Goal: Task Accomplishment & Management: Manage account settings

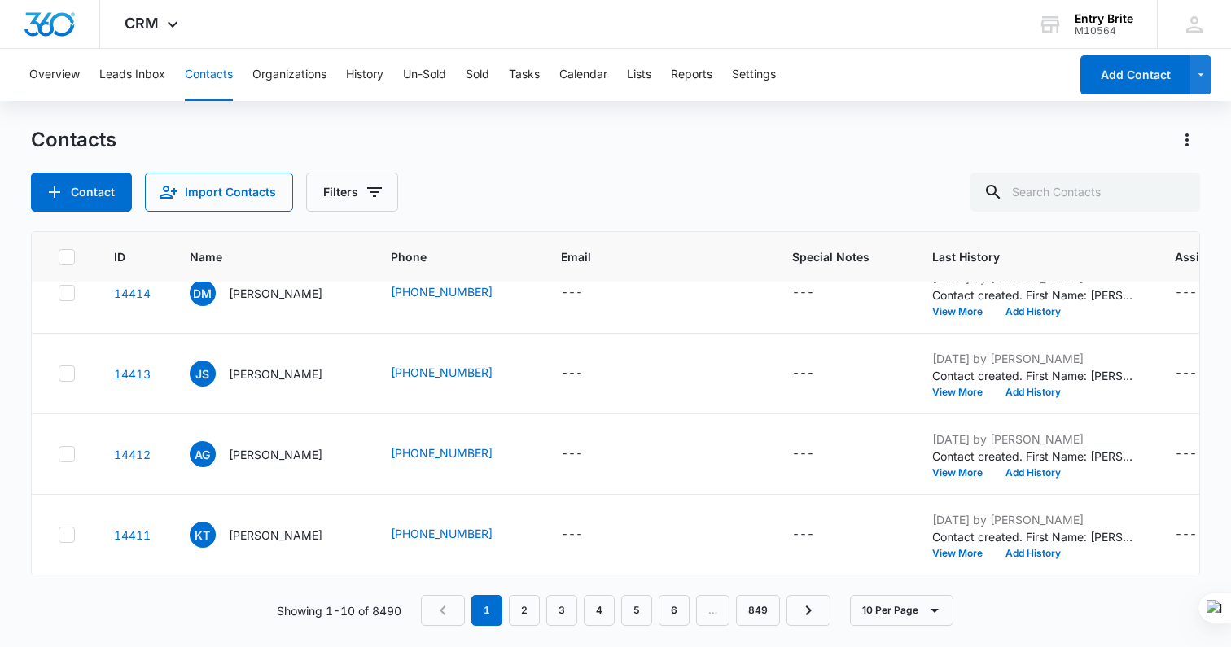
scroll to position [772, 0]
click at [533, 618] on link "2" at bounding box center [524, 610] width 31 height 31
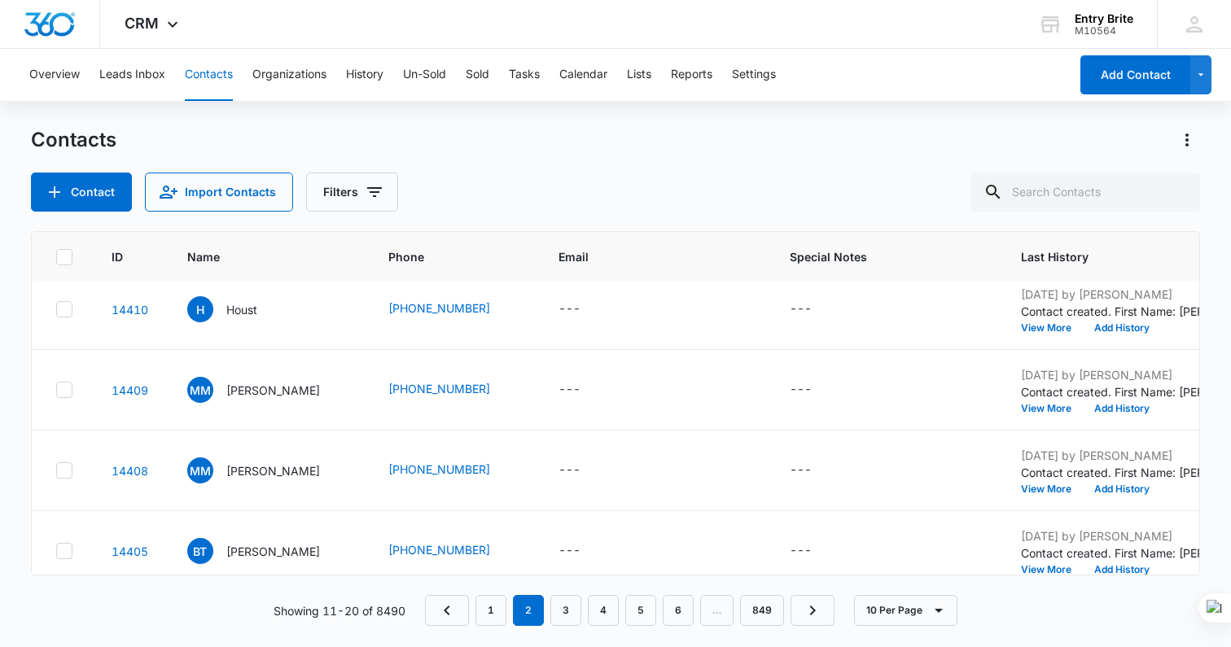
scroll to position [0, 2]
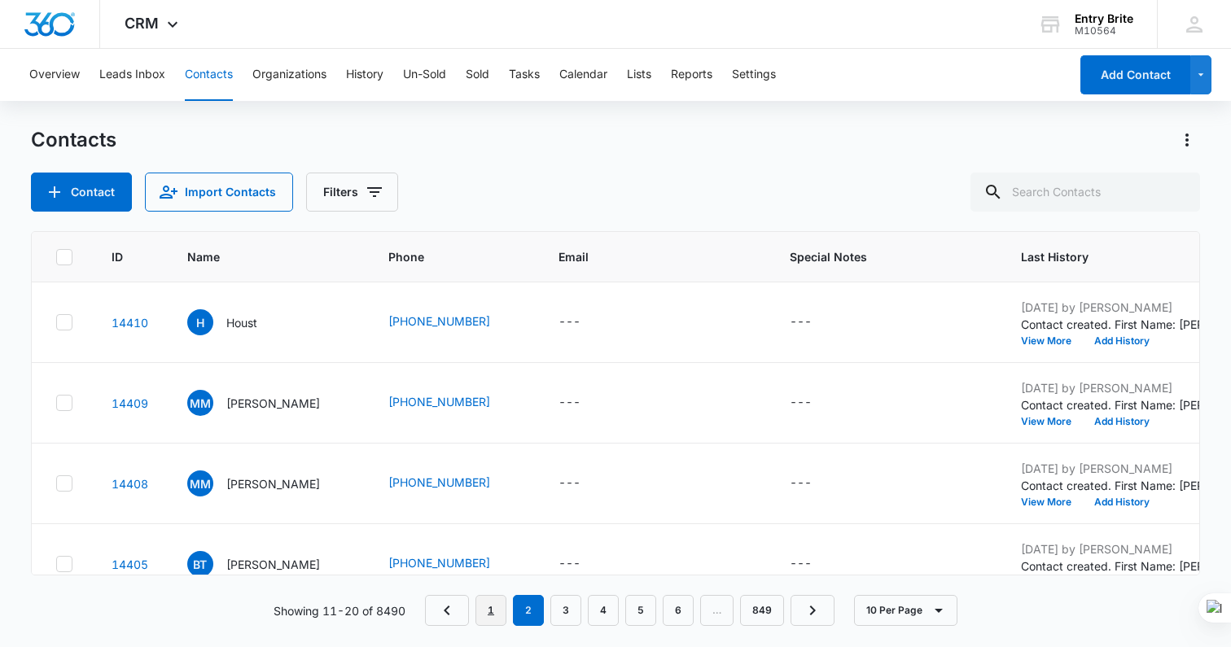
click at [498, 621] on link "1" at bounding box center [491, 610] width 31 height 31
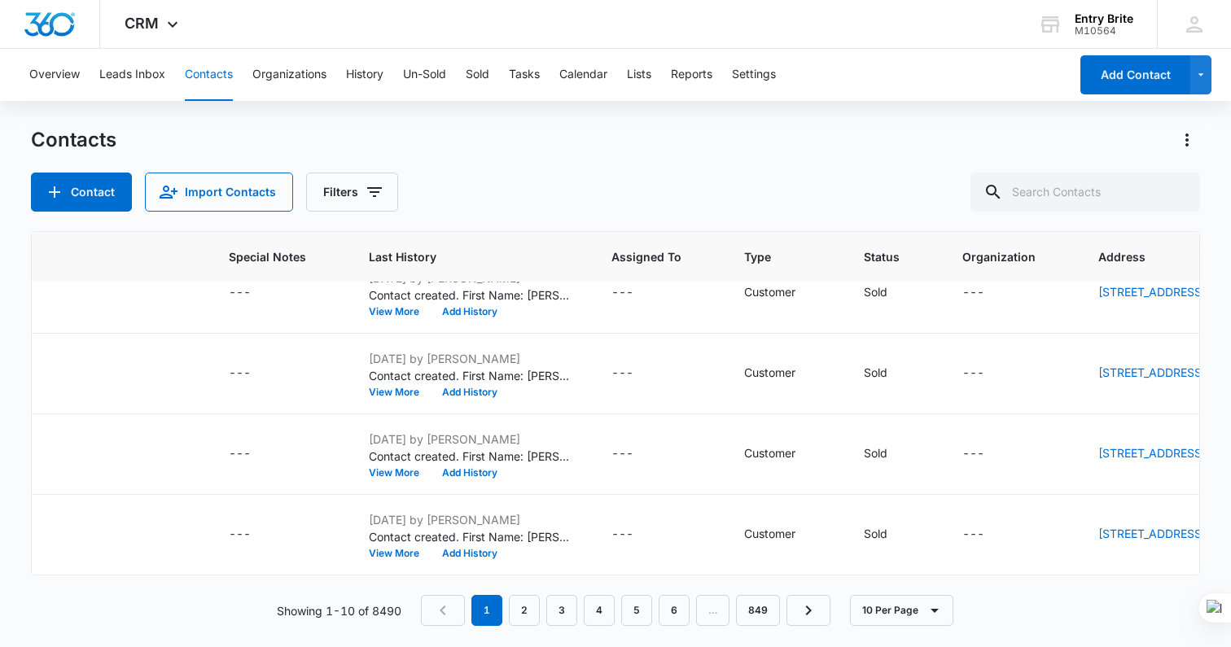
scroll to position [772, 564]
click at [525, 617] on link "2" at bounding box center [524, 610] width 31 height 31
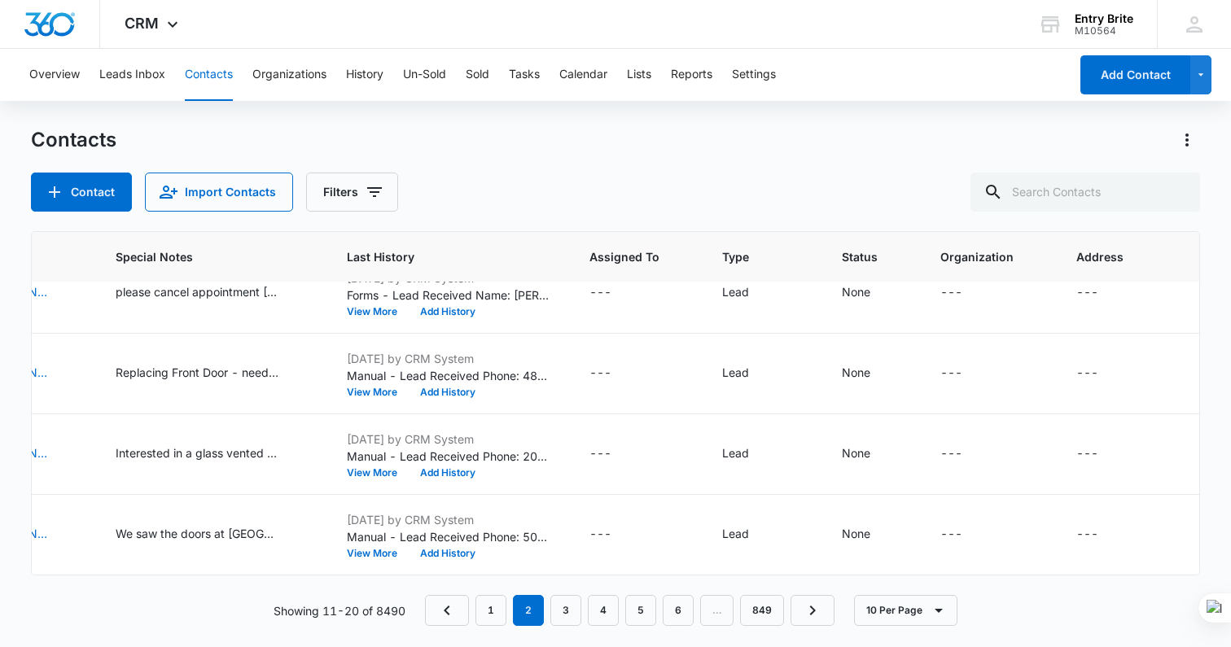
scroll to position [0, 677]
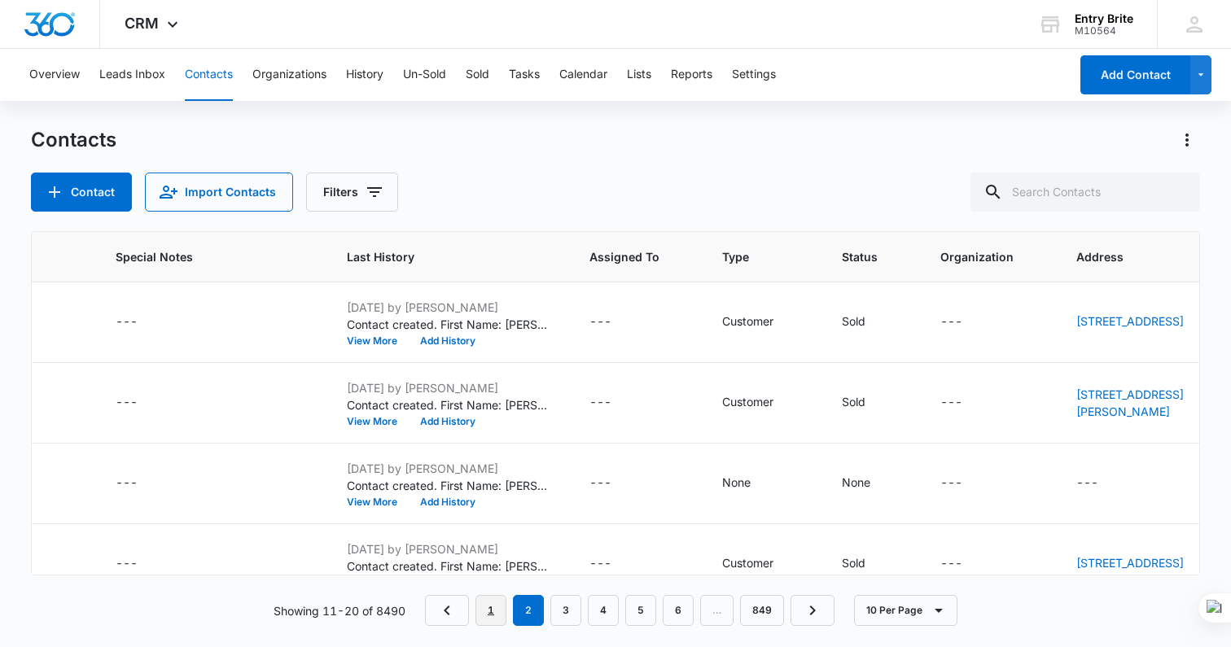
click at [499, 612] on link "1" at bounding box center [491, 610] width 31 height 31
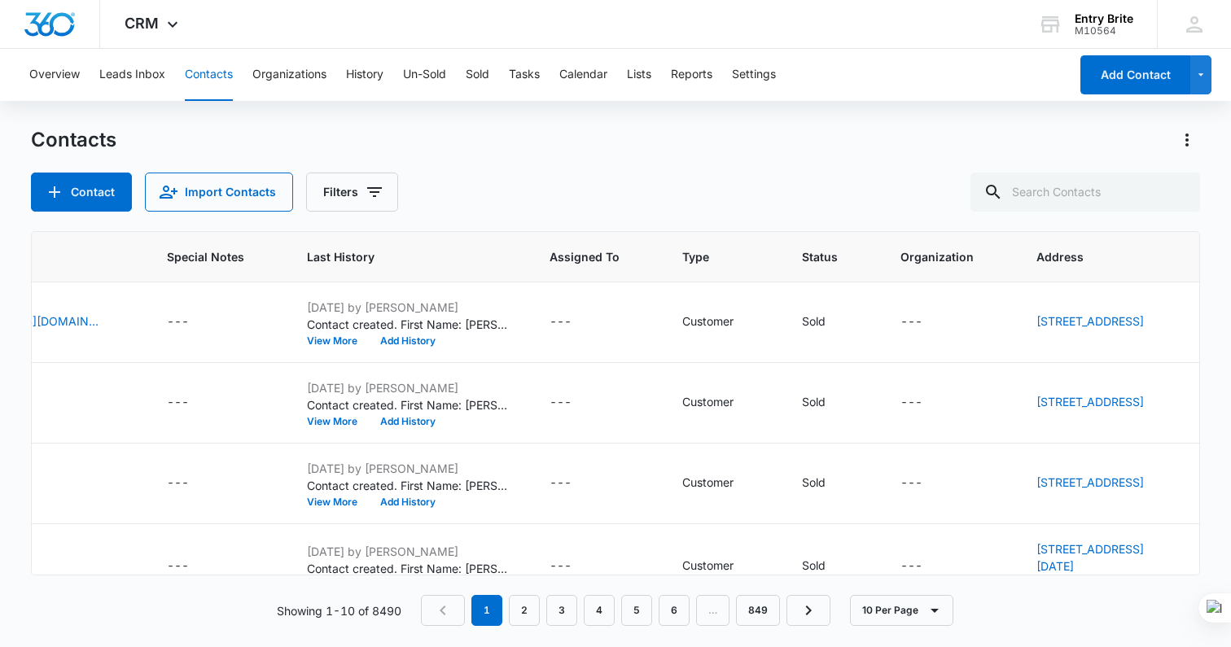
scroll to position [0, 564]
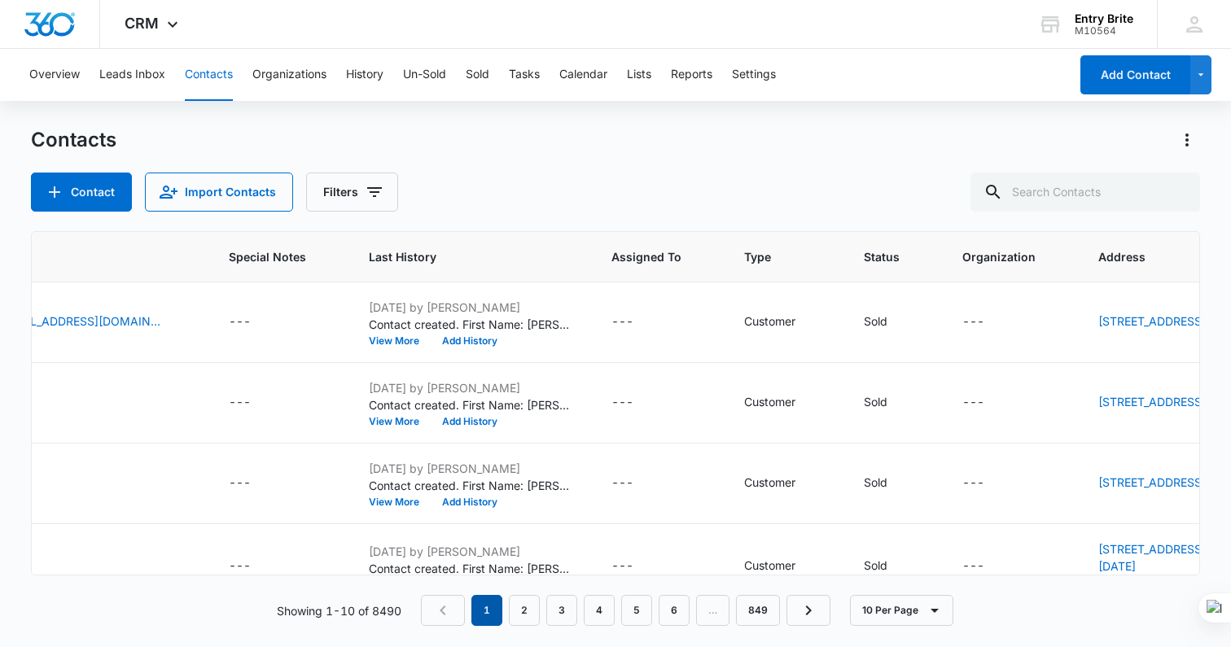
click at [487, 608] on em "1" at bounding box center [487, 610] width 31 height 31
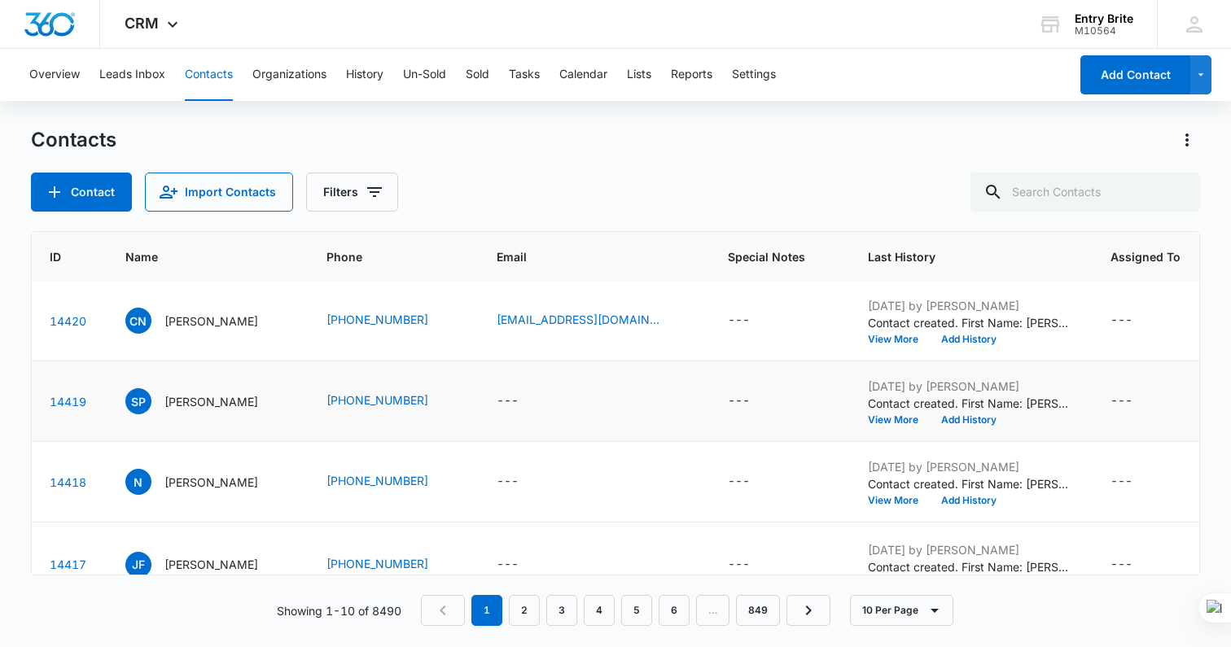
scroll to position [2, 0]
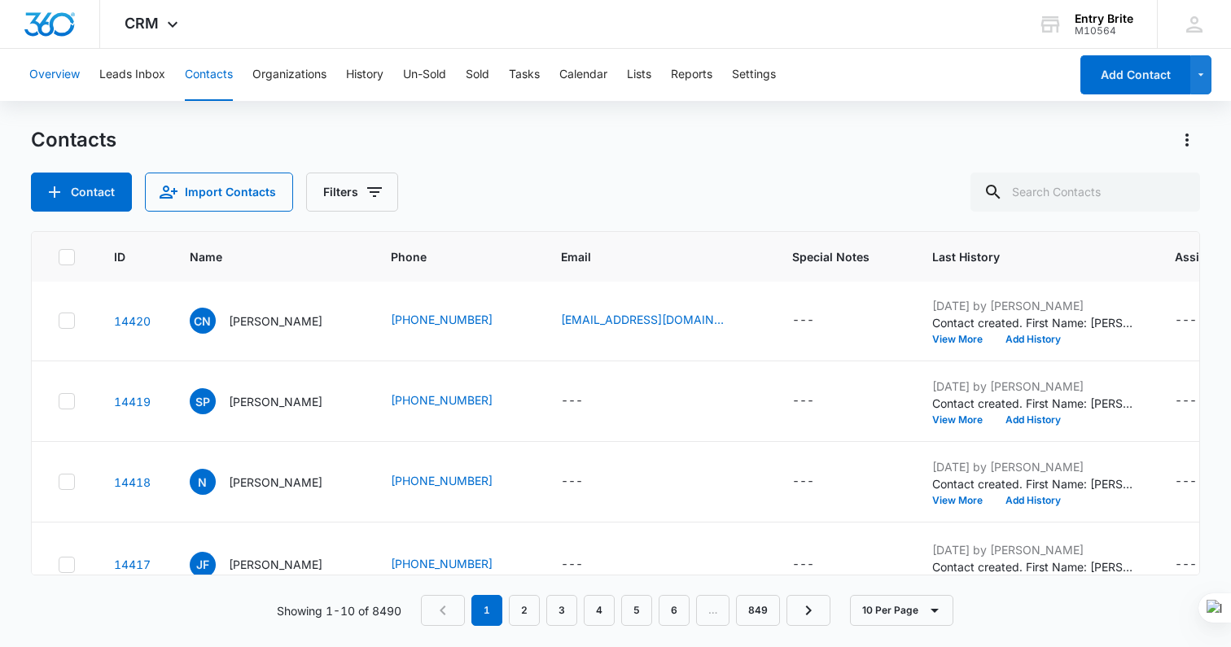
click at [65, 70] on button "Overview" at bounding box center [54, 75] width 50 height 52
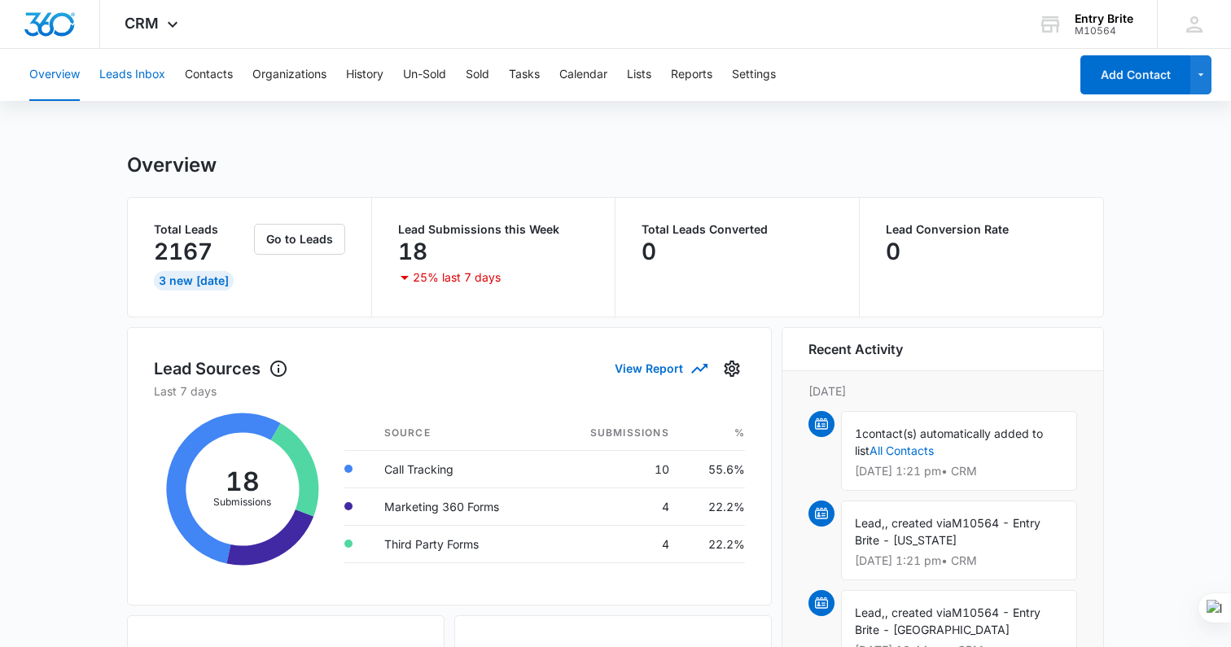
click at [121, 70] on button "Leads Inbox" at bounding box center [132, 75] width 66 height 52
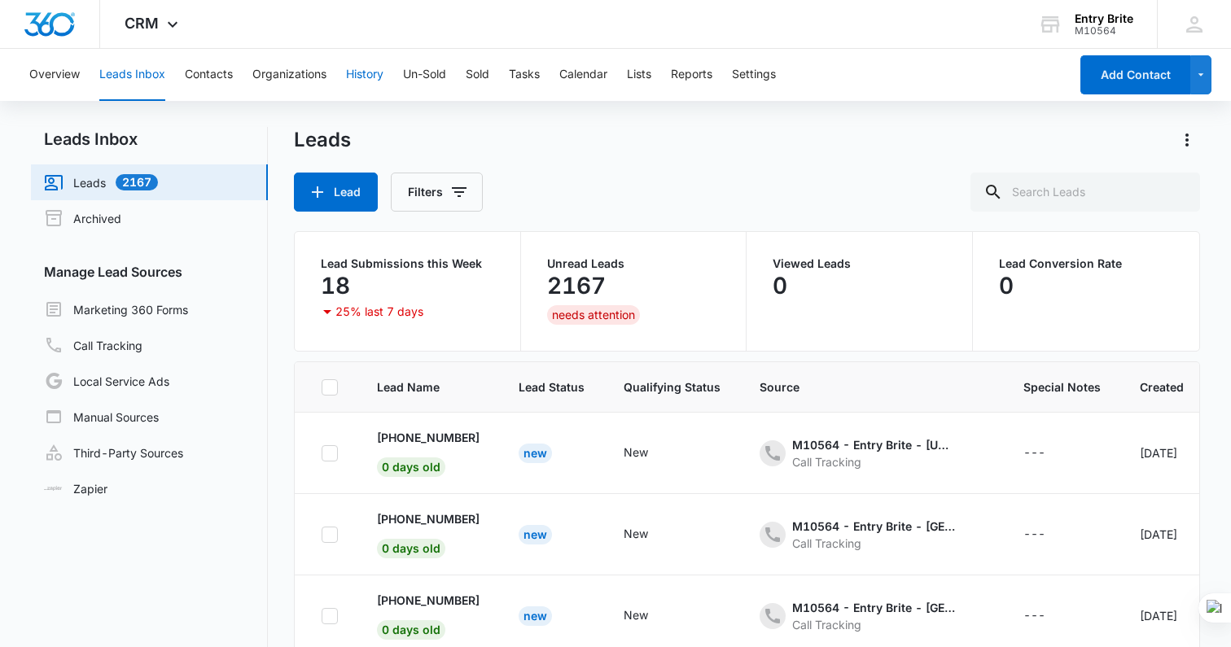
click at [365, 76] on button "History" at bounding box center [364, 75] width 37 height 52
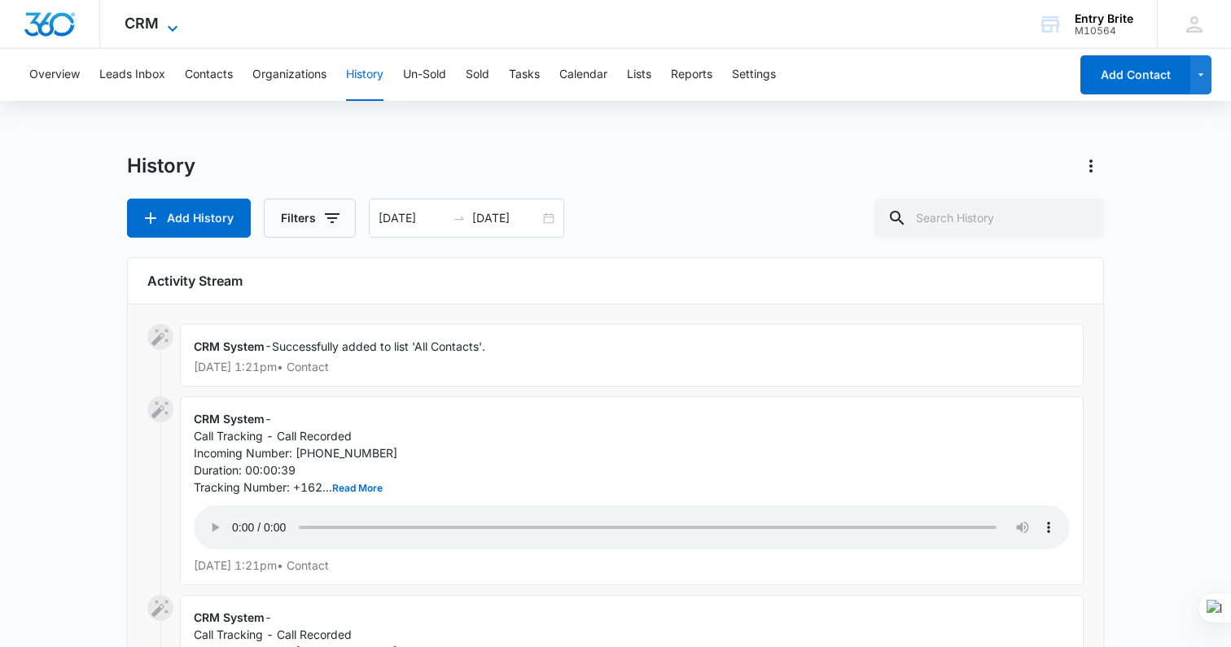
click at [169, 24] on icon at bounding box center [173, 29] width 20 height 20
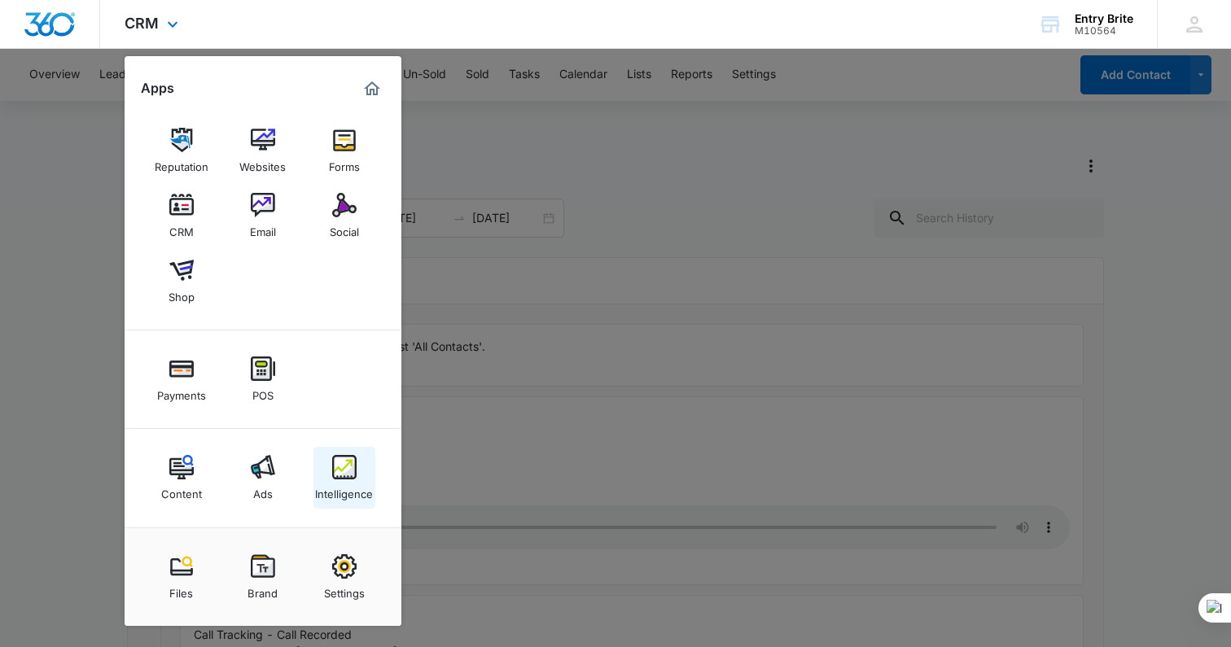
click at [349, 473] on img at bounding box center [344, 467] width 24 height 24
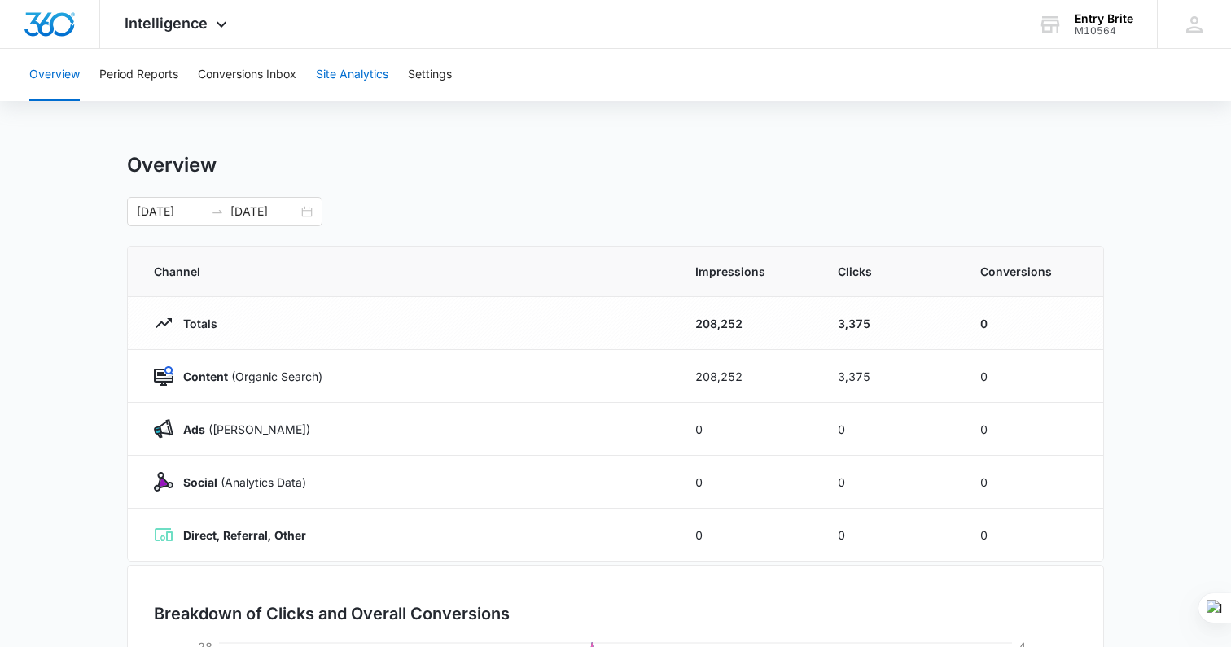
click at [369, 77] on button "Site Analytics" at bounding box center [352, 75] width 72 height 52
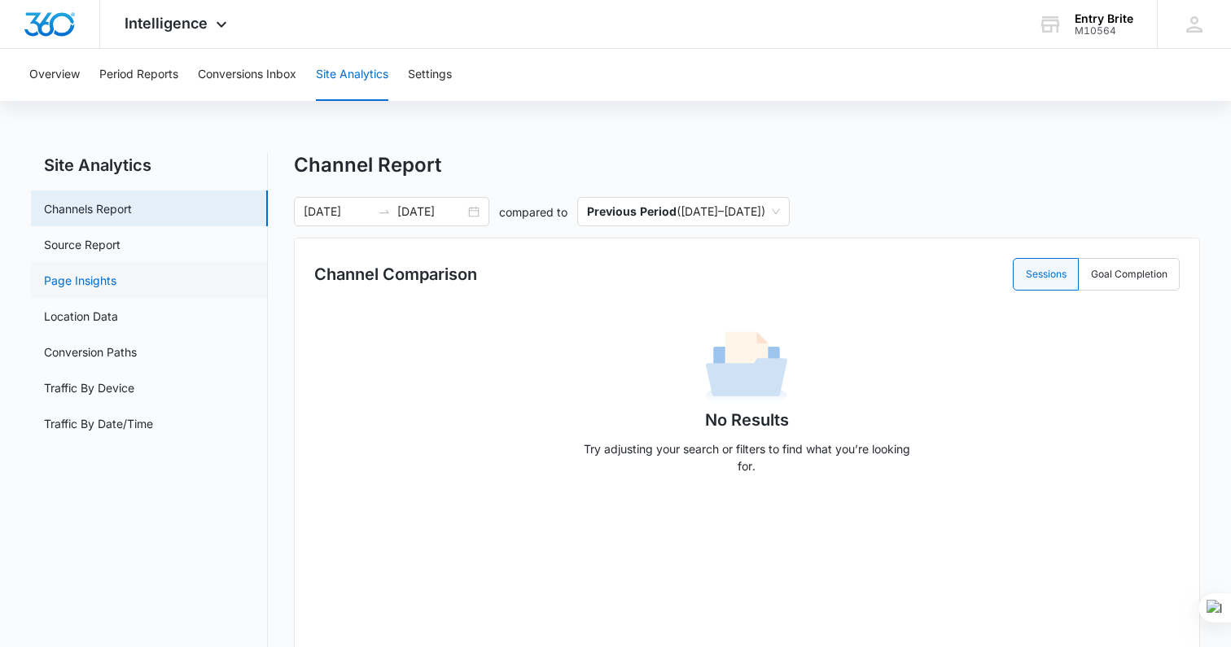
click at [67, 285] on link "Page Insights" at bounding box center [80, 280] width 72 height 17
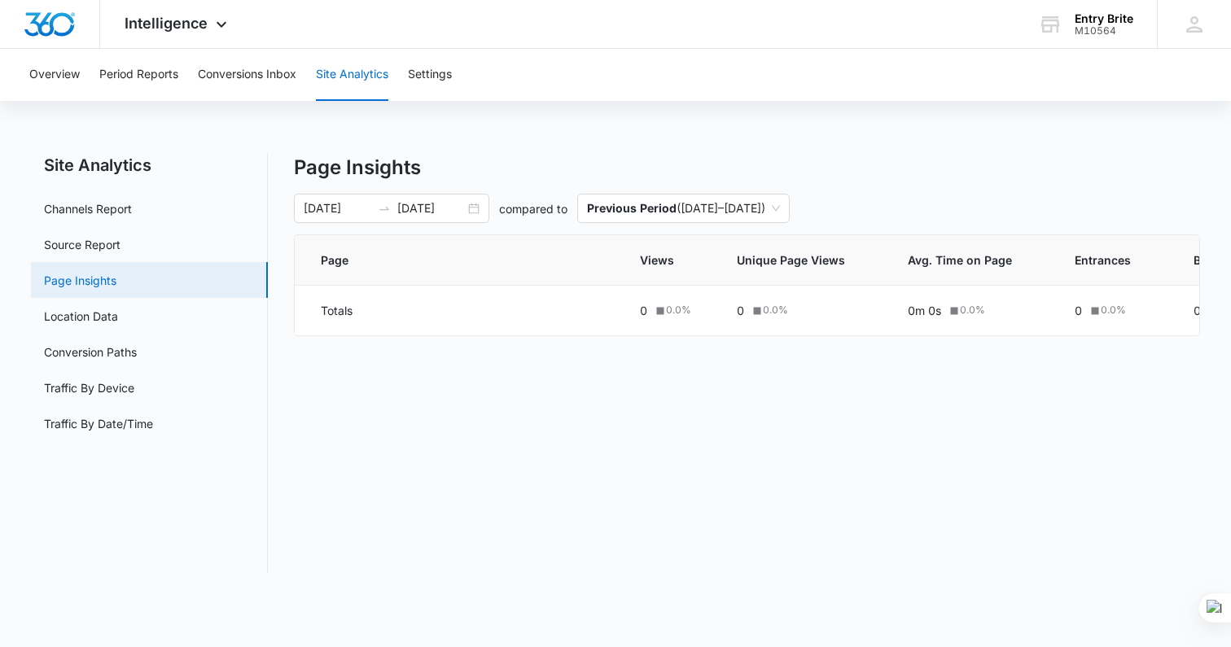
click at [116, 274] on link "Page Insights" at bounding box center [80, 280] width 72 height 17
click at [373, 210] on div at bounding box center [384, 208] width 26 height 13
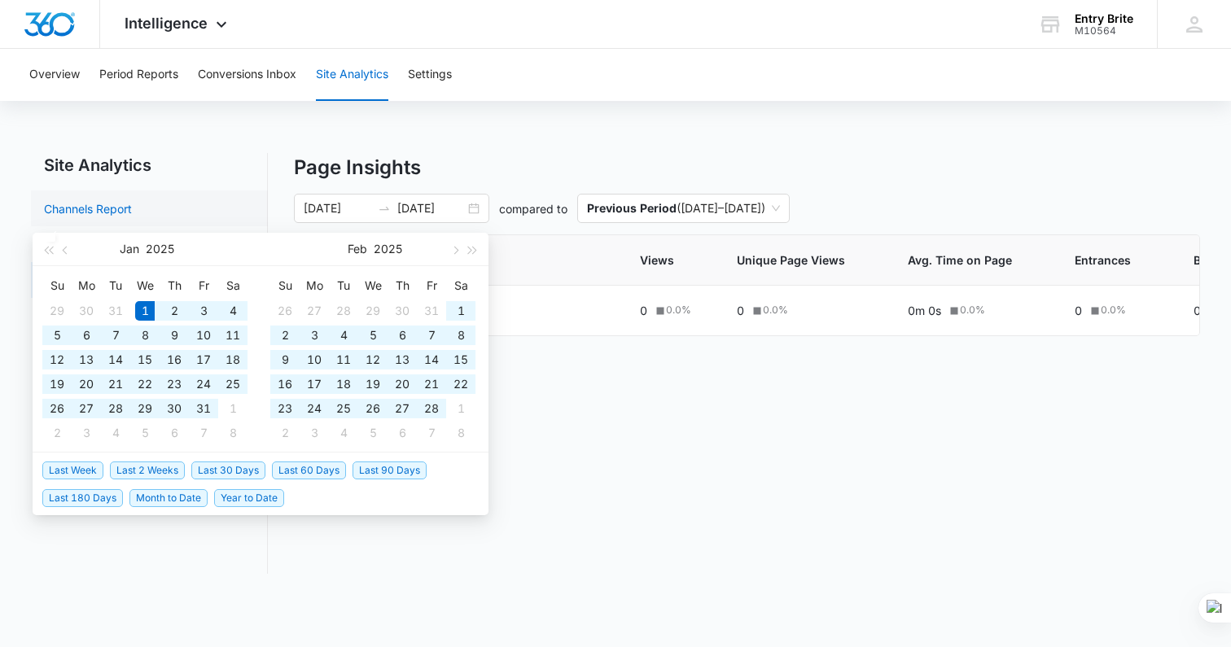
click at [132, 201] on link "Channels Report" at bounding box center [88, 208] width 88 height 17
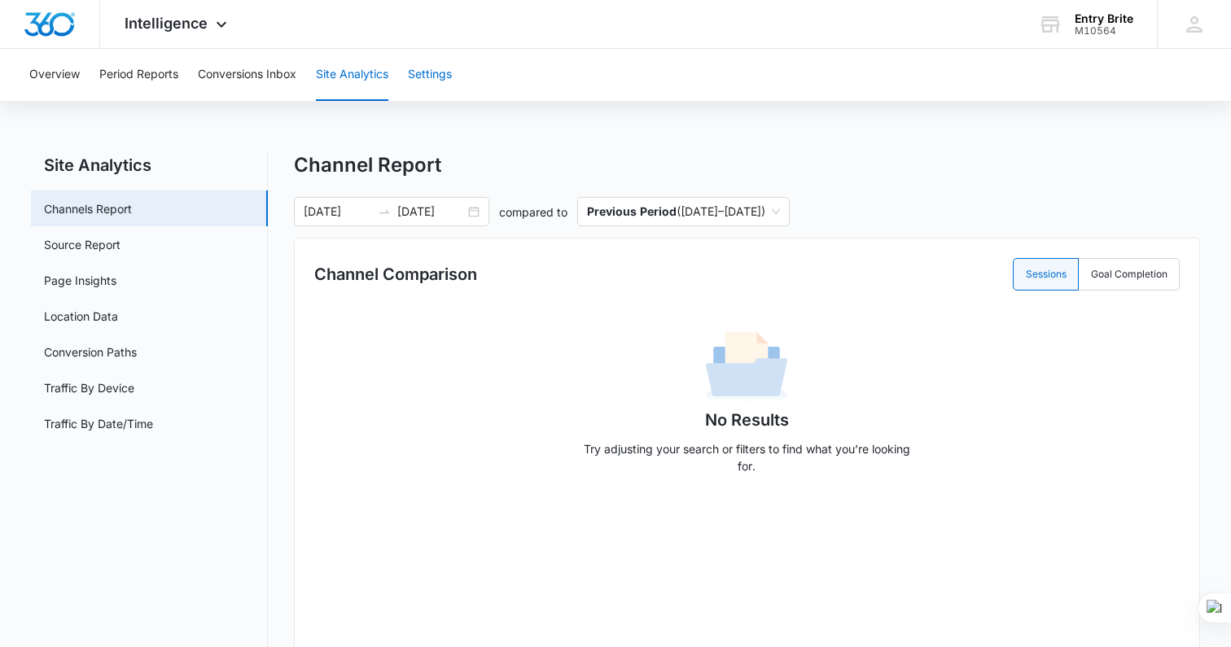
click at [449, 64] on button "Settings" at bounding box center [430, 75] width 44 height 52
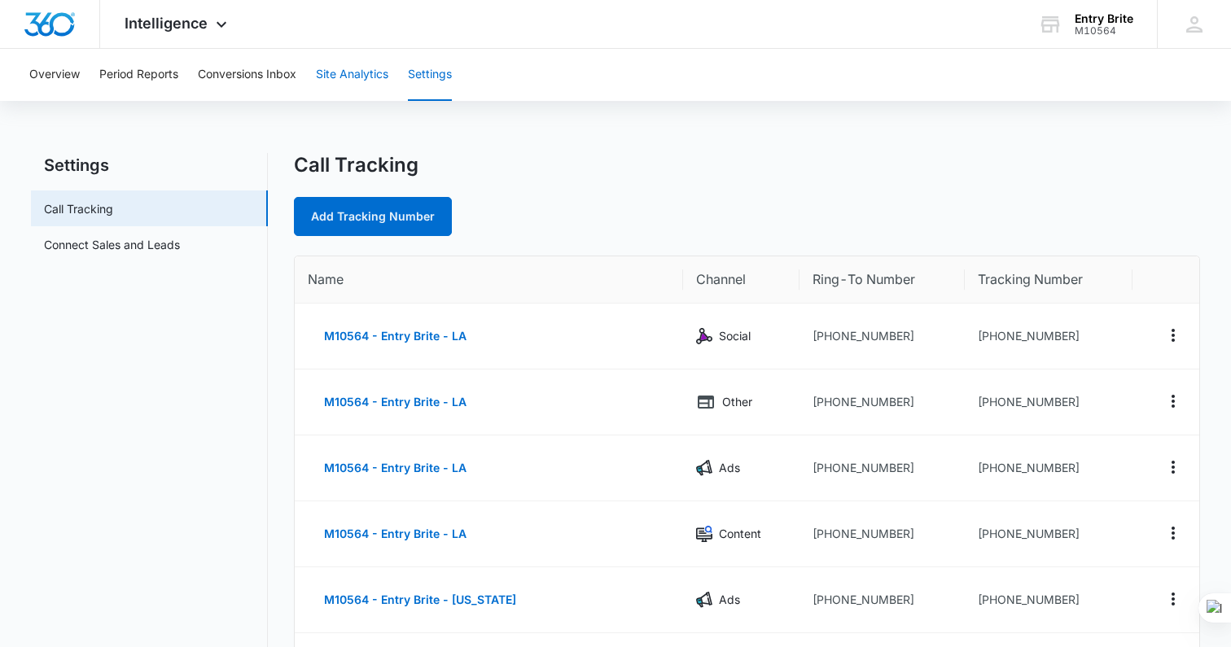
click at [353, 75] on button "Site Analytics" at bounding box center [352, 75] width 72 height 52
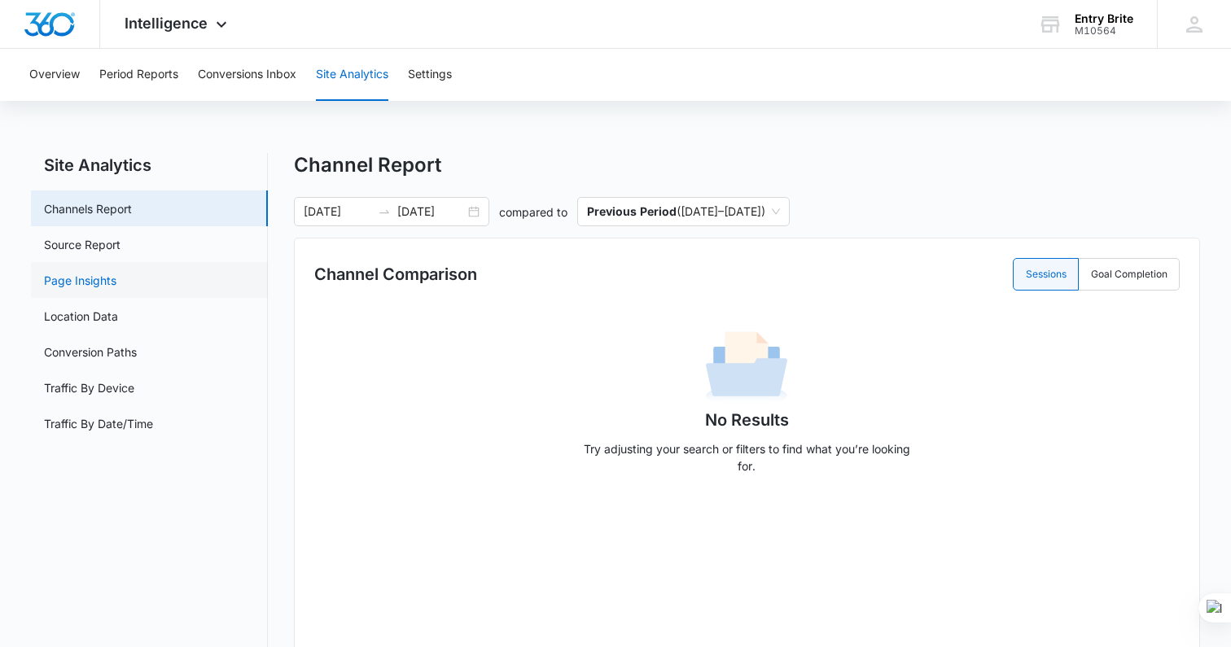
click at [97, 277] on link "Page Insights" at bounding box center [80, 280] width 72 height 17
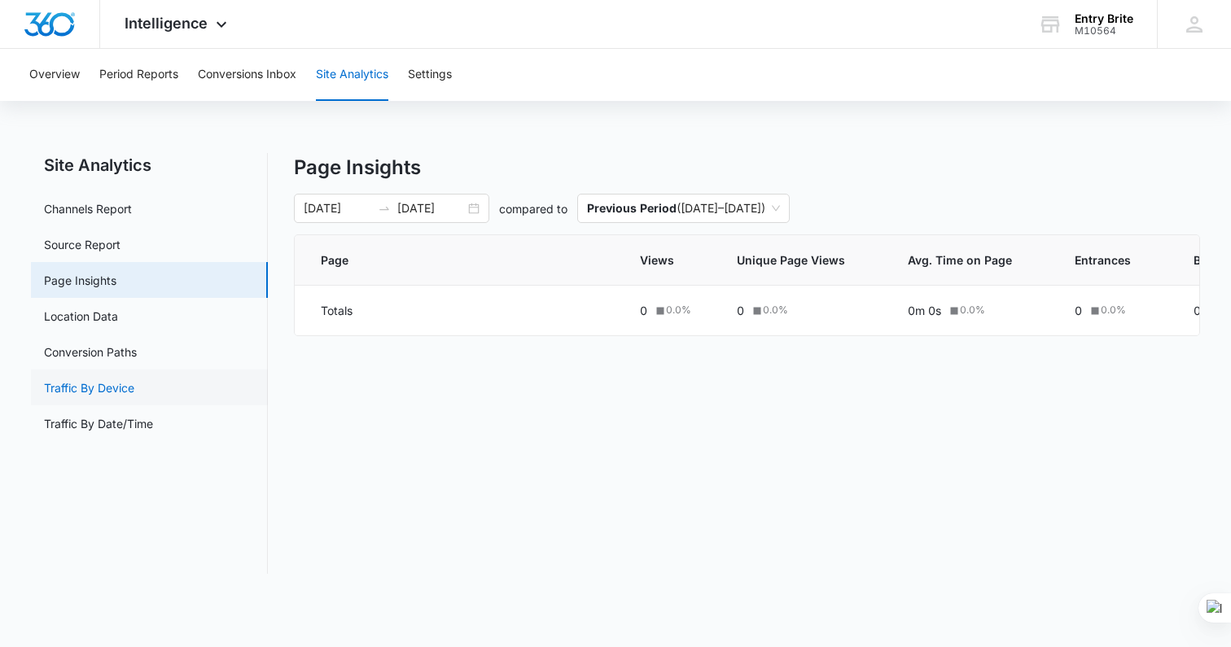
click at [68, 385] on link "Traffic By Device" at bounding box center [89, 388] width 90 height 17
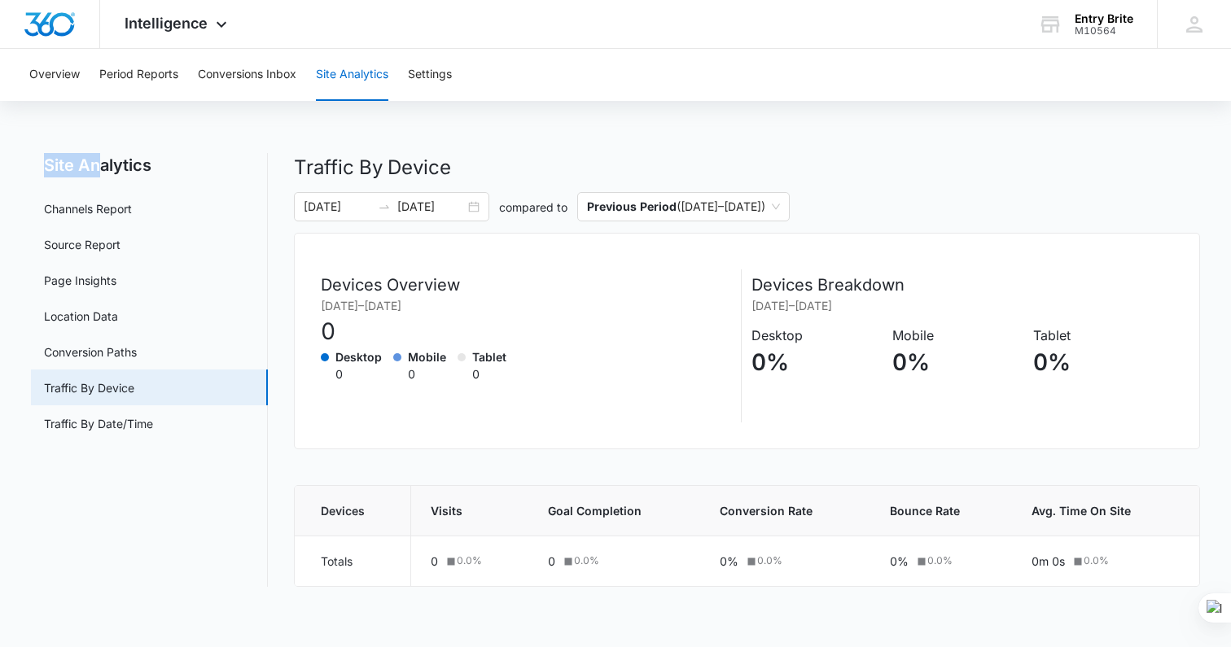
drag, startPoint x: 98, startPoint y: 162, endPoint x: 133, endPoint y: 140, distance: 41.4
click at [125, 142] on div "Overview Period Reports Conversions Inbox Site Analytics Settings Site Analytic…" at bounding box center [615, 328] width 1231 height 558
click at [396, 208] on div at bounding box center [384, 206] width 26 height 13
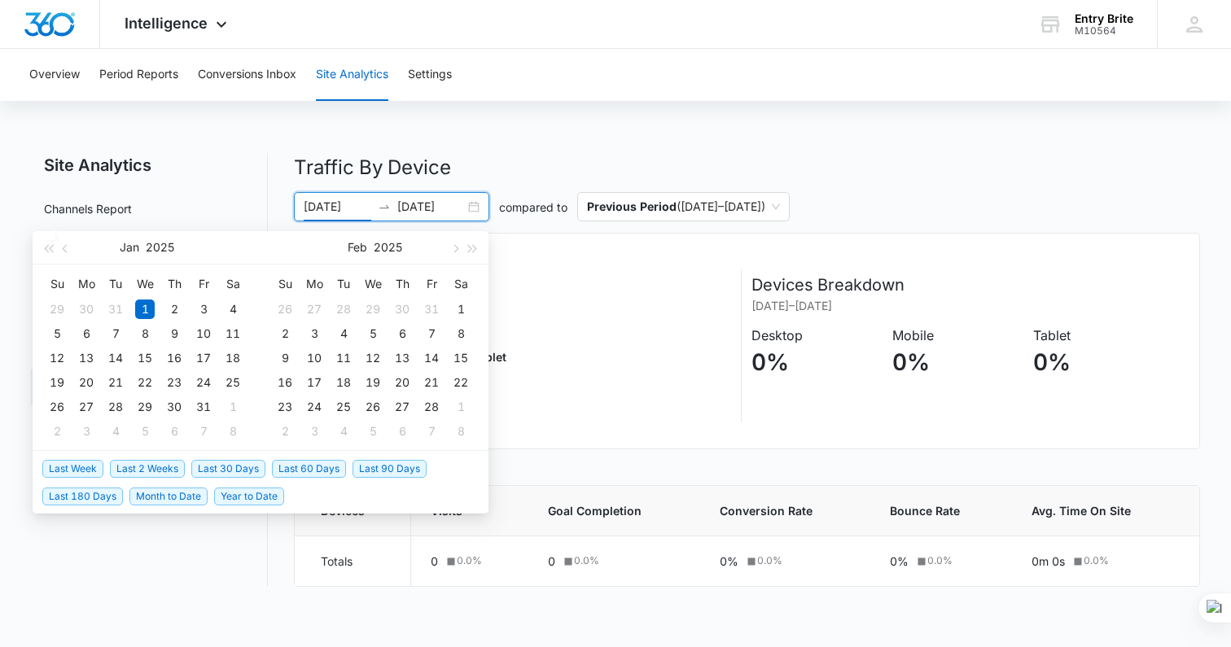
click at [208, 467] on span "Last 30 Days" at bounding box center [228, 469] width 74 height 18
type input "[DATE]"
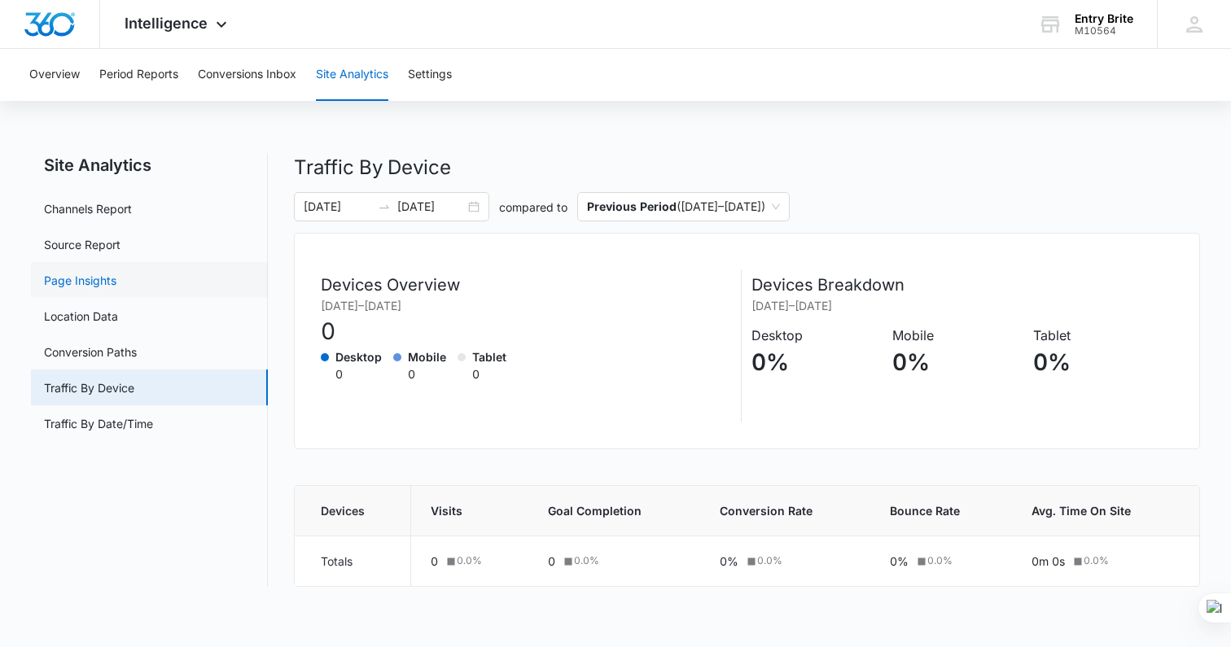
click at [101, 274] on link "Page Insights" at bounding box center [80, 280] width 72 height 17
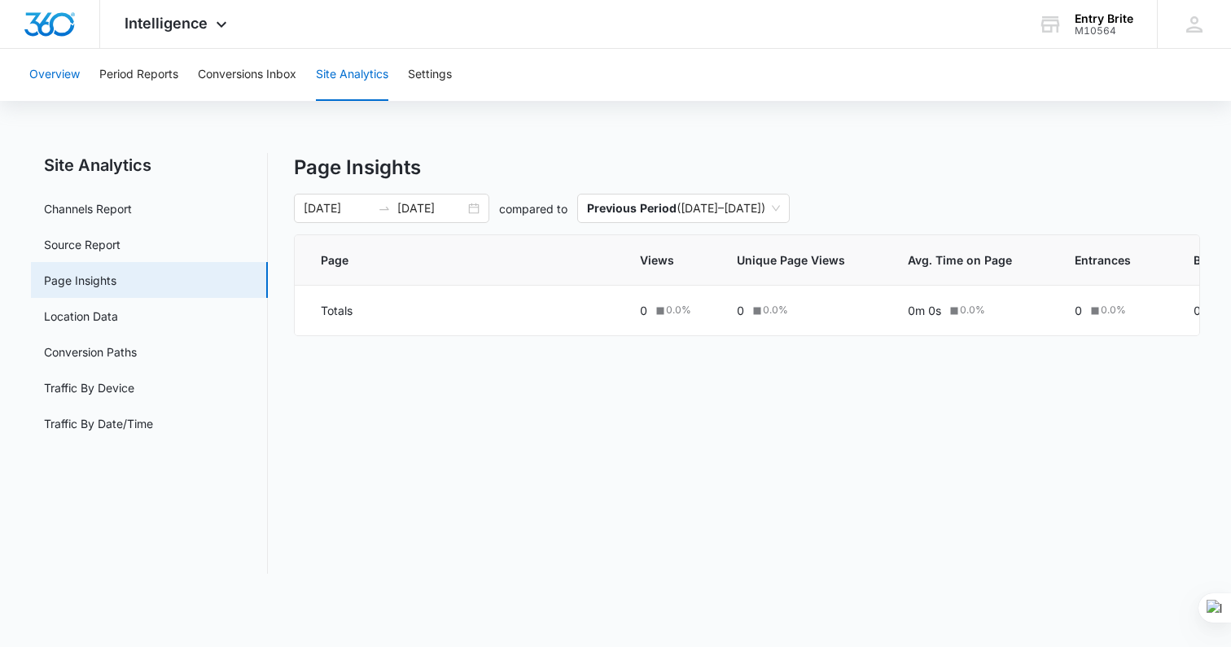
click at [50, 74] on button "Overview" at bounding box center [54, 75] width 50 height 52
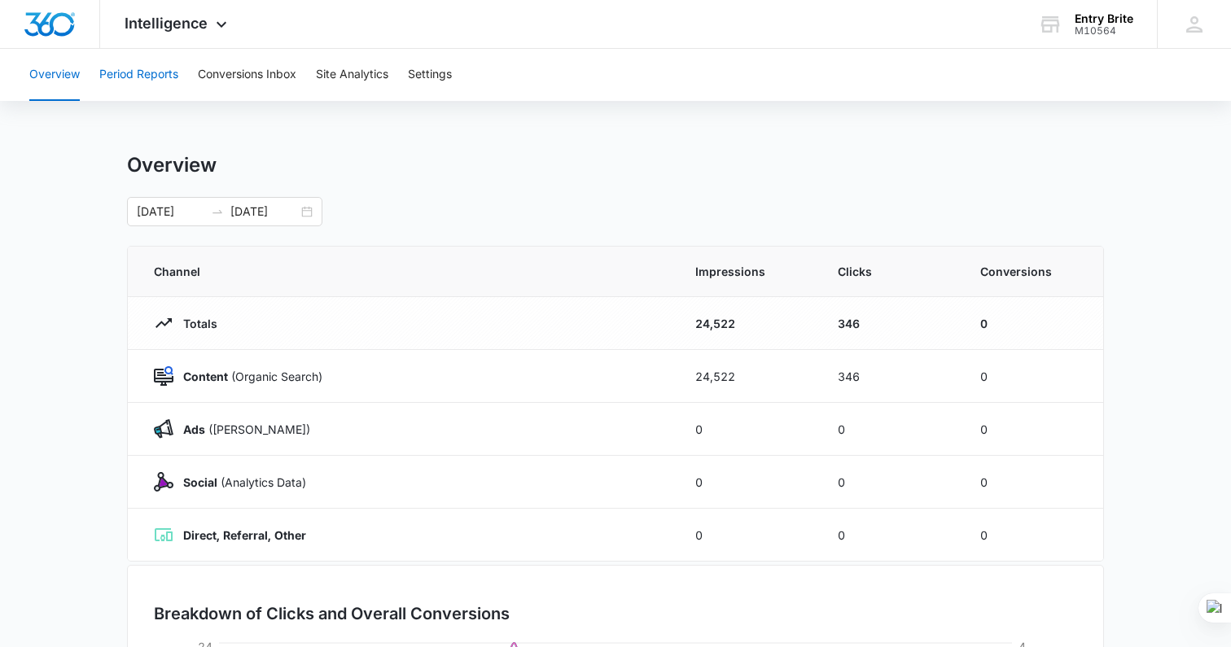
click at [139, 68] on button "Period Reports" at bounding box center [138, 75] width 79 height 52
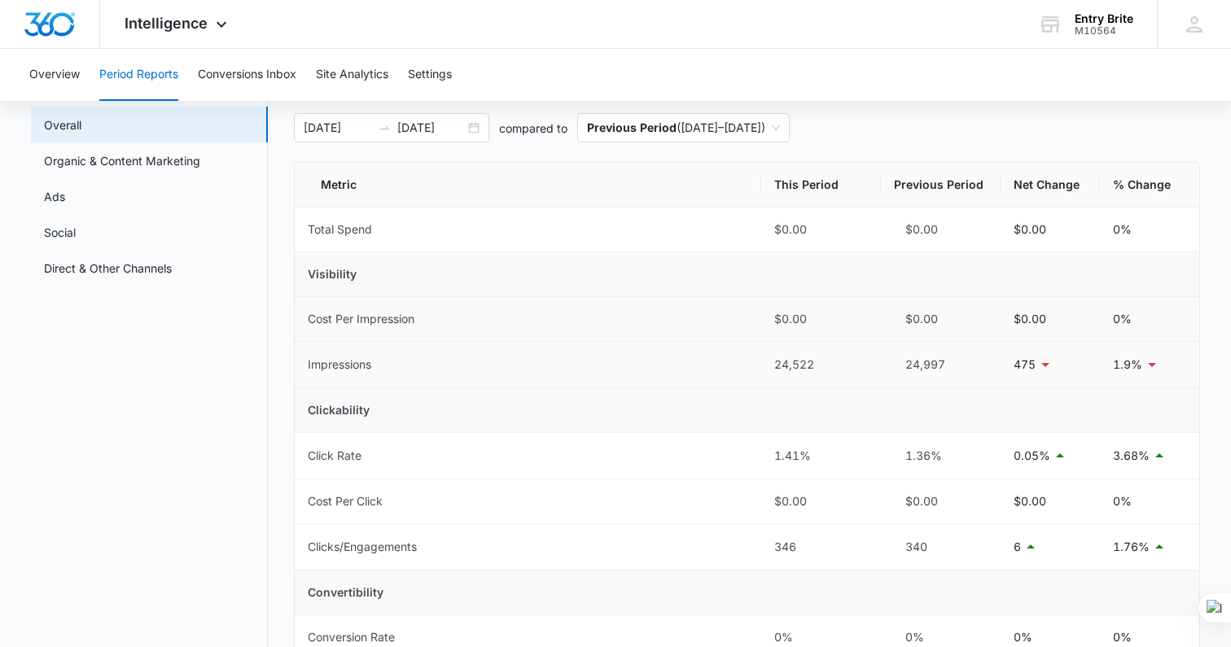
scroll to position [77, 0]
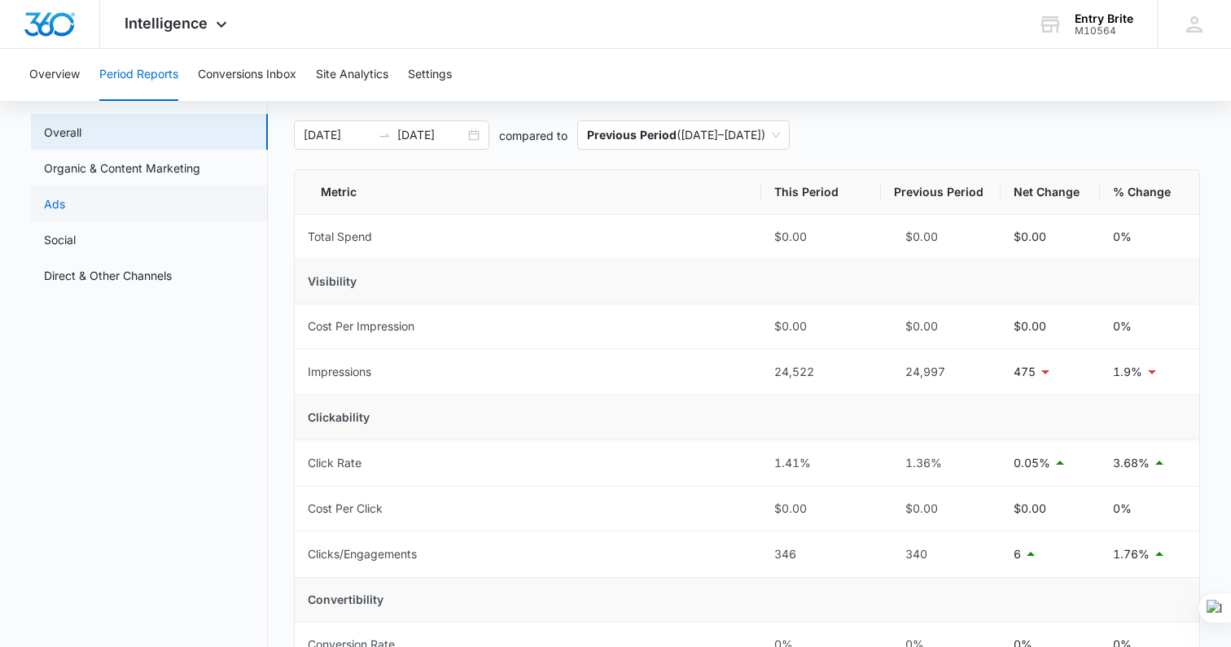
click at [44, 205] on link "Ads" at bounding box center [54, 203] width 21 height 17
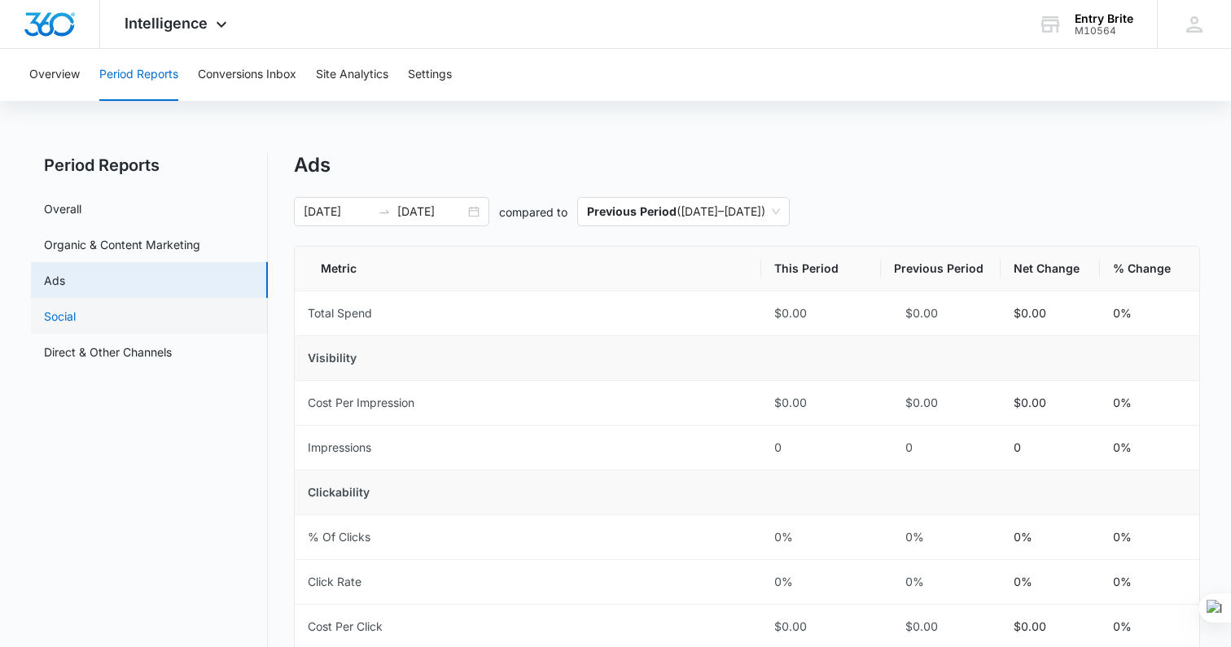
click at [44, 325] on link "Social" at bounding box center [60, 316] width 32 height 17
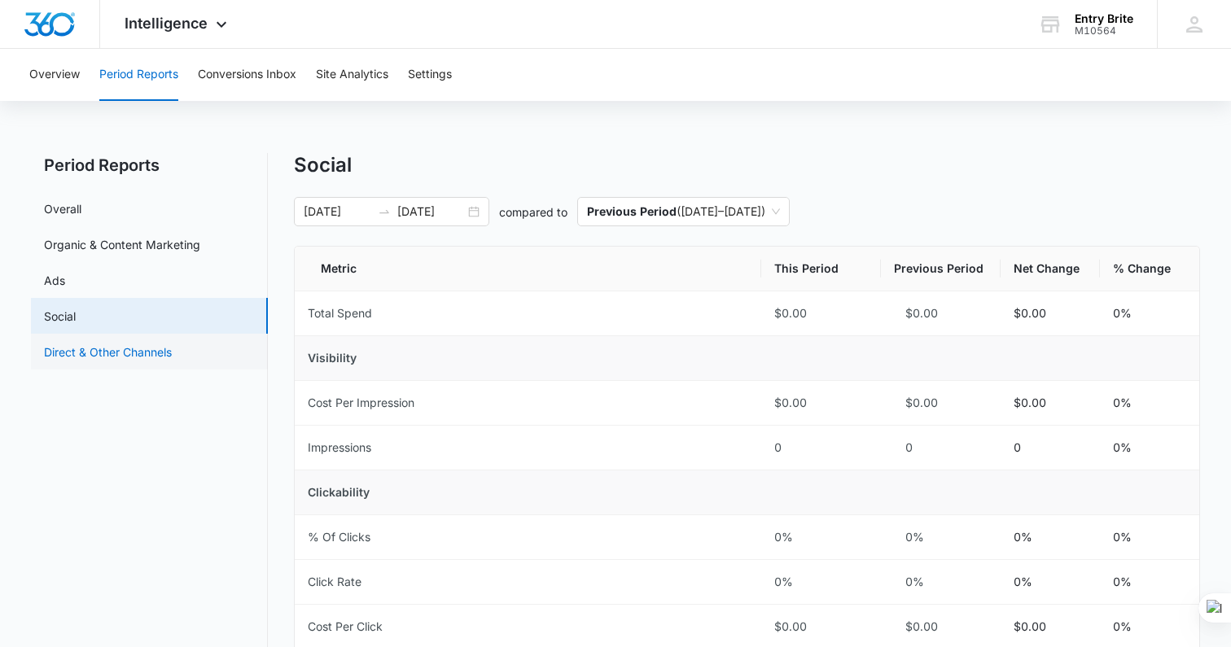
click at [79, 361] on link "Direct & Other Channels" at bounding box center [108, 352] width 128 height 17
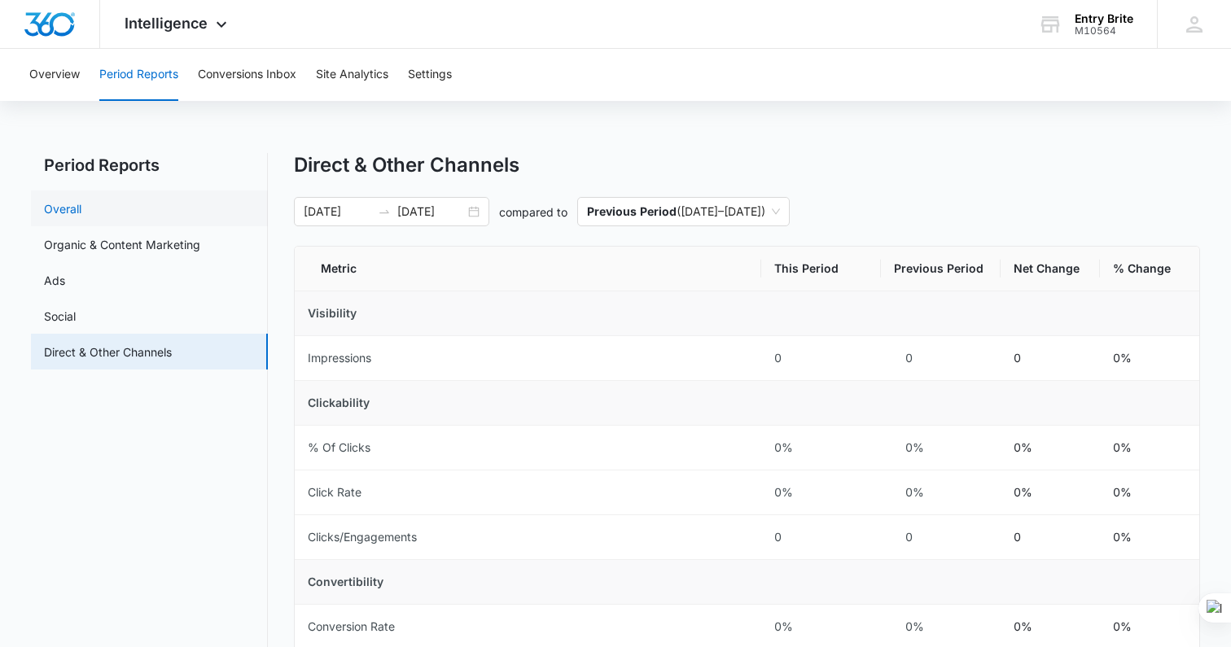
click at [62, 211] on link "Overall" at bounding box center [62, 208] width 37 height 17
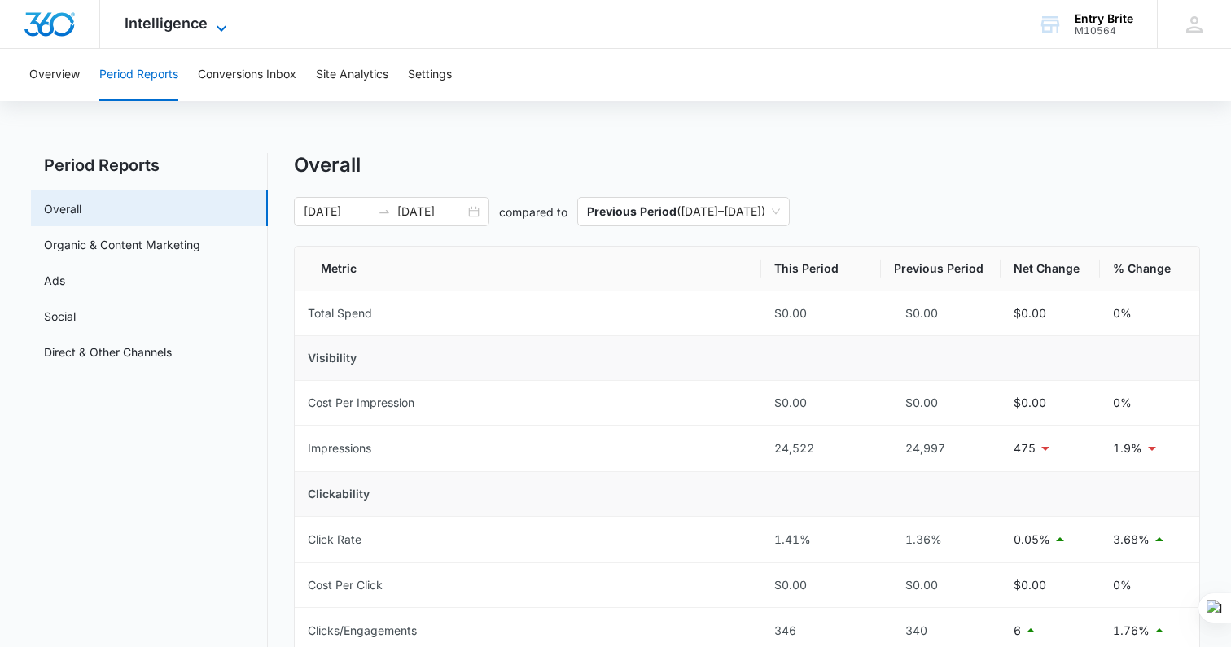
click at [217, 22] on icon at bounding box center [222, 29] width 20 height 20
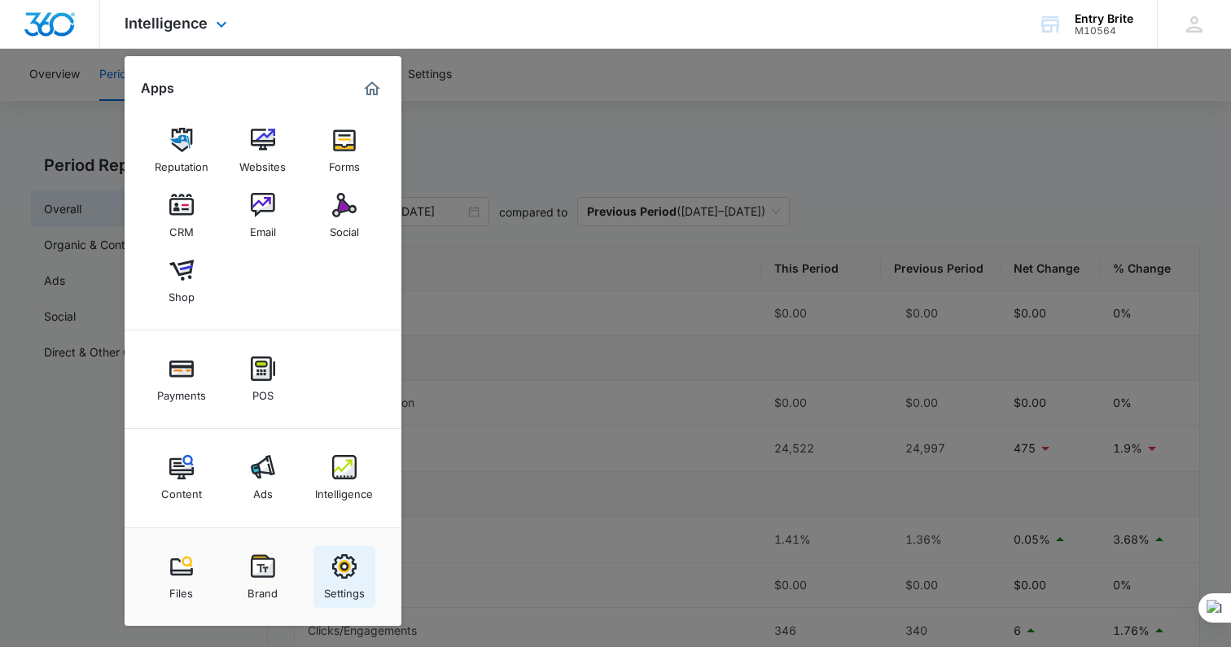
click at [338, 565] on img at bounding box center [344, 567] width 24 height 24
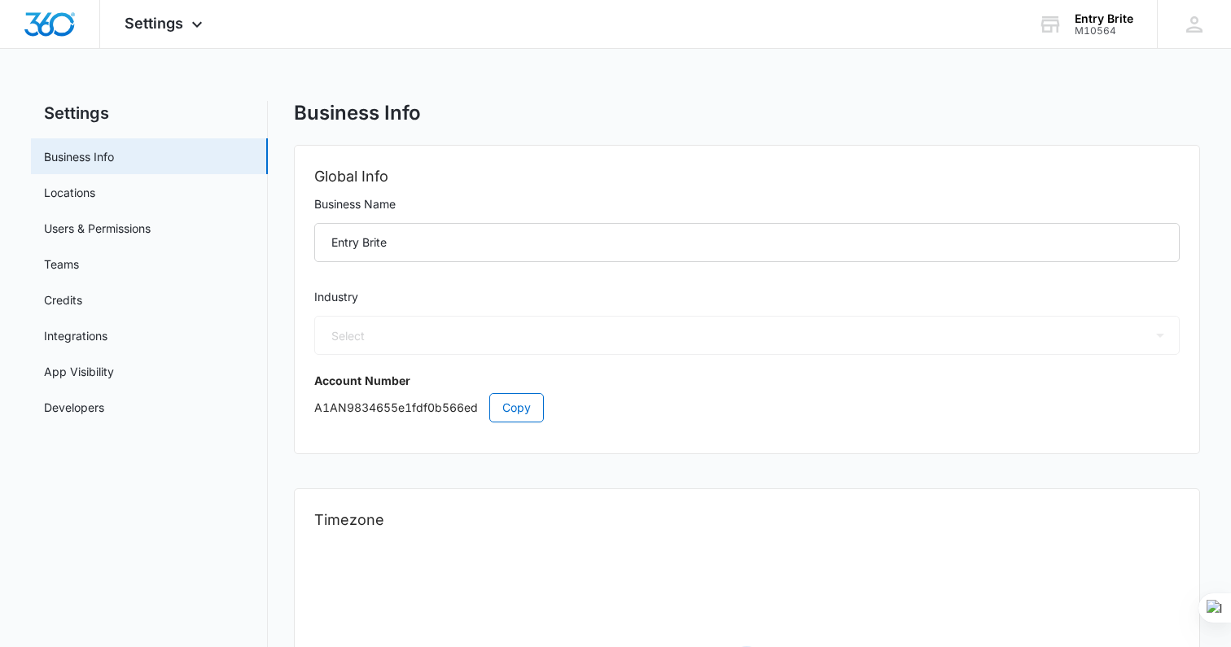
select select "33"
select select "US"
select select "America/Denver"
click at [53, 334] on link "Integrations" at bounding box center [76, 335] width 64 height 17
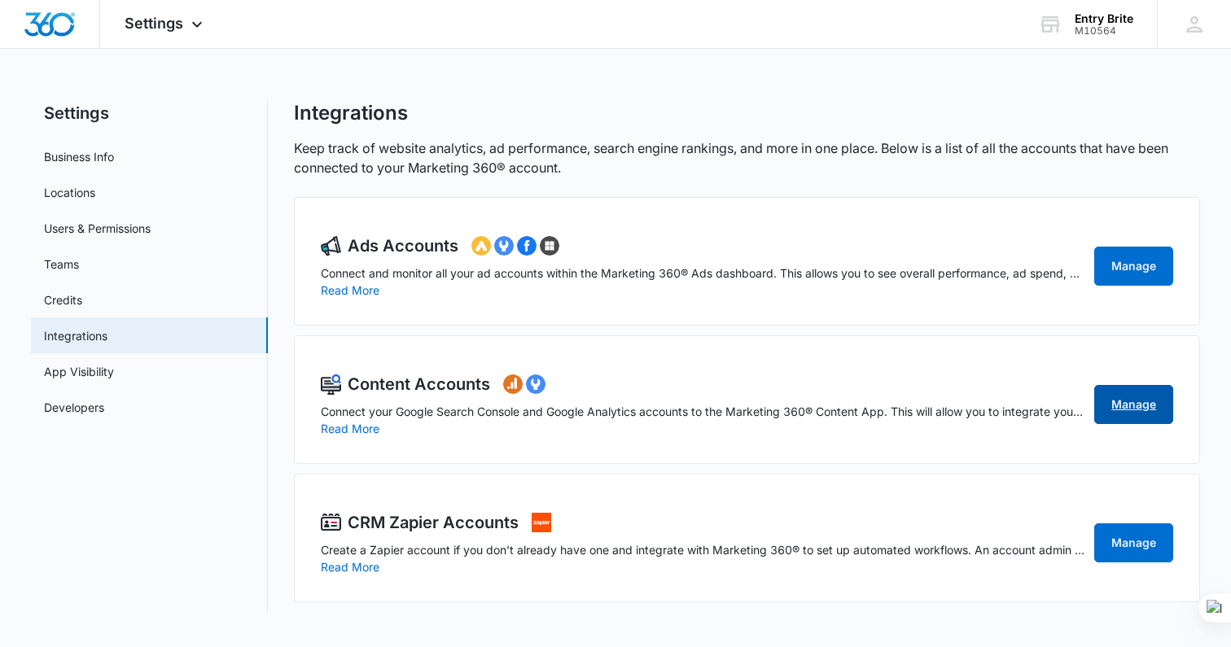
click at [1127, 407] on link "Manage" at bounding box center [1134, 404] width 79 height 39
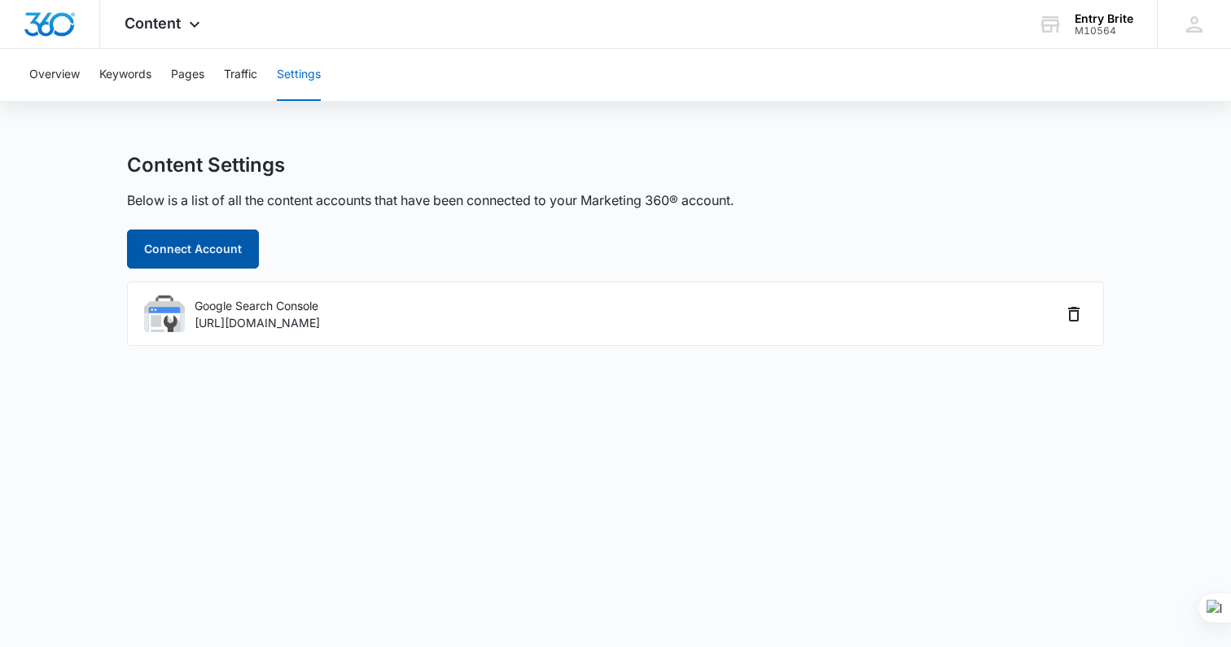
click at [182, 252] on button "Connect Account" at bounding box center [193, 249] width 132 height 39
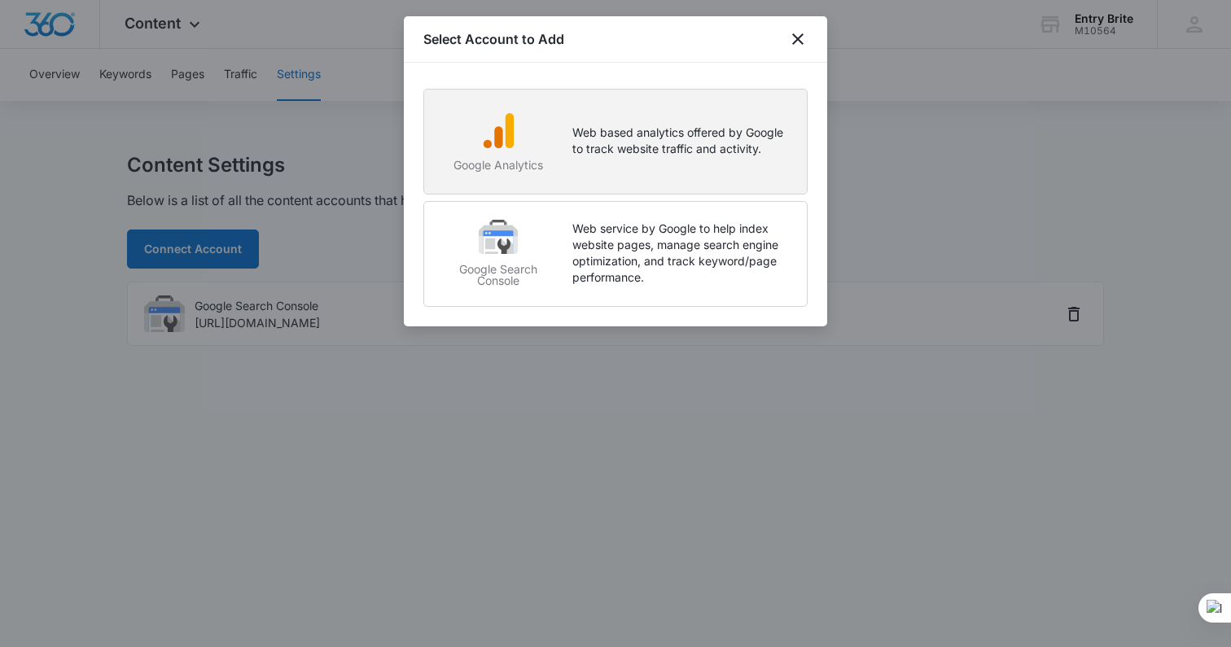
click at [674, 132] on p "Web based analytics offered by Google to track website traffic and activity." at bounding box center [682, 141] width 218 height 33
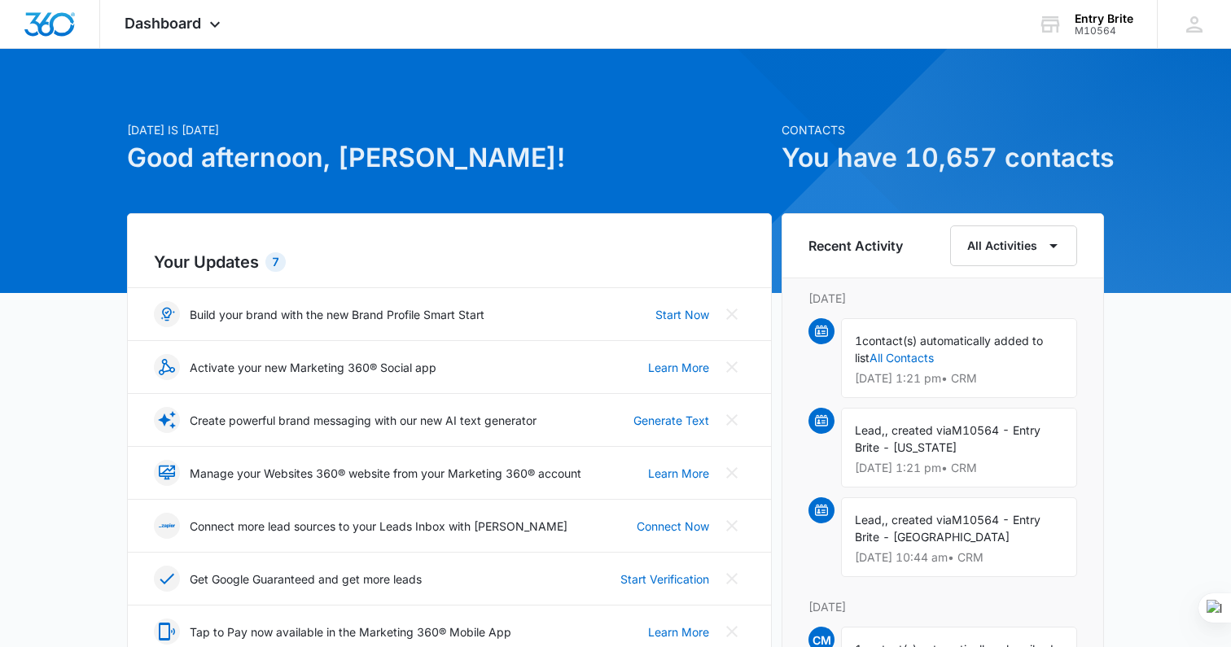
scroll to position [15, 0]
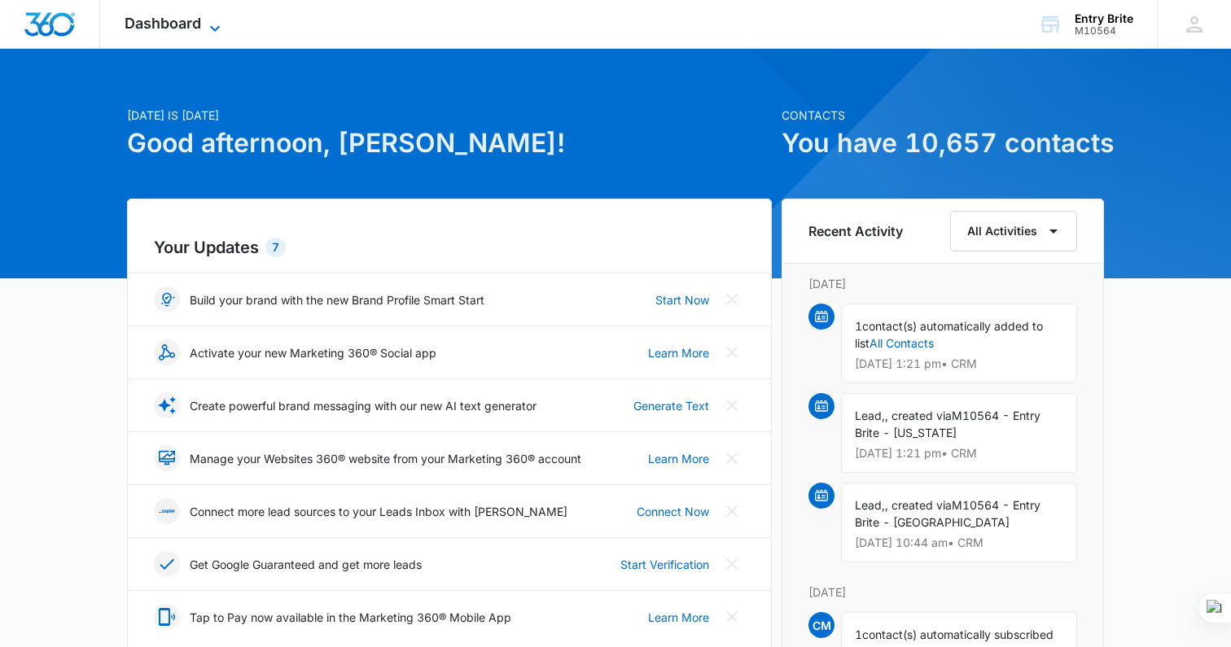
click at [167, 27] on span "Dashboard" at bounding box center [163, 23] width 77 height 17
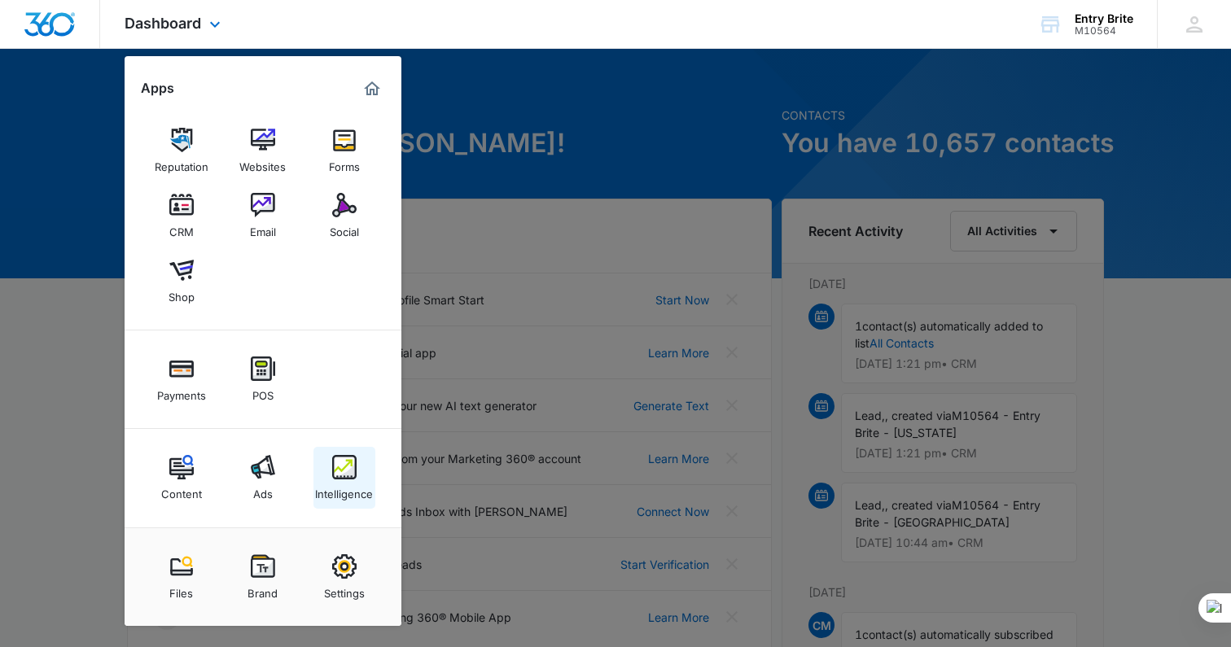
click at [337, 465] on img at bounding box center [344, 467] width 24 height 24
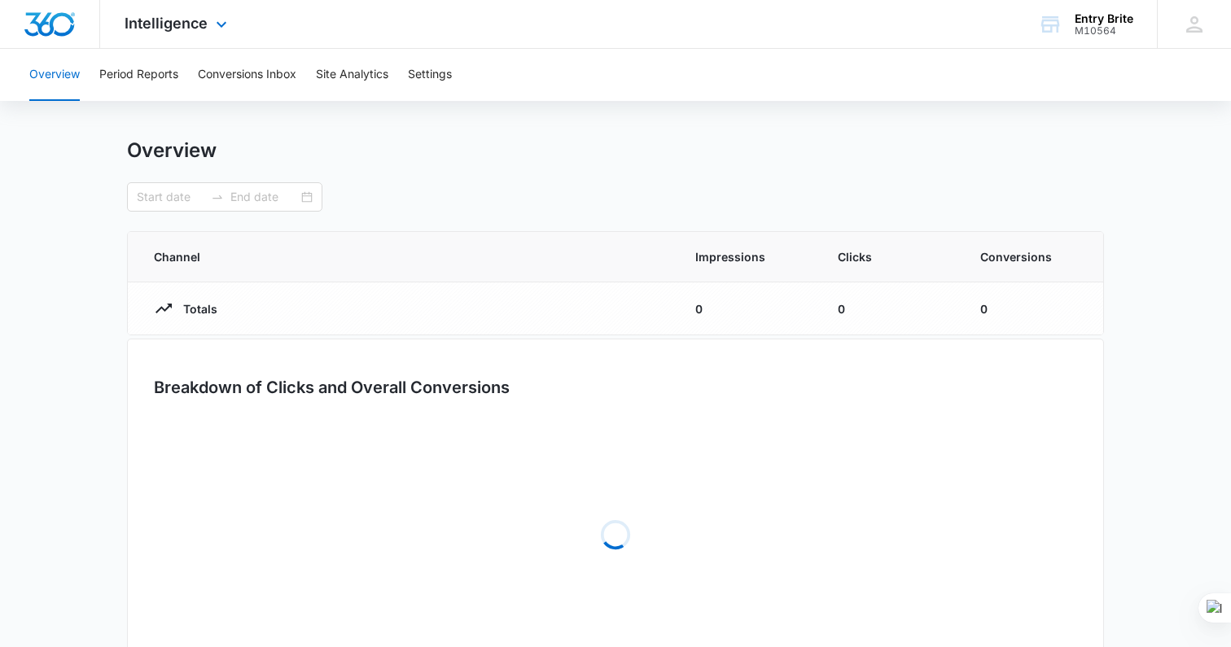
type input "08/03/2025"
type input "09/02/2025"
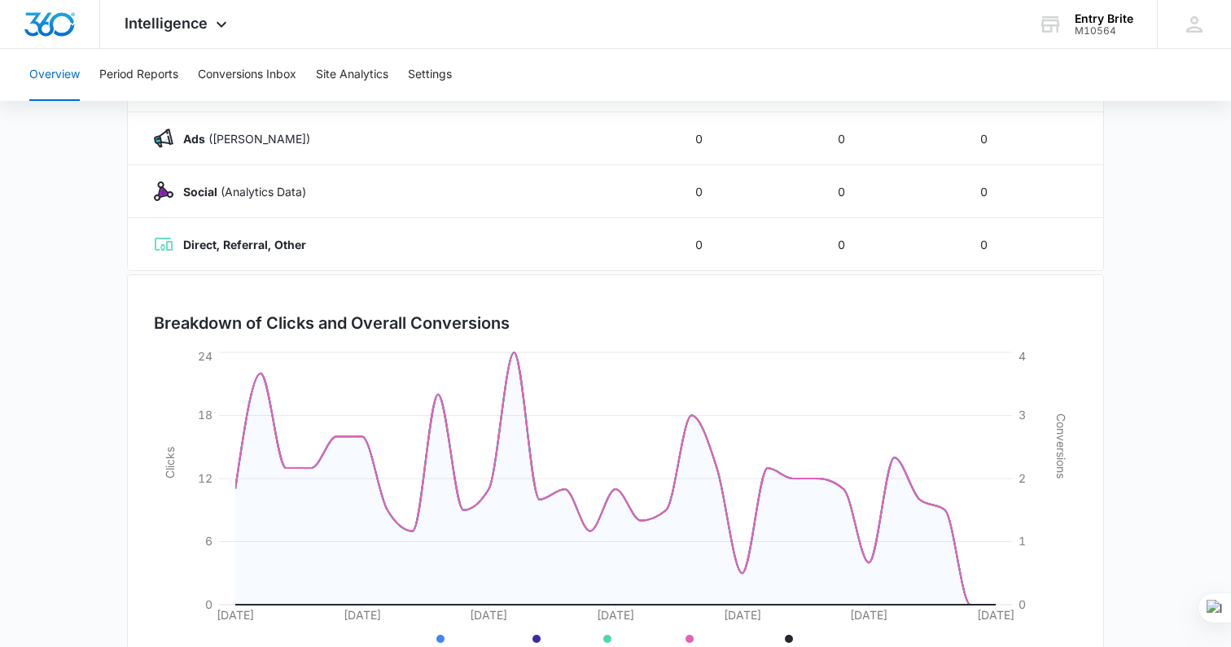
scroll to position [361, 0]
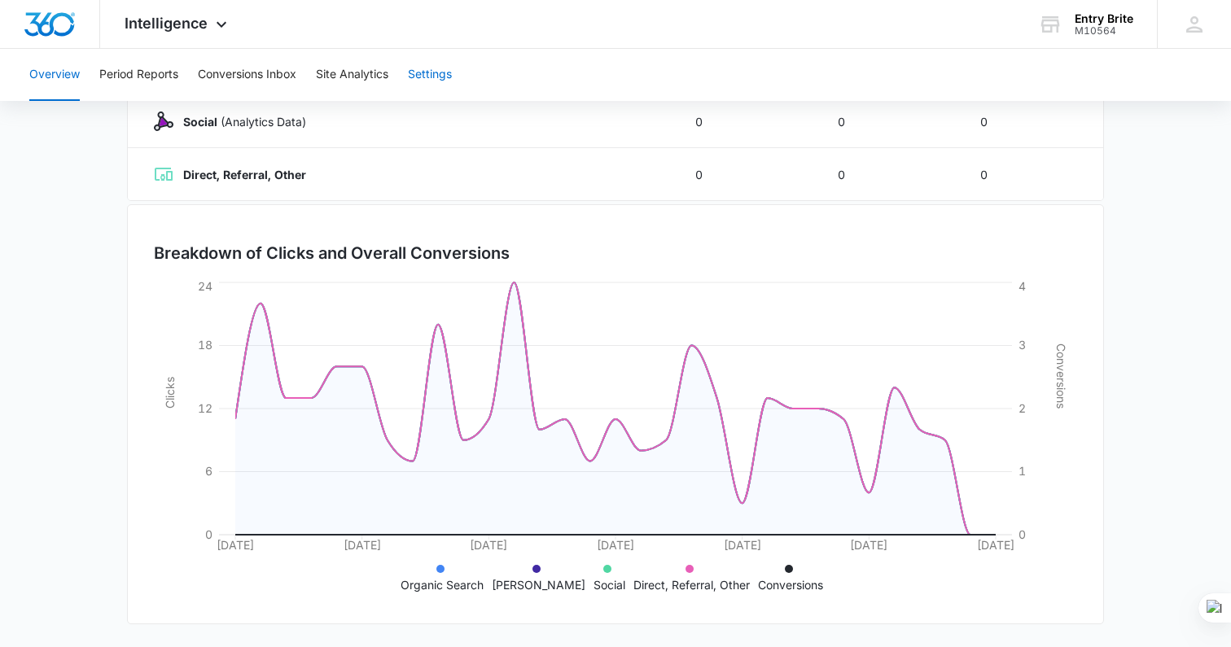
click at [420, 78] on button "Settings" at bounding box center [430, 75] width 44 height 52
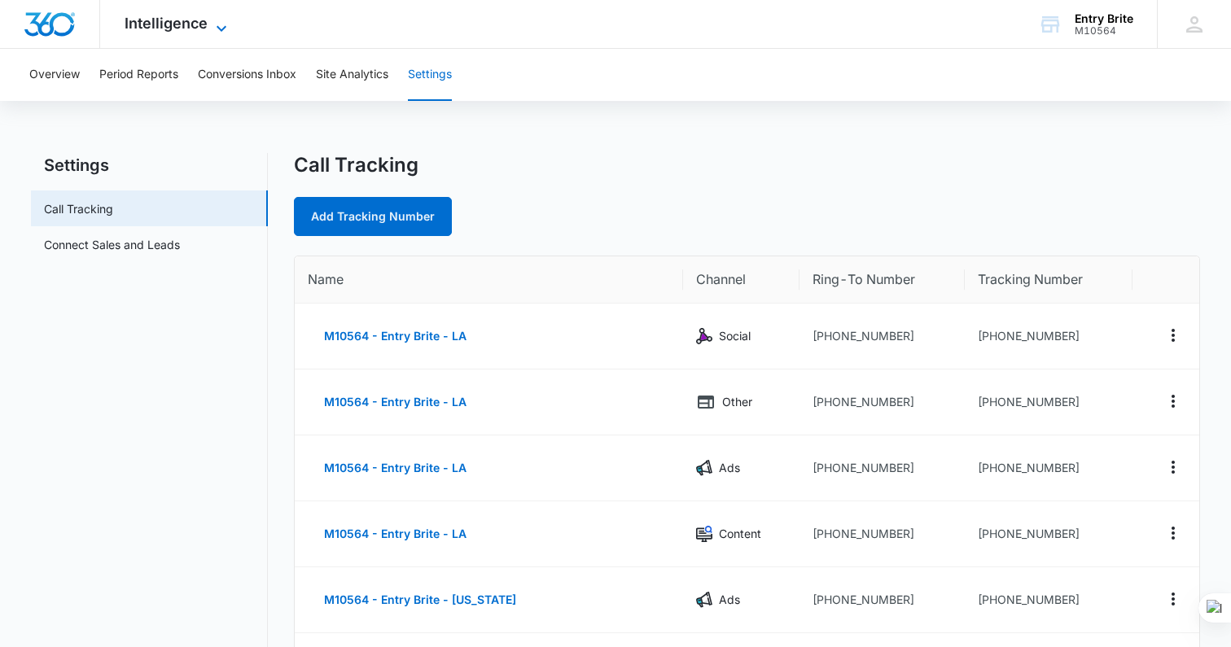
click at [216, 24] on icon at bounding box center [222, 29] width 20 height 20
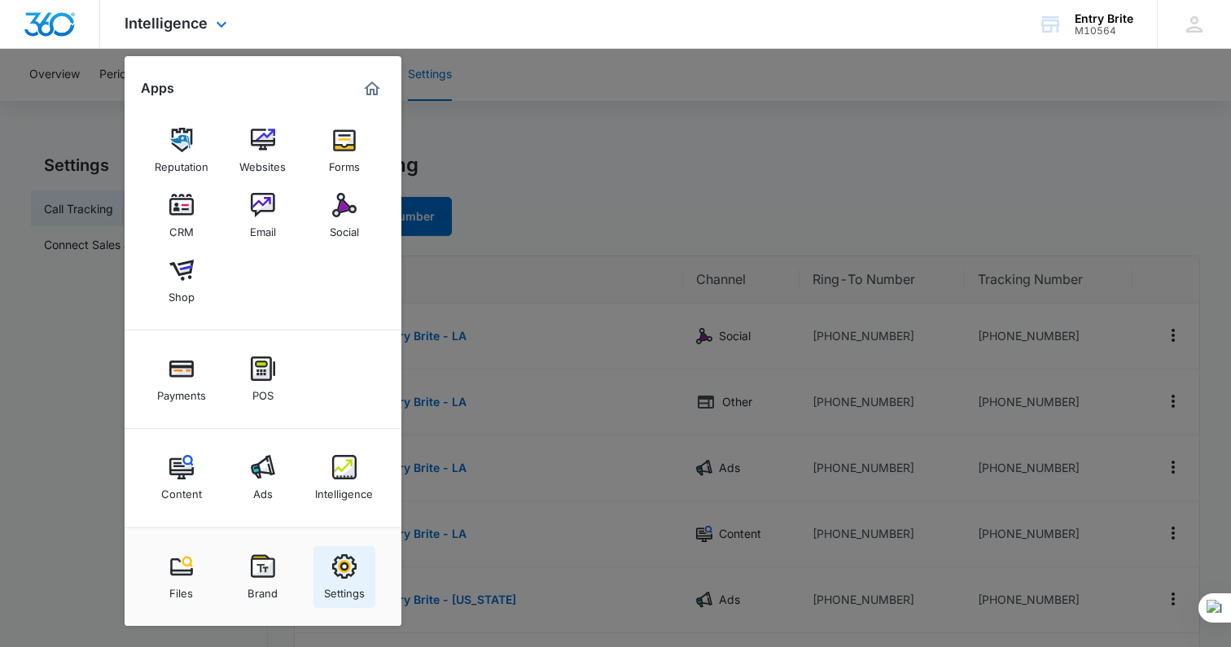
click at [333, 572] on img at bounding box center [344, 567] width 24 height 24
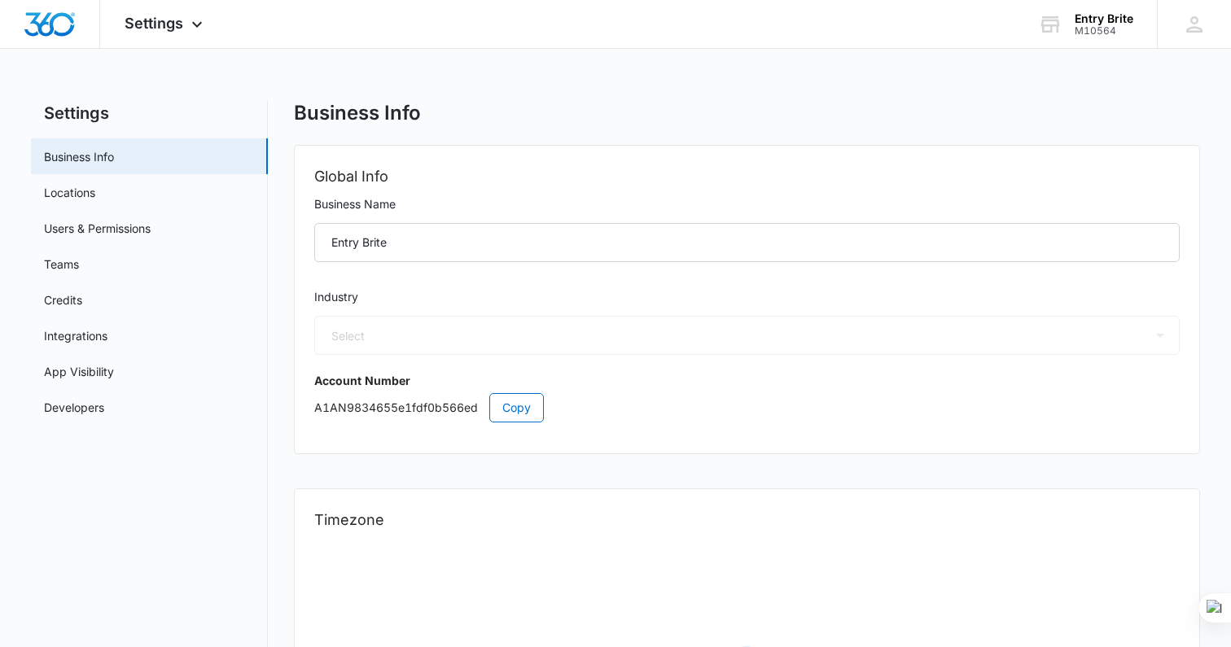
select select "33"
select select "US"
select select "America/Denver"
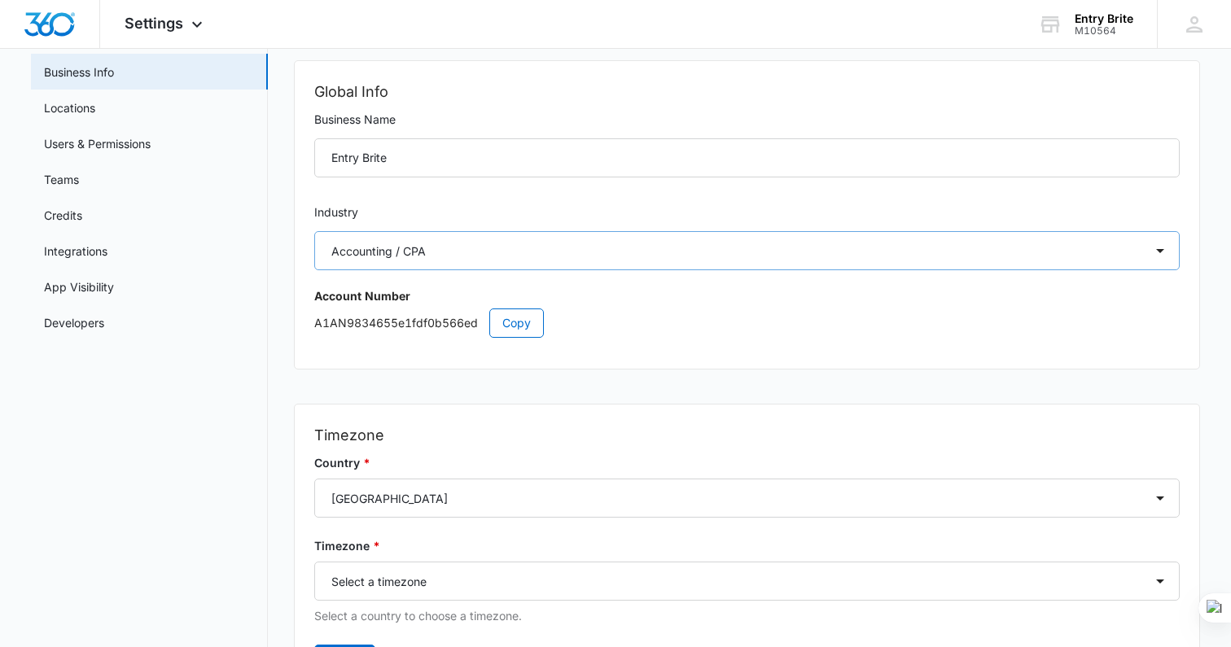
scroll to position [195, 0]
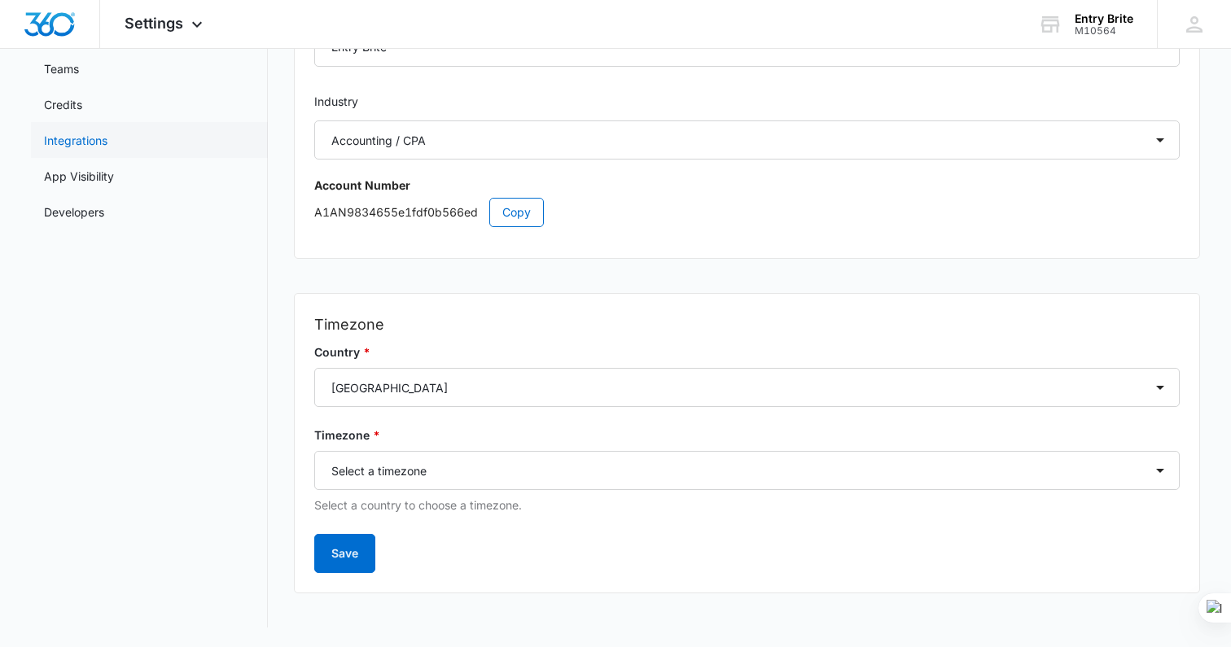
click at [82, 142] on link "Integrations" at bounding box center [76, 140] width 64 height 17
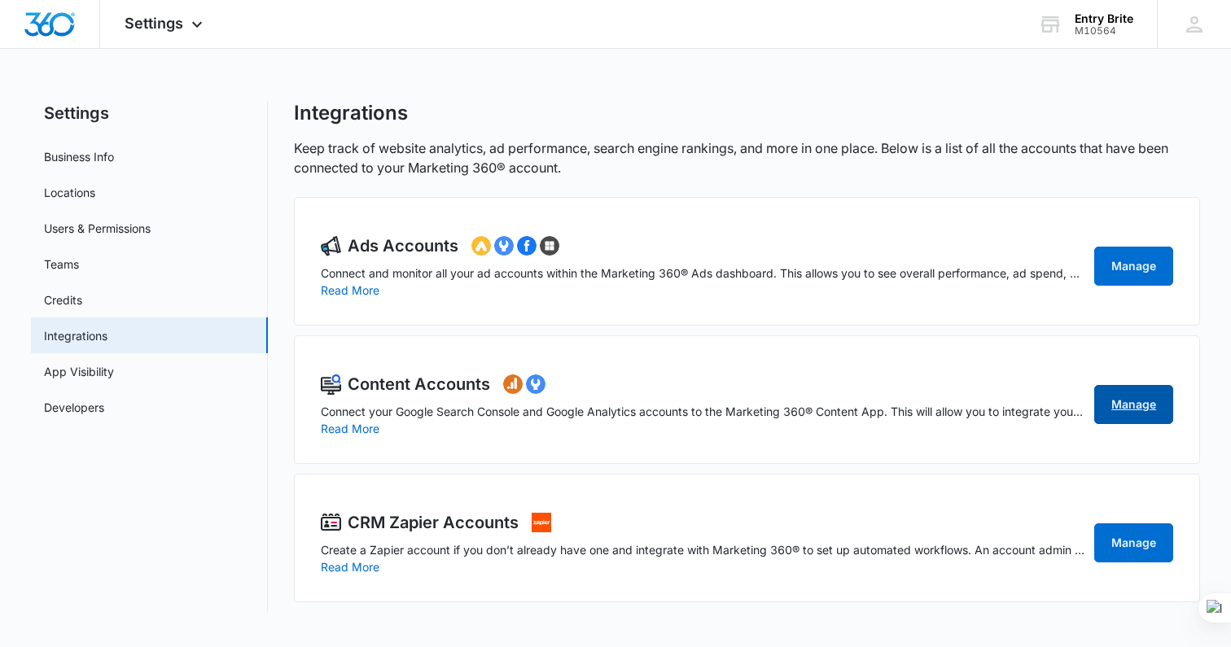
click at [1121, 414] on link "Manage" at bounding box center [1134, 404] width 79 height 39
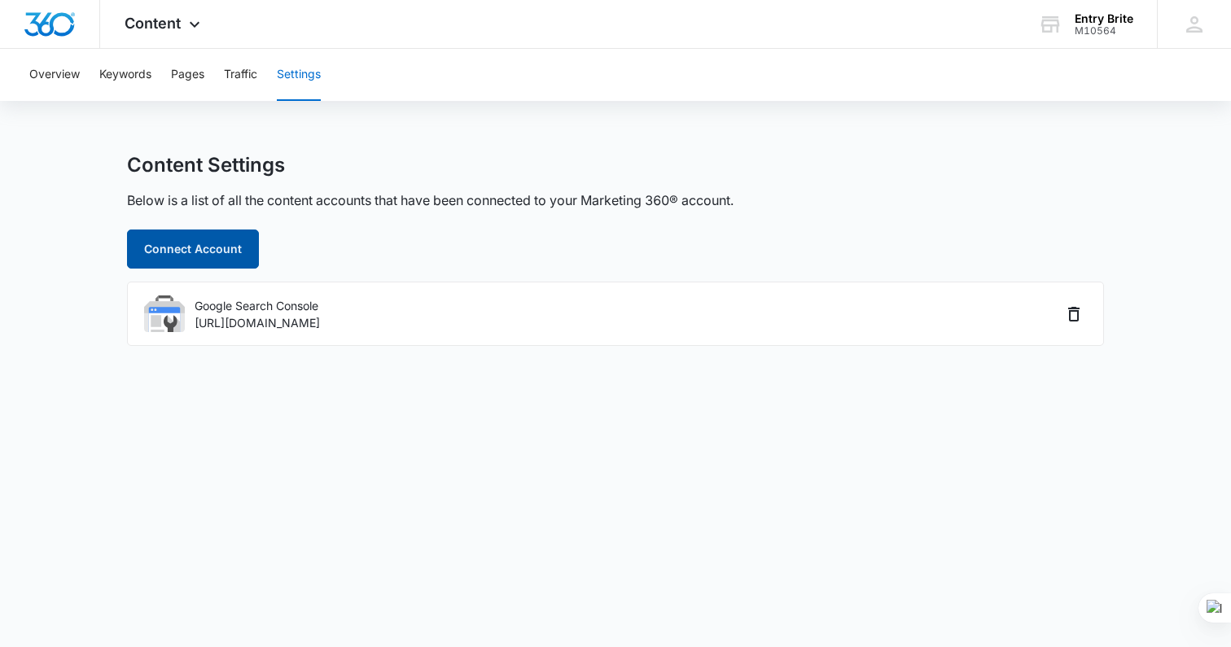
click at [194, 254] on button "Connect Account" at bounding box center [193, 249] width 132 height 39
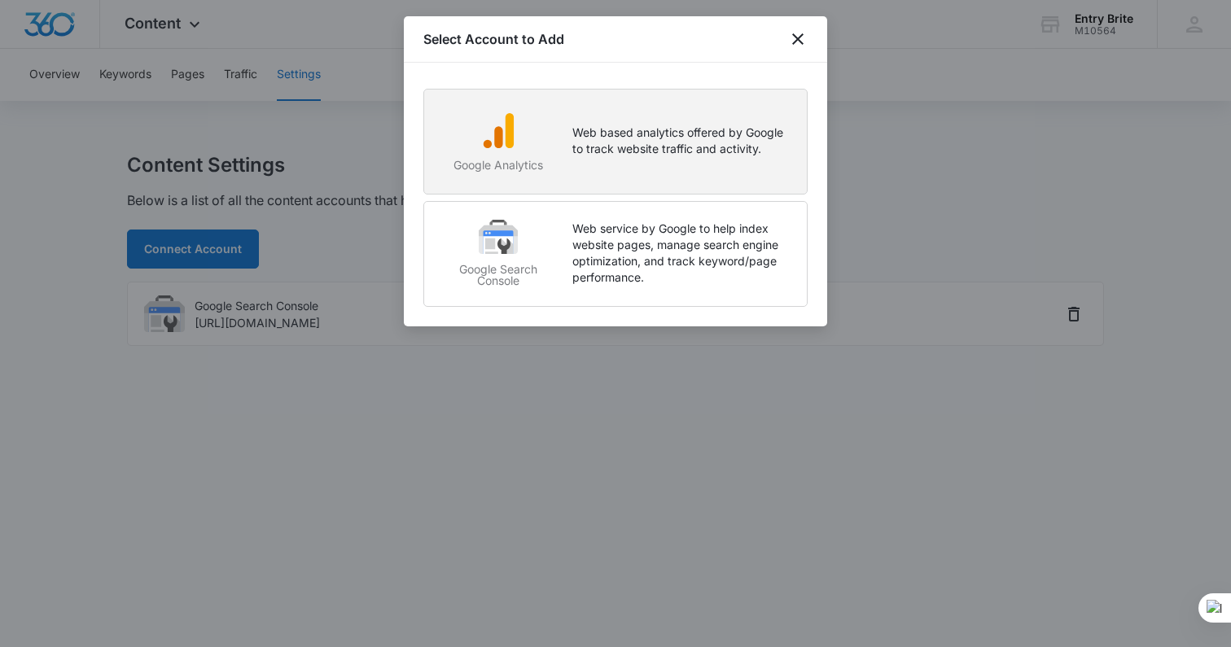
click at [731, 169] on div "Google Analytics Web based analytics offered by Google to track website traffic…" at bounding box center [616, 147] width 350 height 72
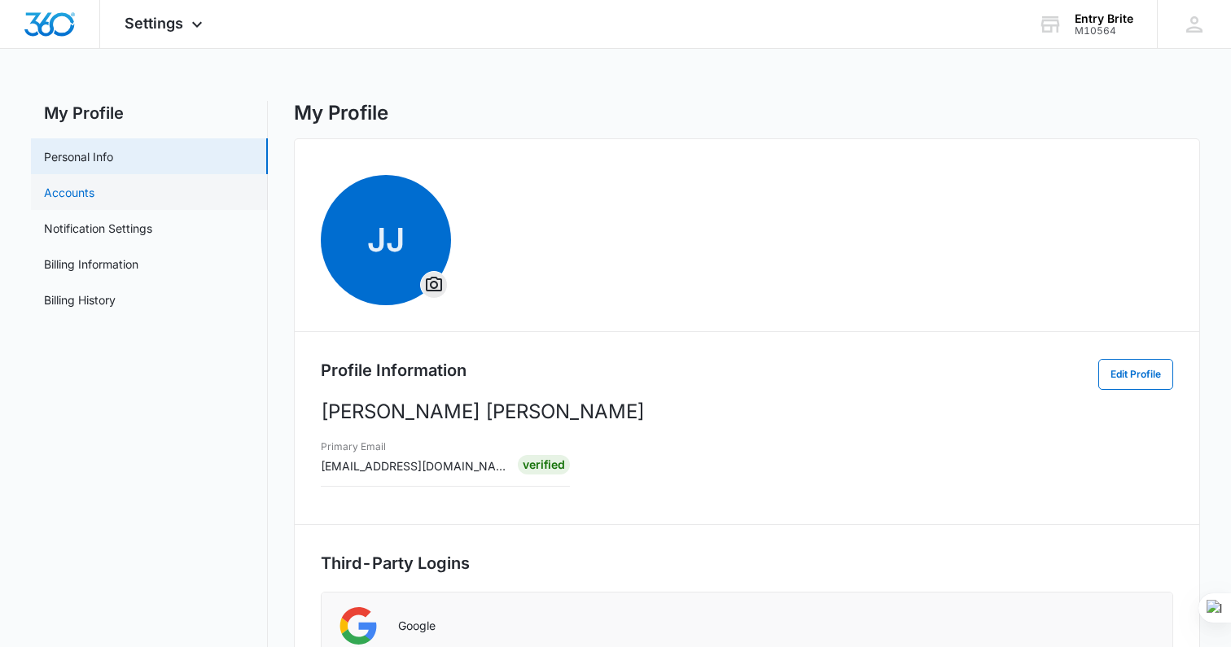
click at [57, 190] on link "Accounts" at bounding box center [69, 192] width 50 height 17
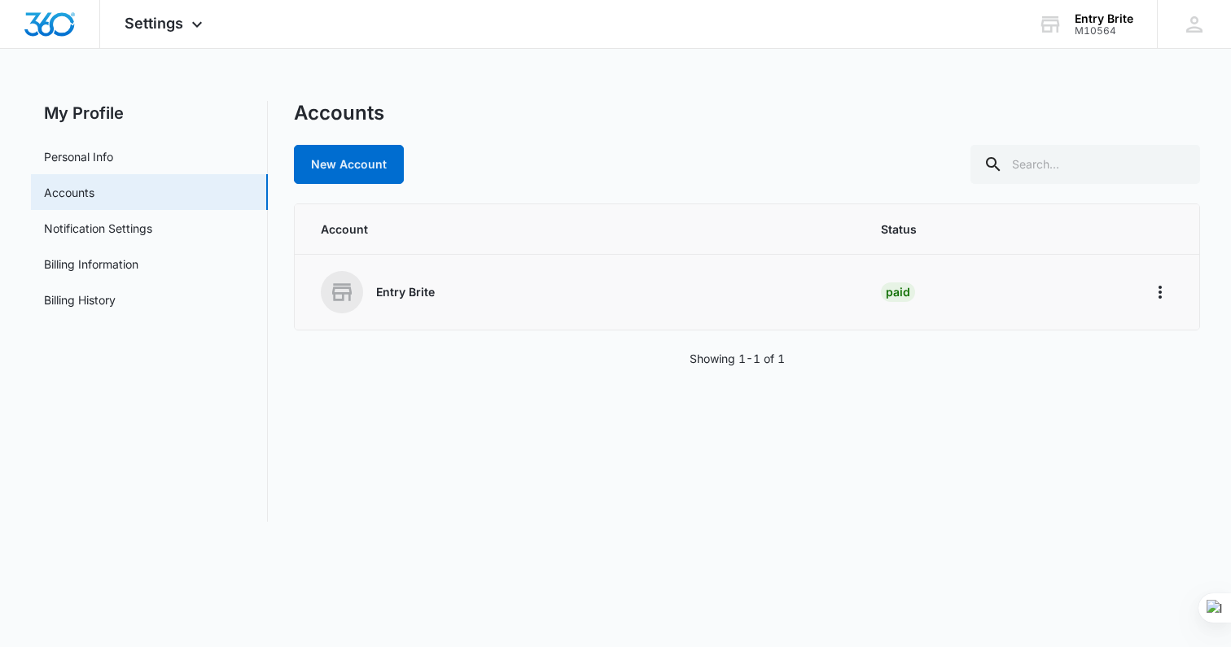
click at [419, 299] on p "Entry Brite" at bounding box center [405, 292] width 59 height 16
click at [1148, 291] on button "Home" at bounding box center [1161, 292] width 26 height 26
click at [1118, 327] on button "Go to Dashboard" at bounding box center [1098, 338] width 149 height 24
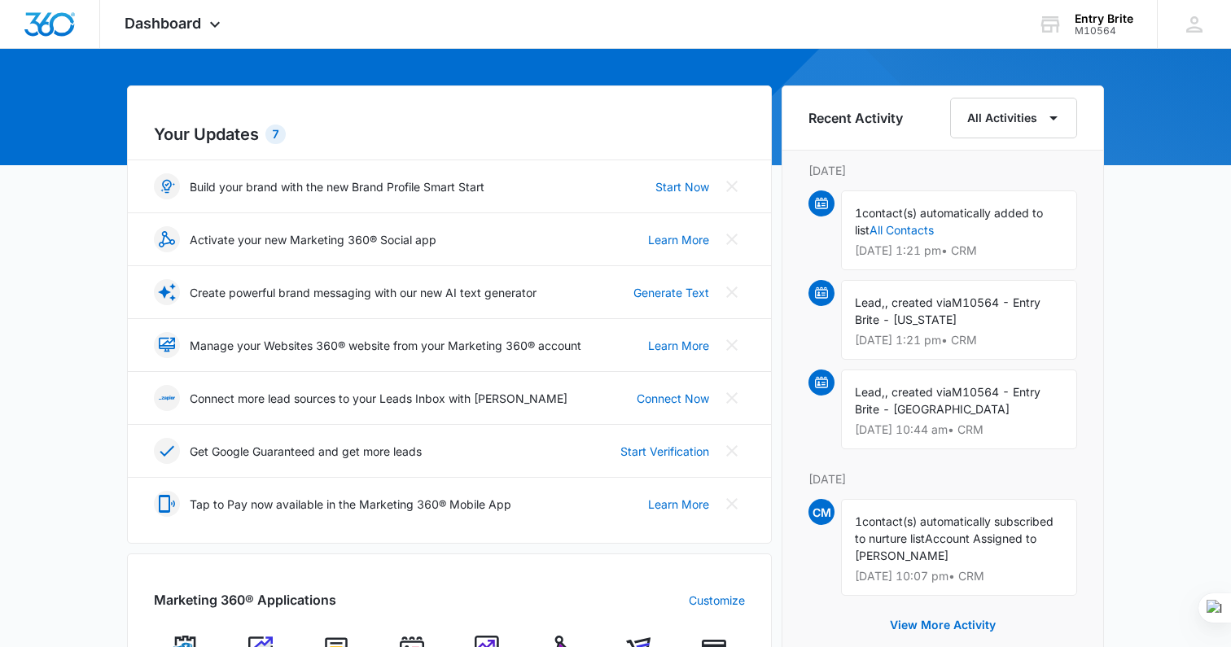
scroll to position [123, 0]
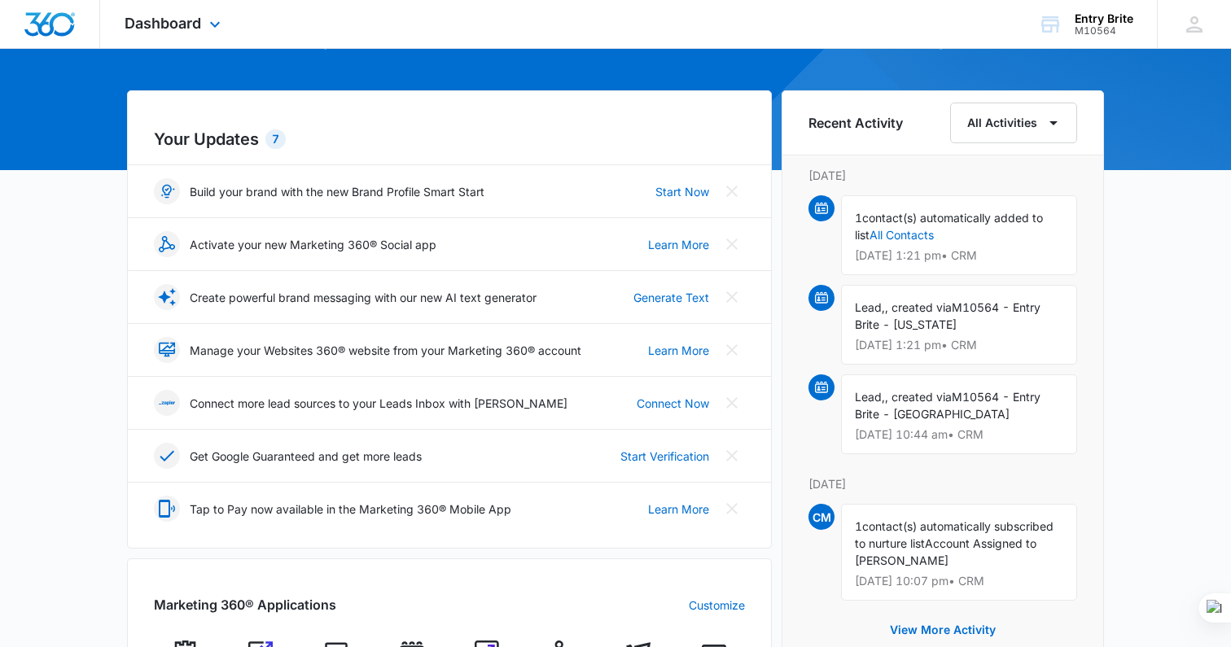
click at [220, 8] on div "Dashboard Apps Reputation Websites Forms CRM Email Social Shop Payments POS Con…" at bounding box center [174, 24] width 149 height 48
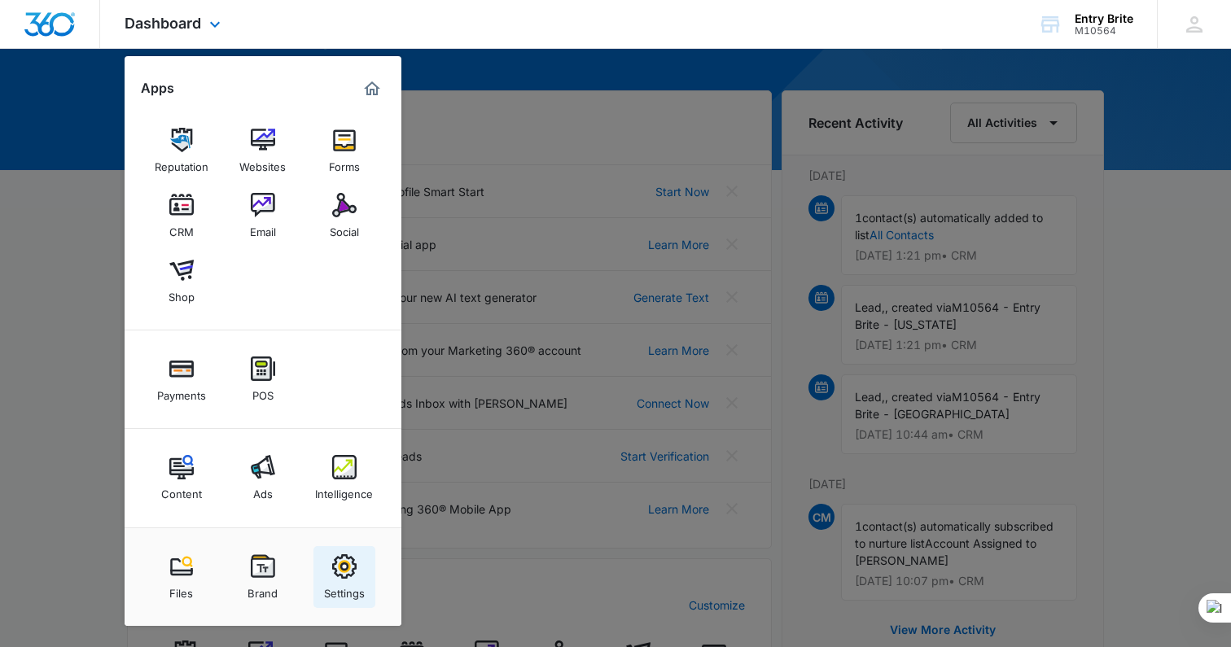
click at [340, 577] on img at bounding box center [344, 567] width 24 height 24
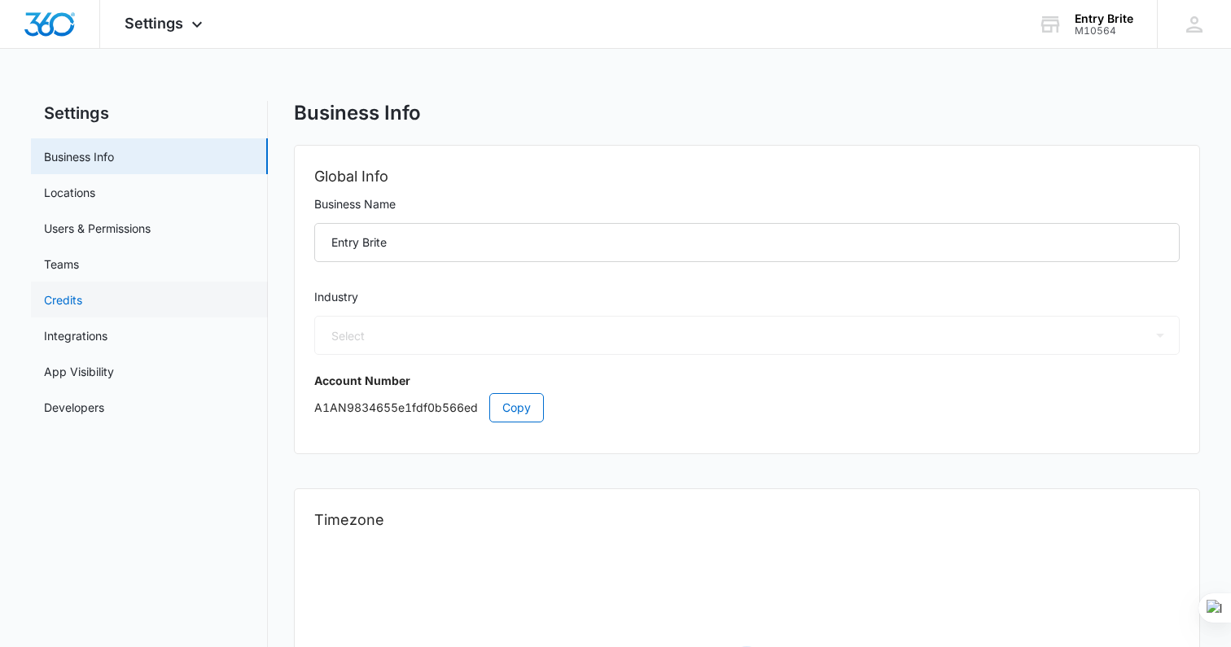
select select "33"
select select "US"
select select "America/Denver"
click at [80, 328] on link "Integrations" at bounding box center [76, 335] width 64 height 17
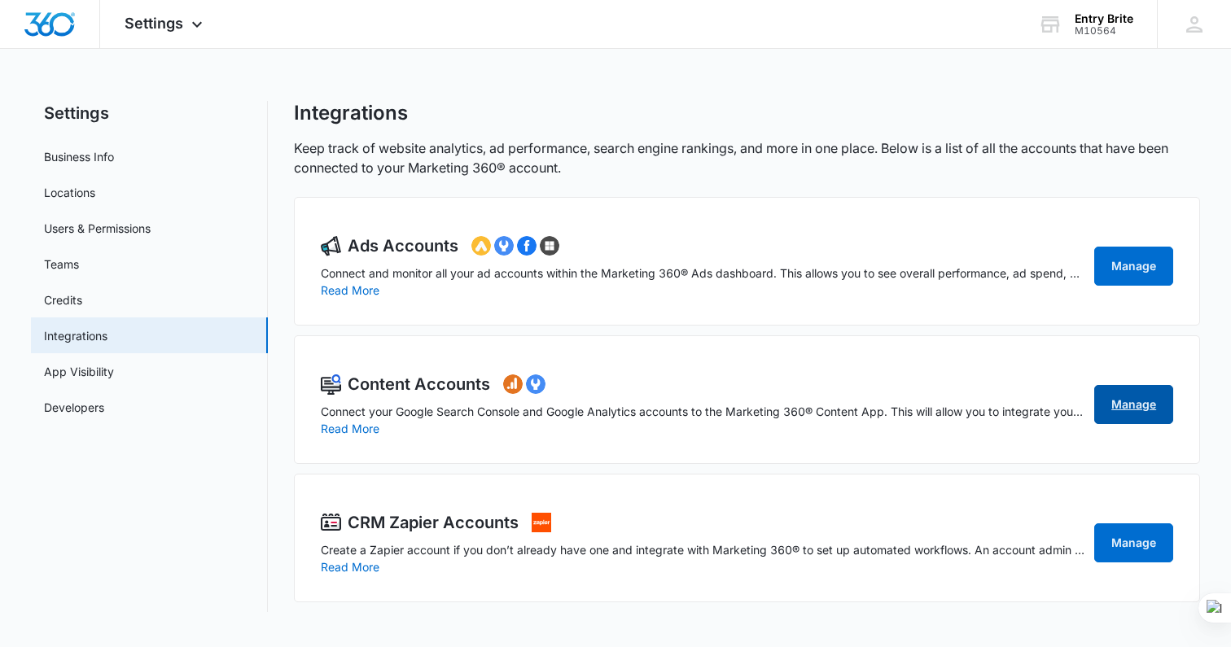
click at [1126, 406] on link "Manage" at bounding box center [1134, 404] width 79 height 39
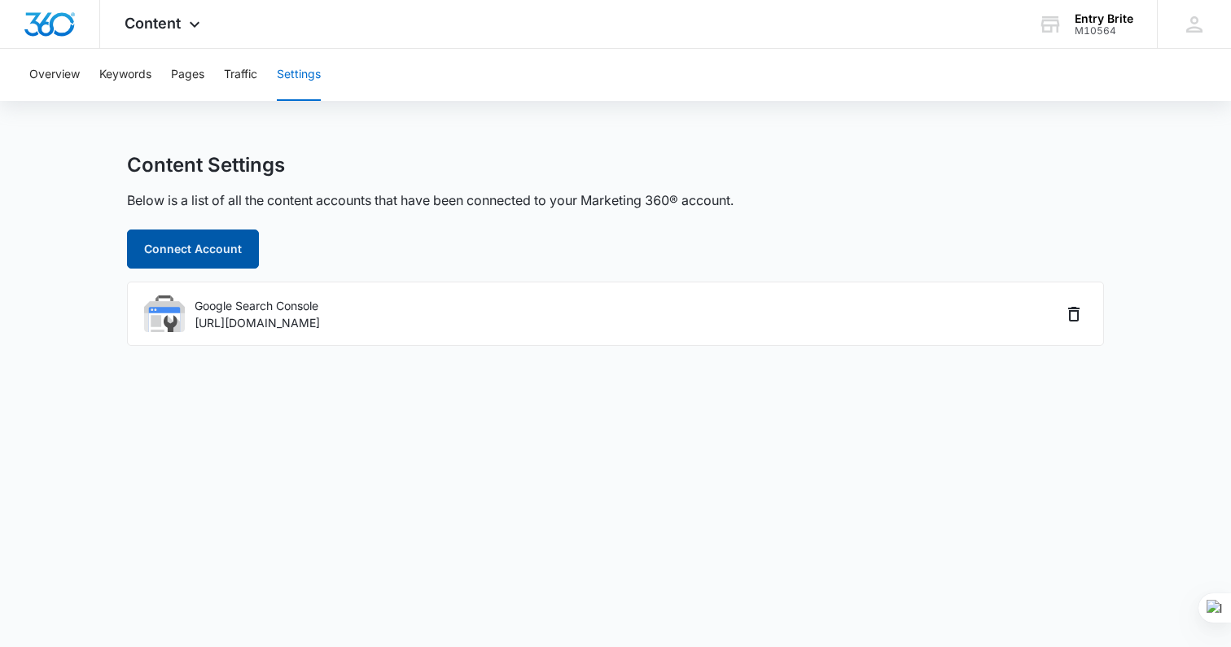
click at [205, 250] on button "Connect Account" at bounding box center [193, 249] width 132 height 39
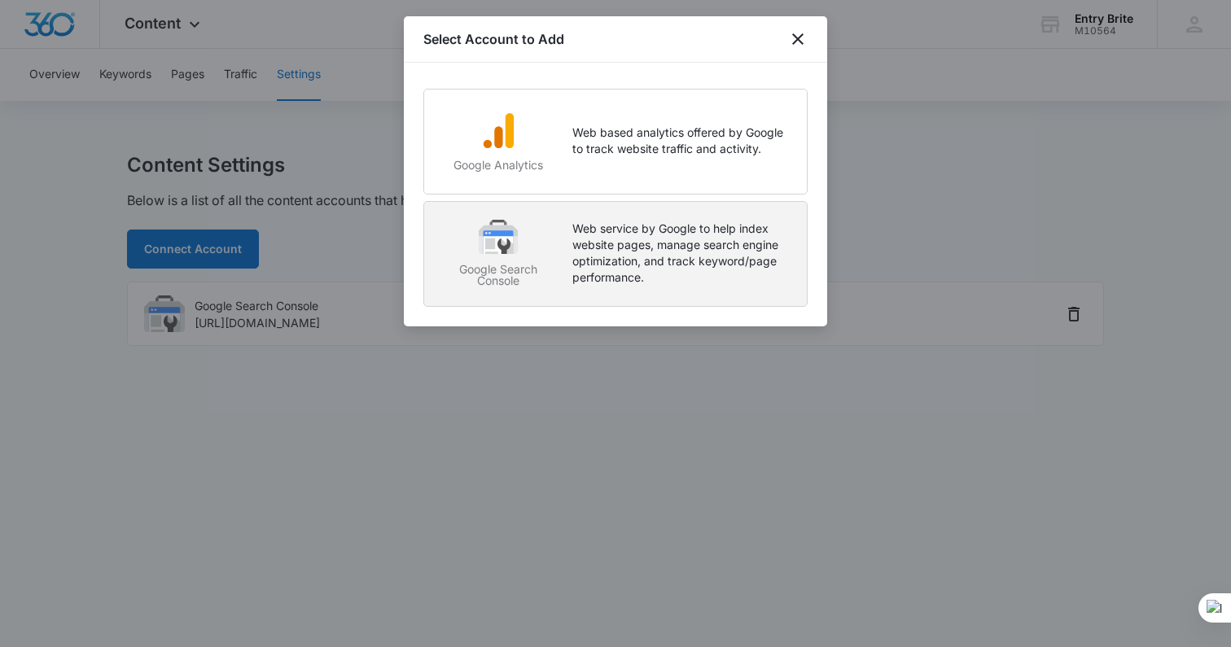
click at [632, 214] on button "Google Search Console Web service by Google to help index website pages, manage…" at bounding box center [615, 254] width 384 height 106
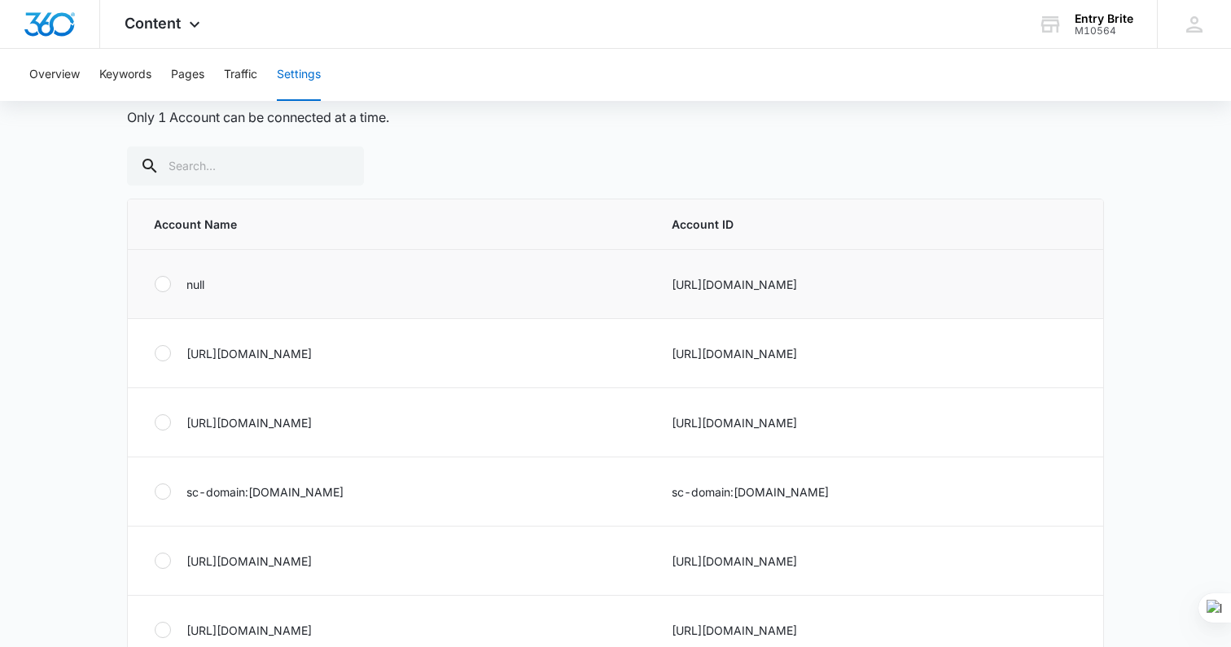
scroll to position [88, 0]
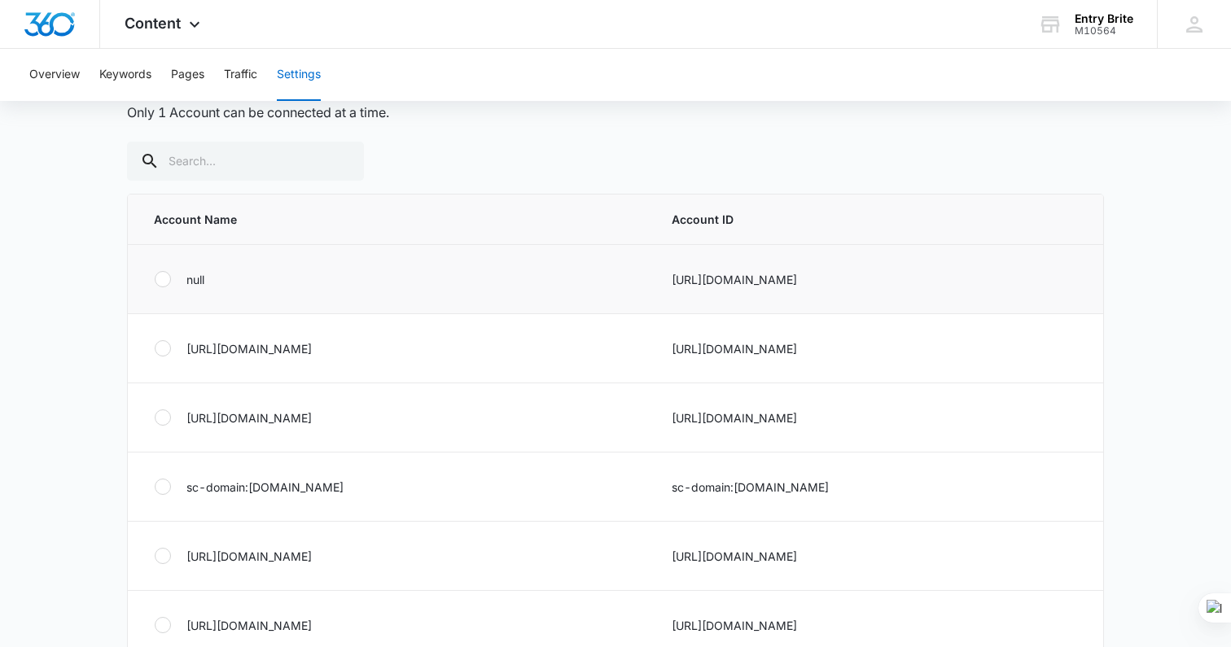
click at [164, 278] on div at bounding box center [163, 279] width 16 height 16
click at [155, 279] on input "radio" at bounding box center [154, 279] width 1 height 1
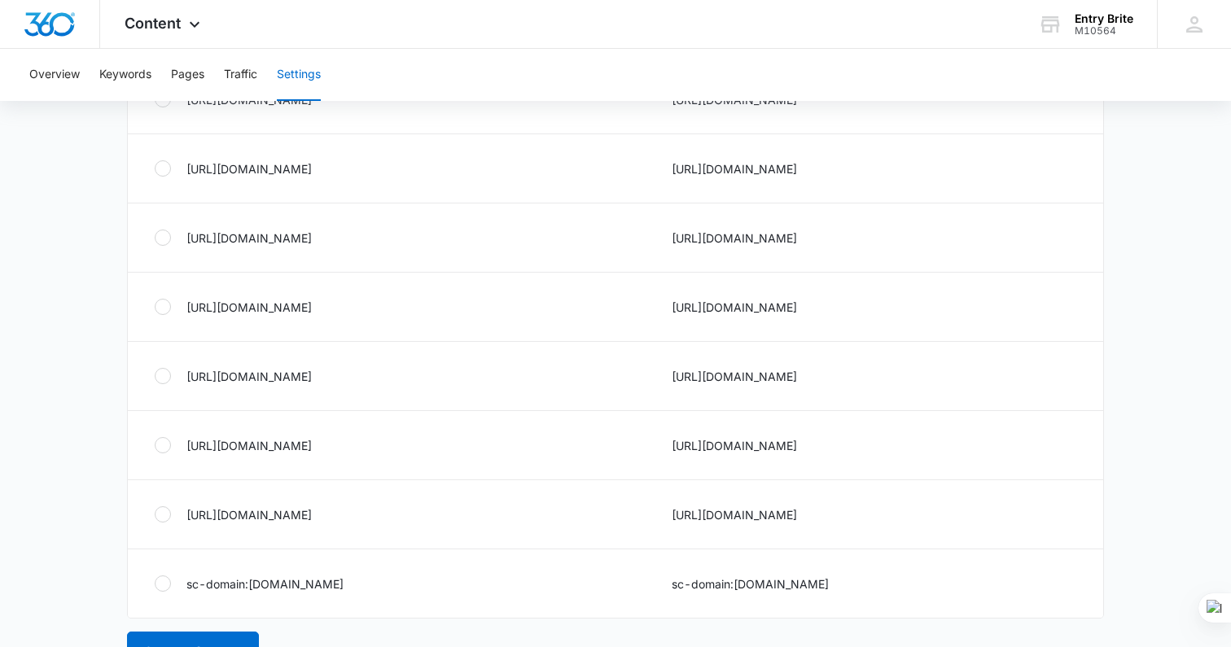
scroll to position [1419, 0]
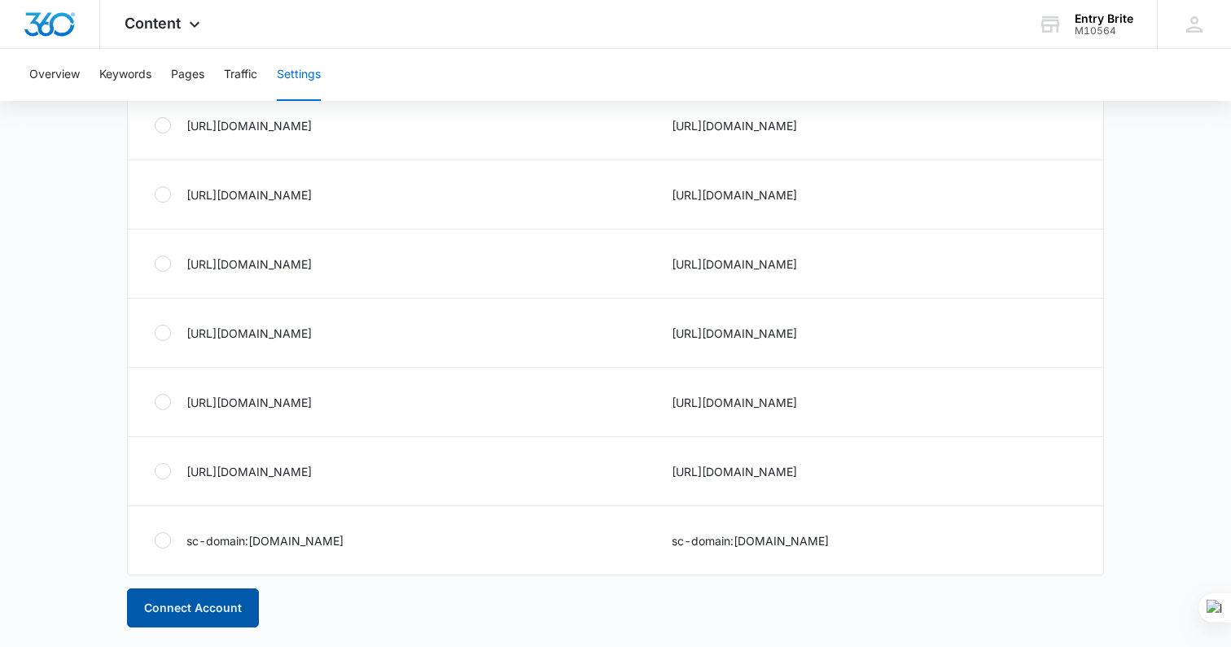
click at [174, 617] on button "Connect Account" at bounding box center [193, 608] width 132 height 39
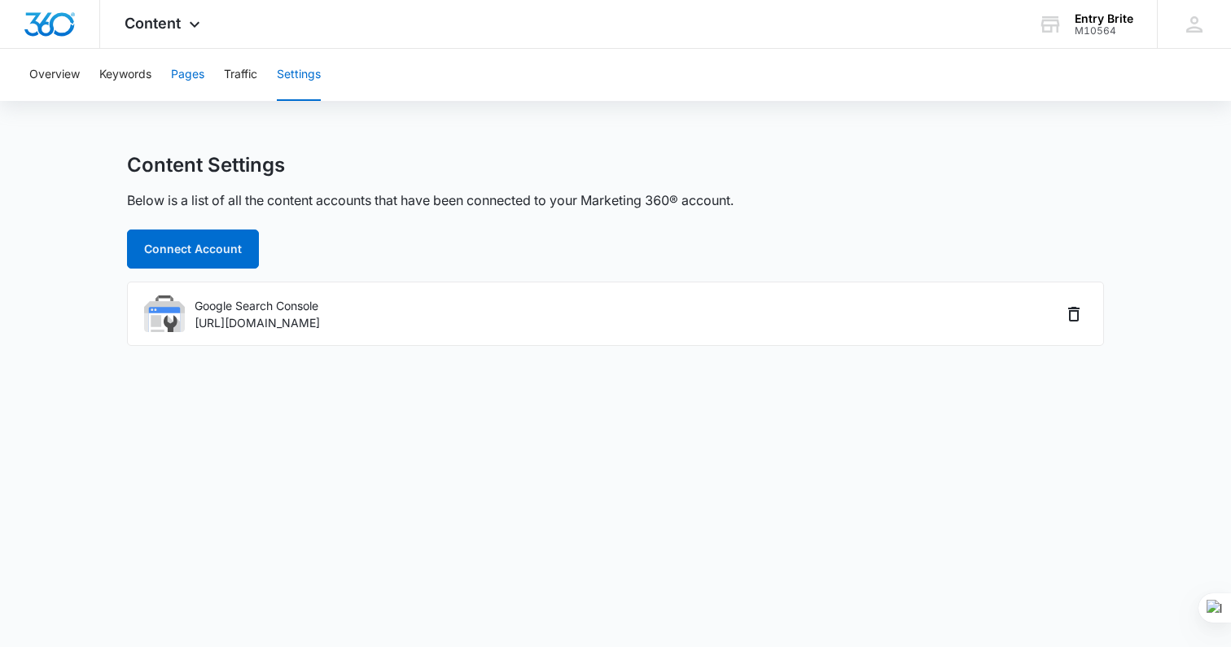
click at [188, 81] on button "Pages" at bounding box center [187, 75] width 33 height 52
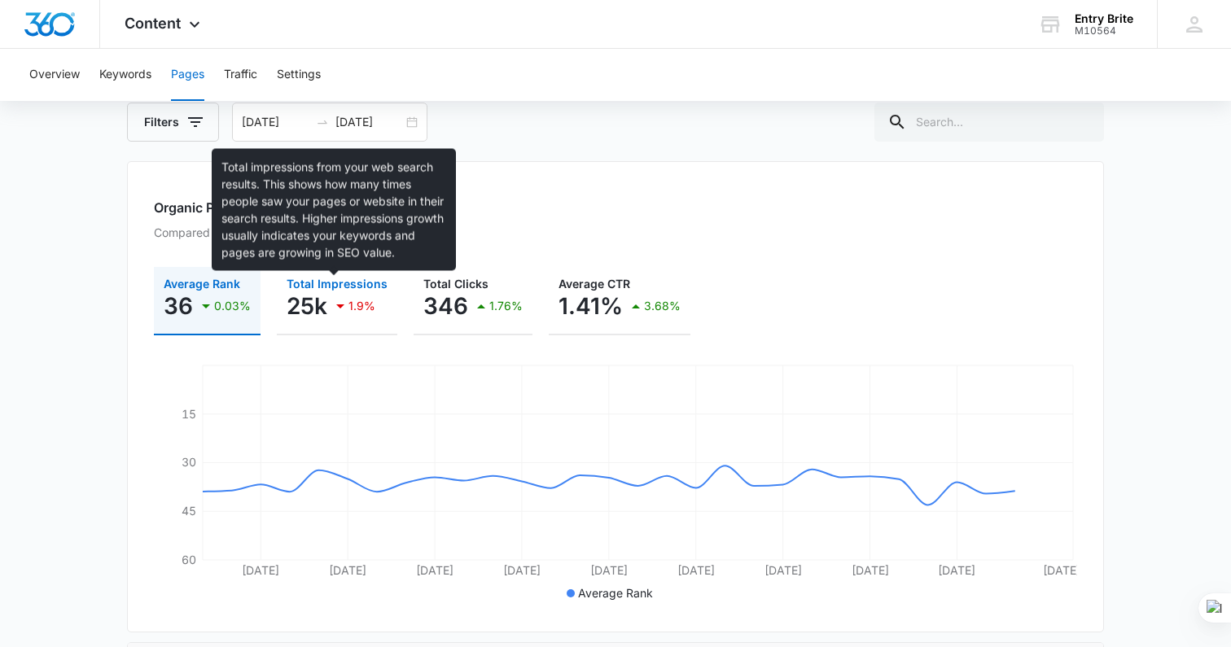
scroll to position [143, 0]
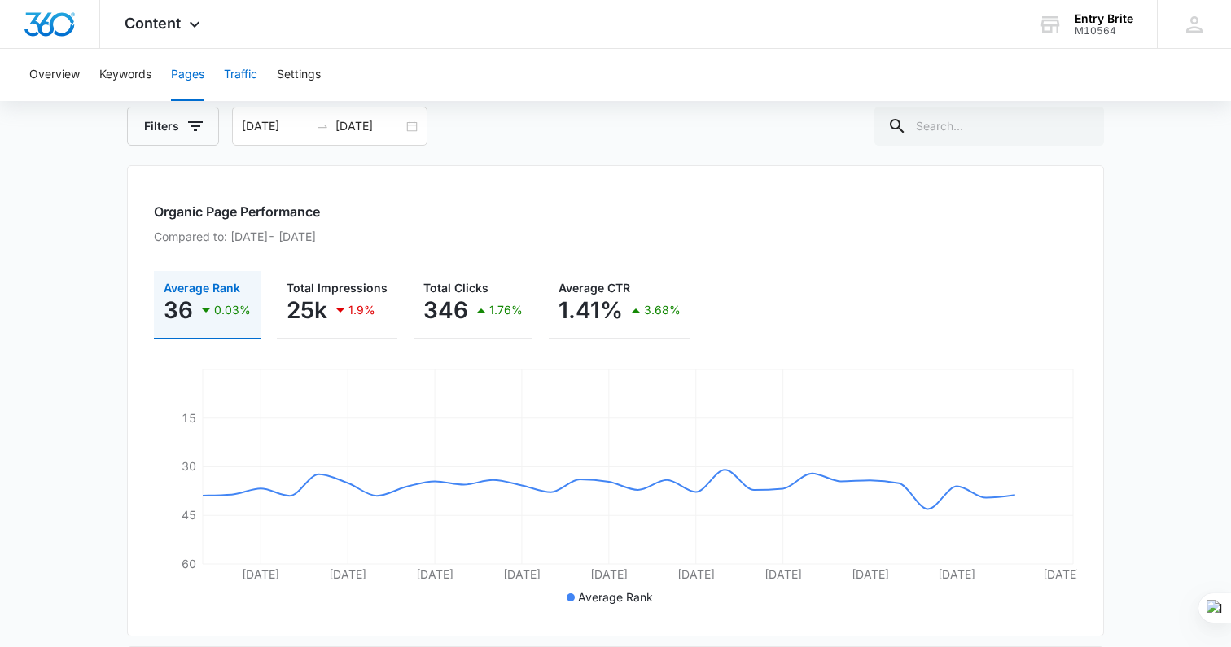
click at [235, 77] on button "Traffic" at bounding box center [240, 75] width 33 height 52
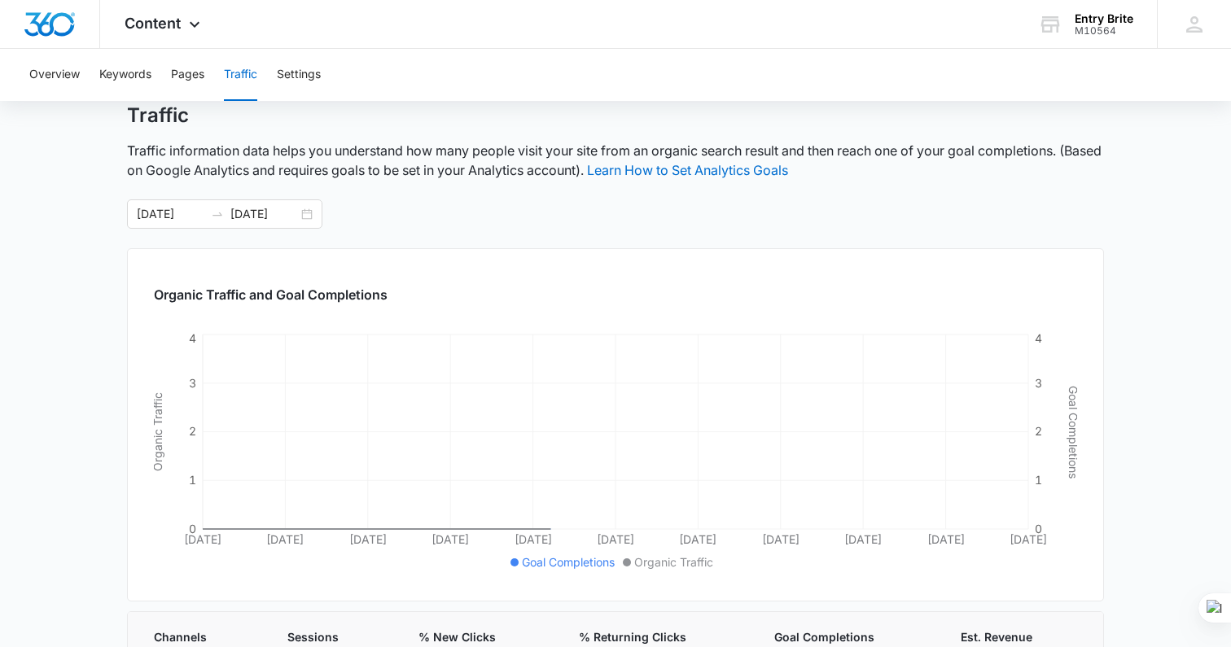
scroll to position [135, 0]
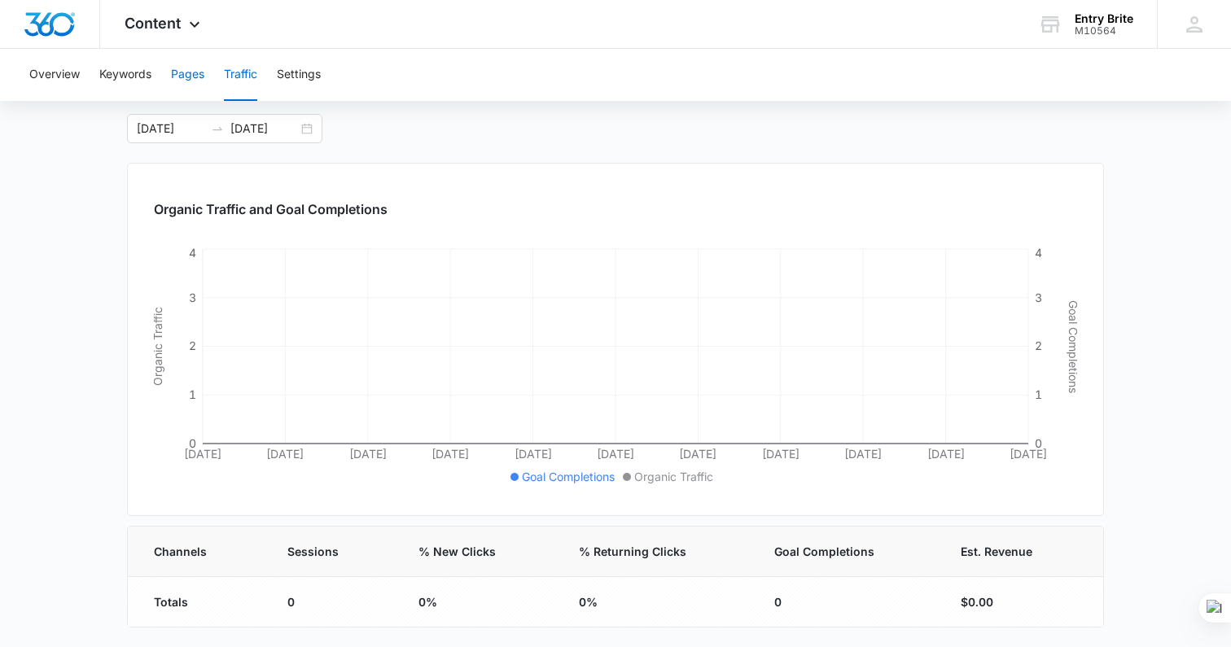
click at [181, 69] on button "Pages" at bounding box center [187, 75] width 33 height 52
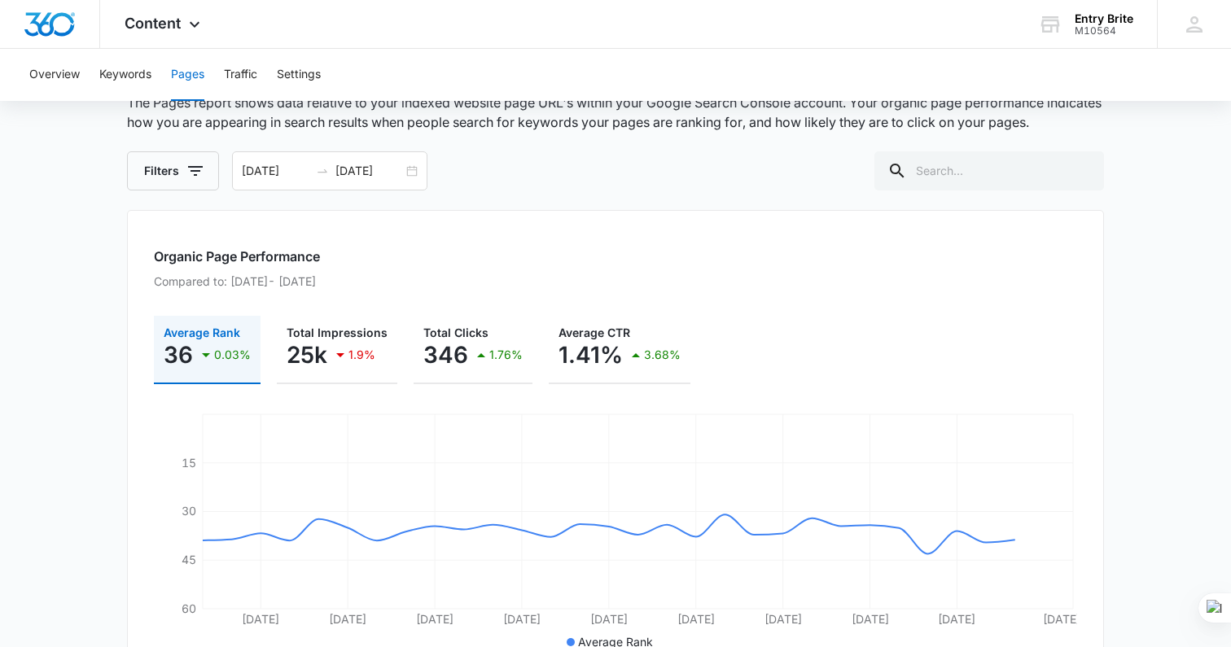
scroll to position [99, 0]
click at [309, 174] on div at bounding box center [322, 169] width 26 height 13
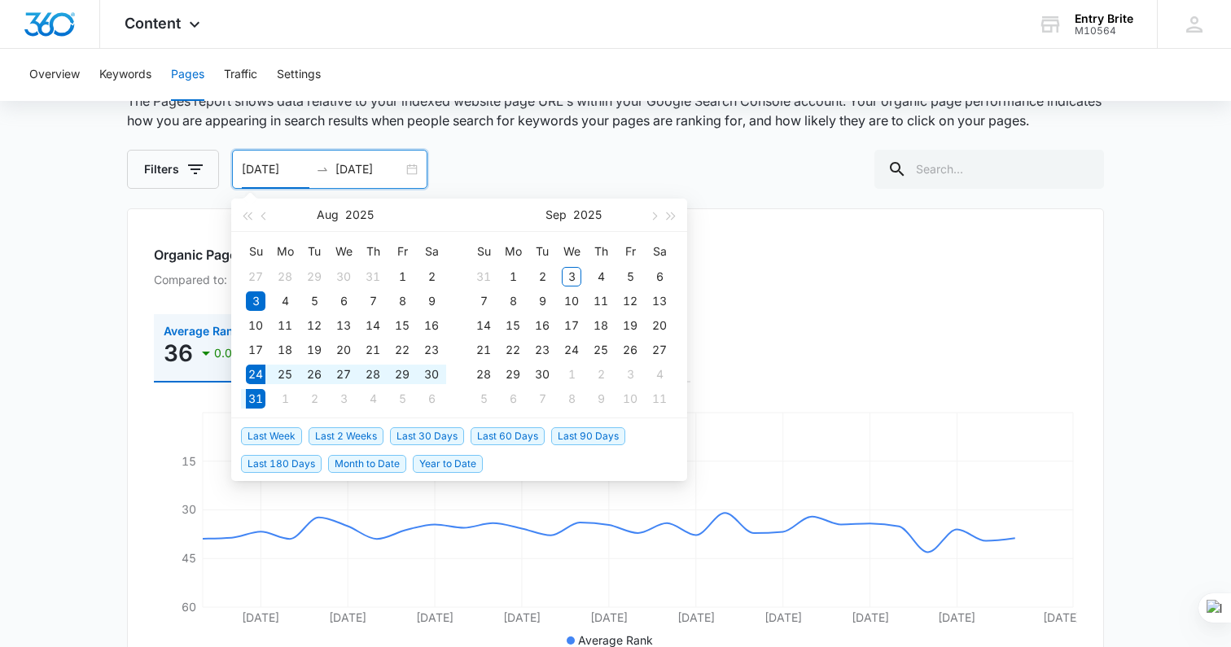
click at [279, 428] on span "Last Week" at bounding box center [271, 437] width 61 height 18
type input "[DATE]"
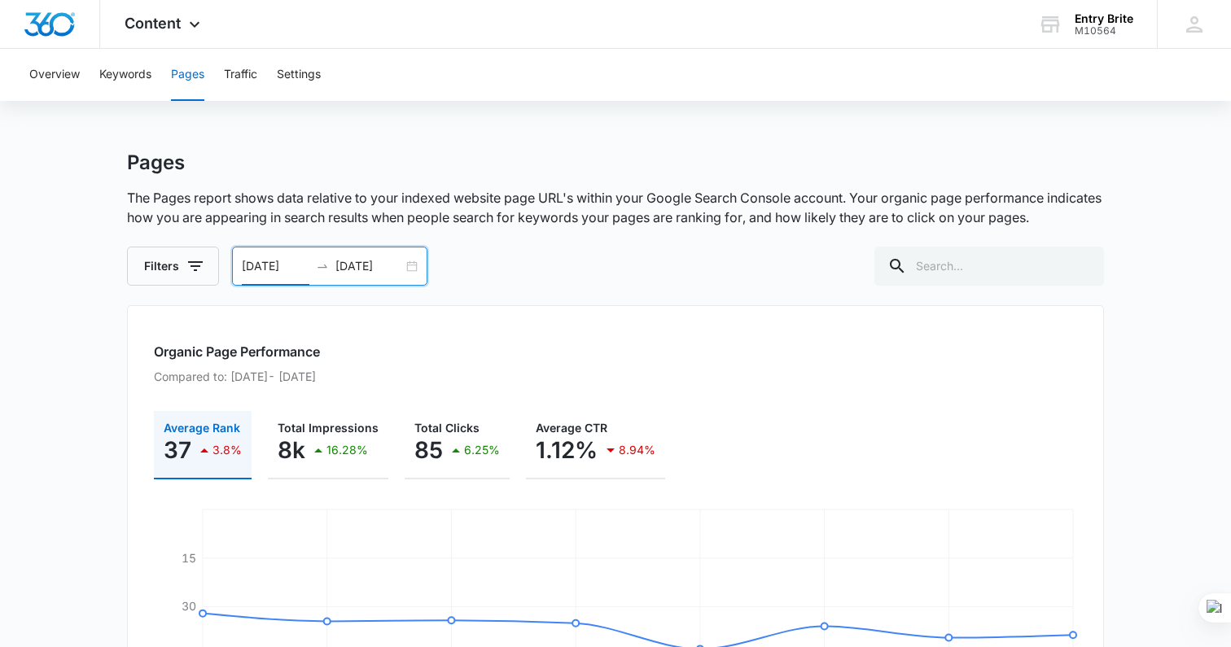
scroll to position [0, 0]
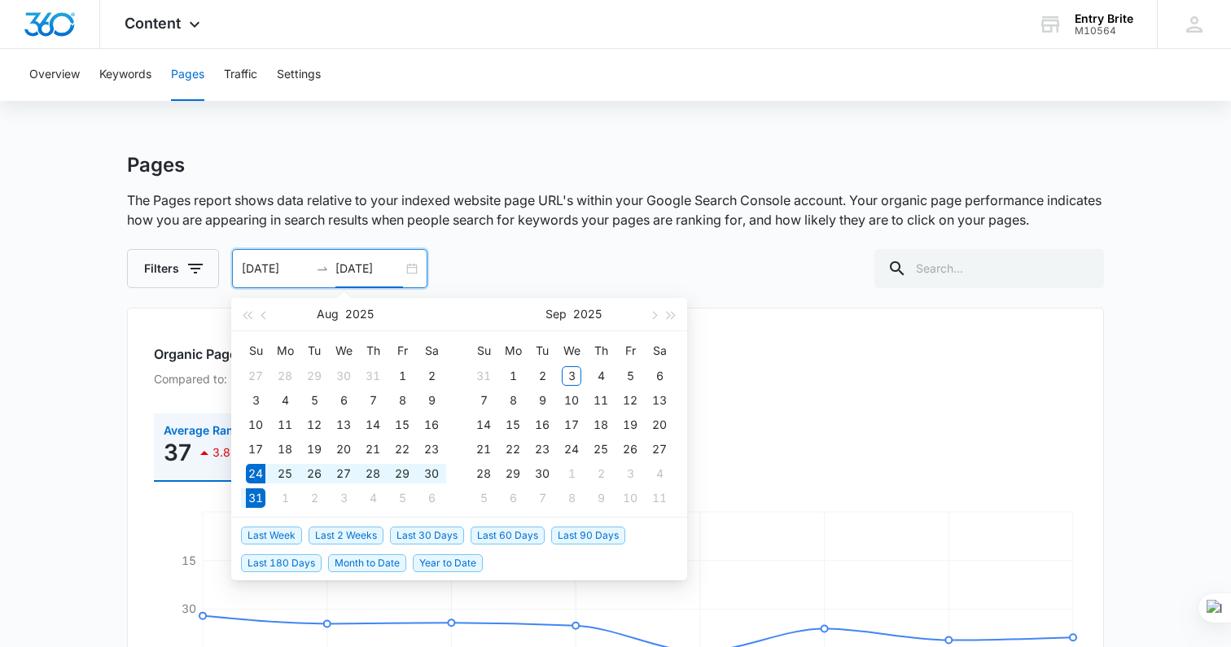
click at [384, 271] on input "[DATE]" at bounding box center [370, 269] width 68 height 18
type input "[DATE]"
click at [545, 371] on div "2" at bounding box center [543, 376] width 20 height 20
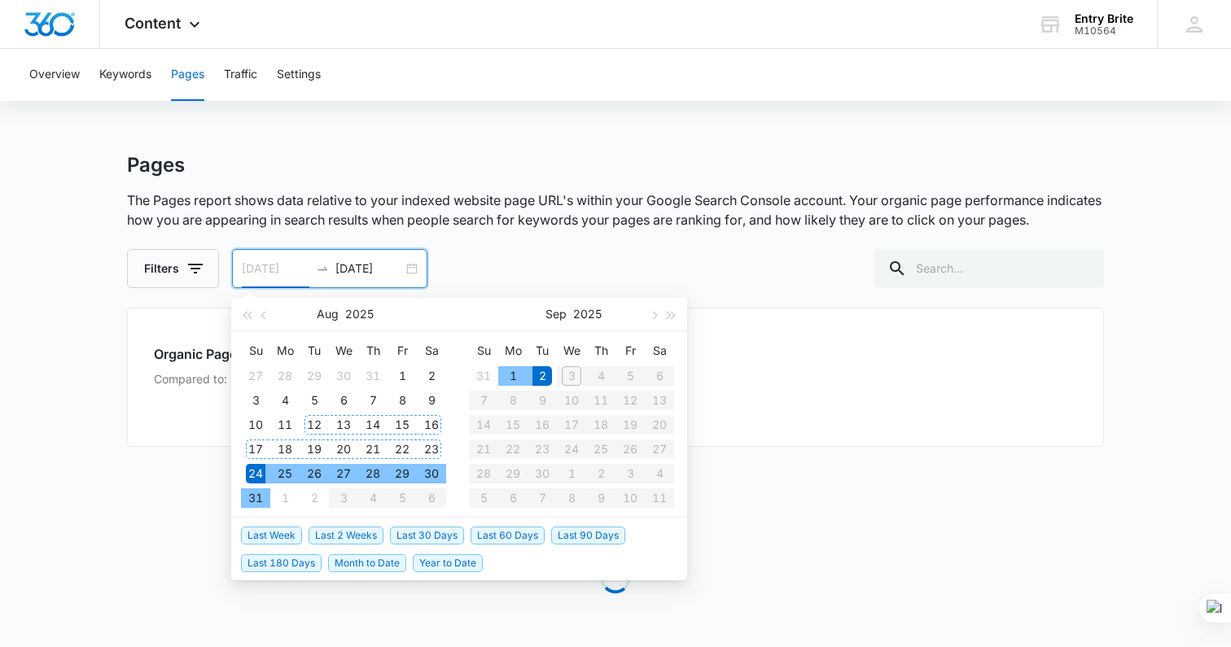
type input "[DATE]"
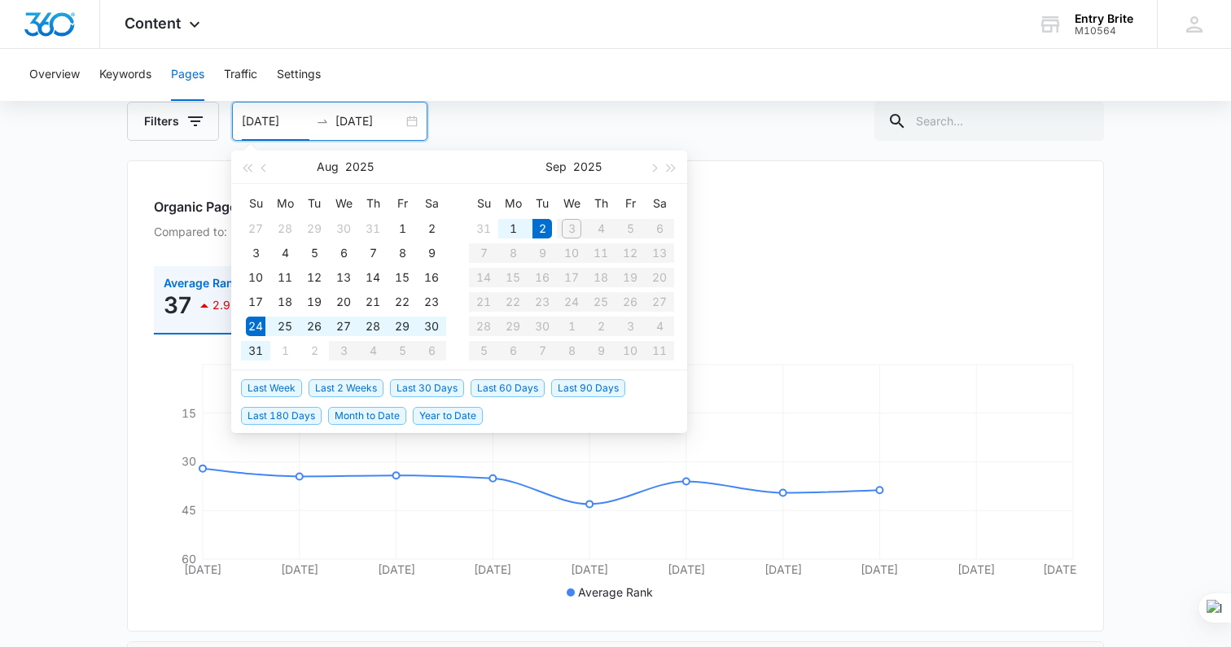
scroll to position [150, 0]
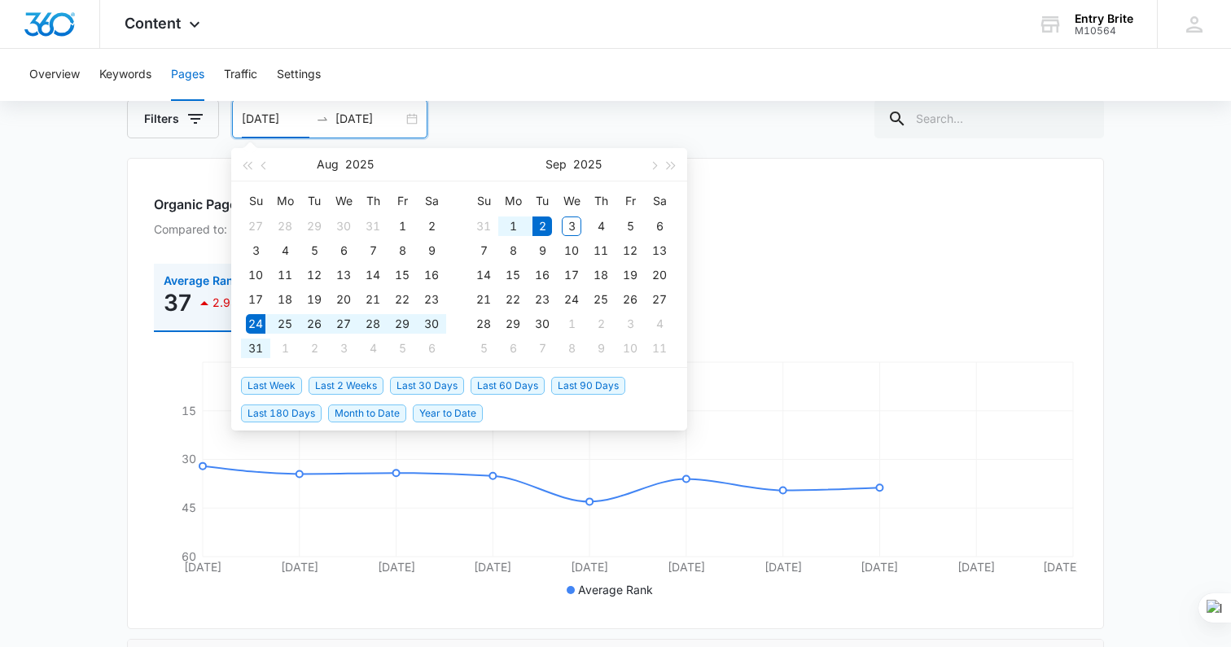
click at [803, 221] on p "Compared to: [DATE] - [DATE]" at bounding box center [616, 229] width 924 height 17
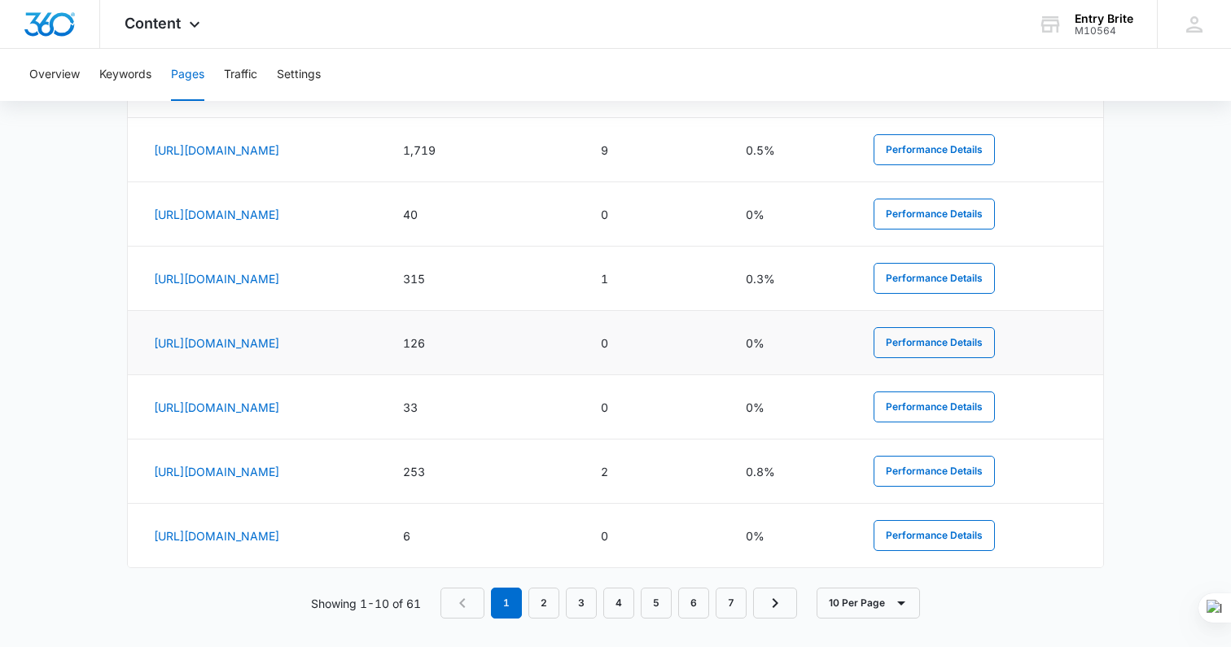
scroll to position [980, 0]
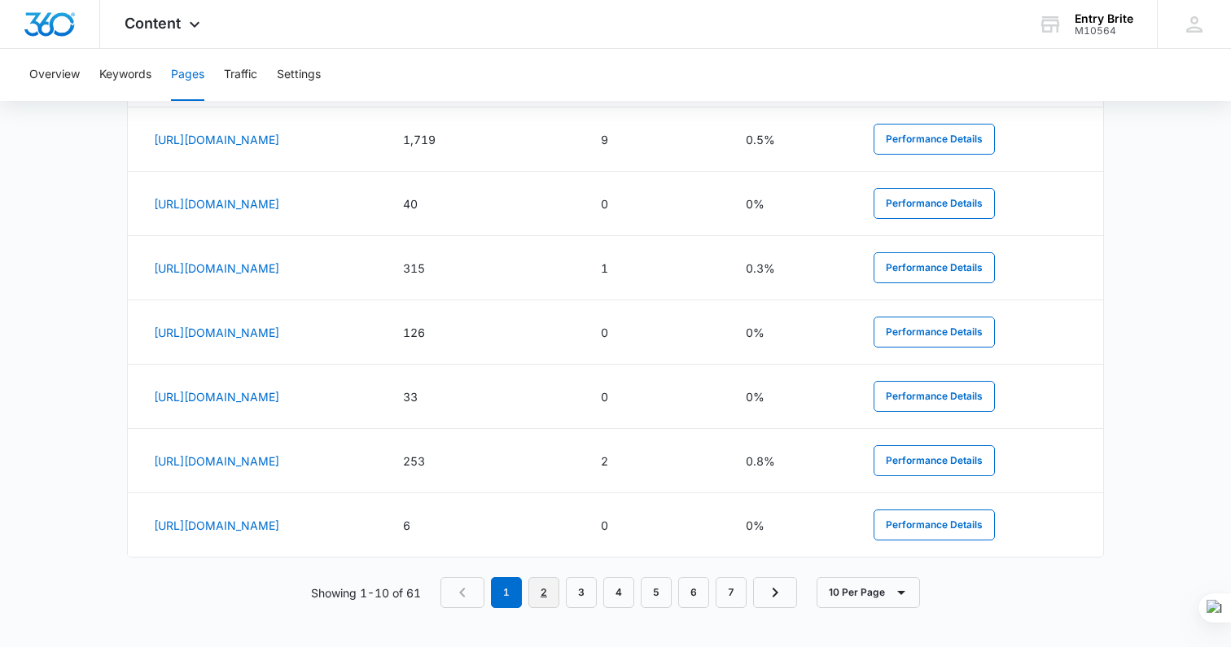
click at [545, 595] on link "2" at bounding box center [544, 592] width 31 height 31
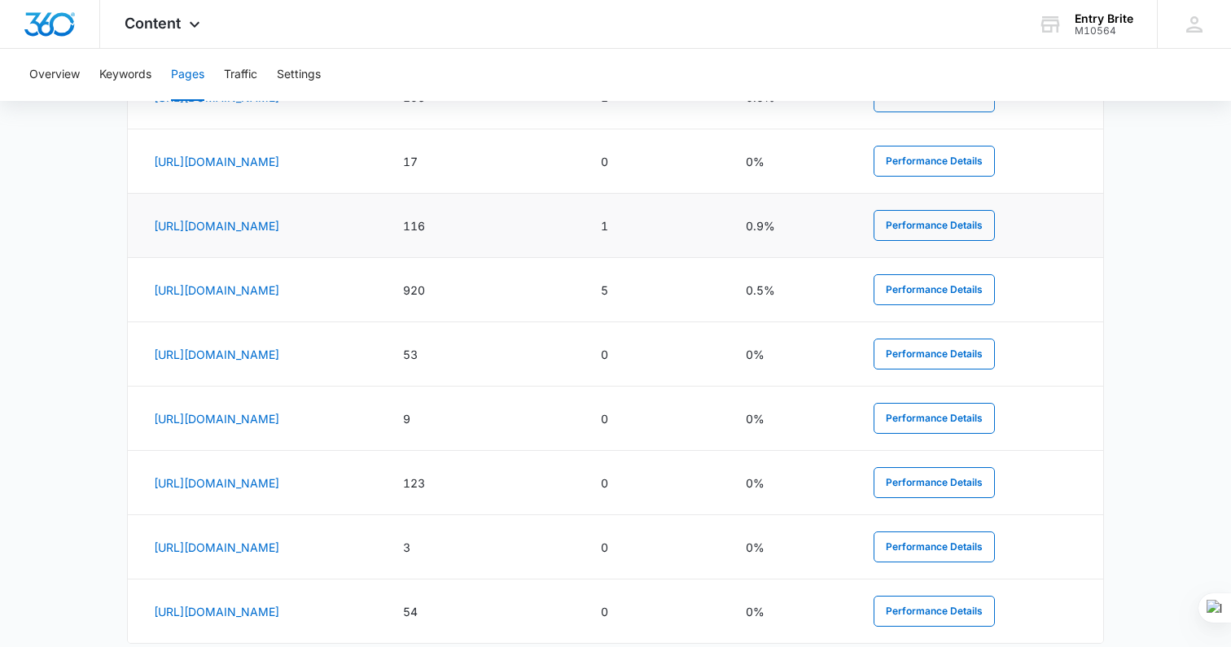
scroll to position [1003, 0]
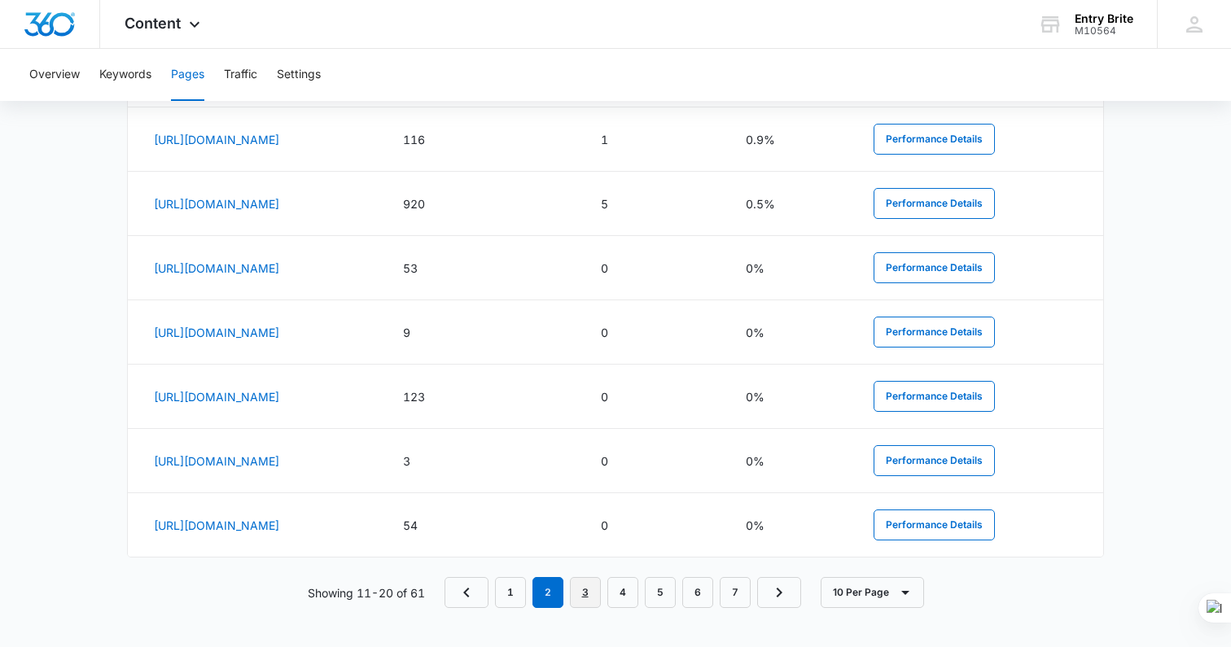
click at [590, 596] on link "3" at bounding box center [585, 592] width 31 height 31
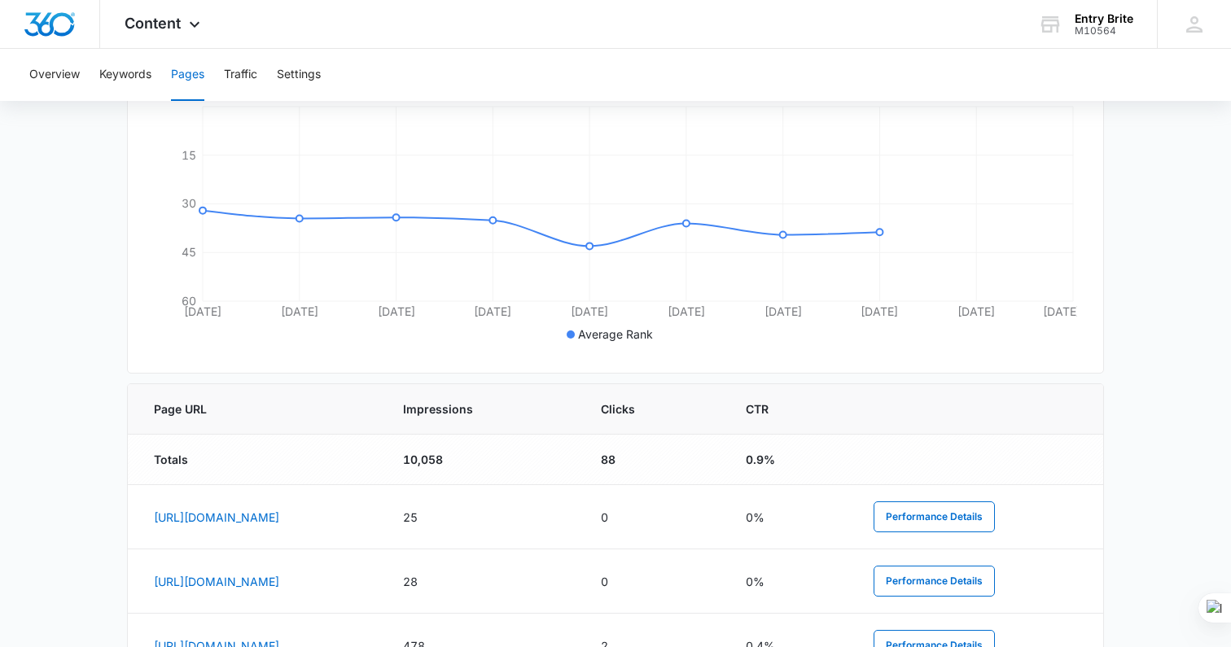
scroll to position [990, 0]
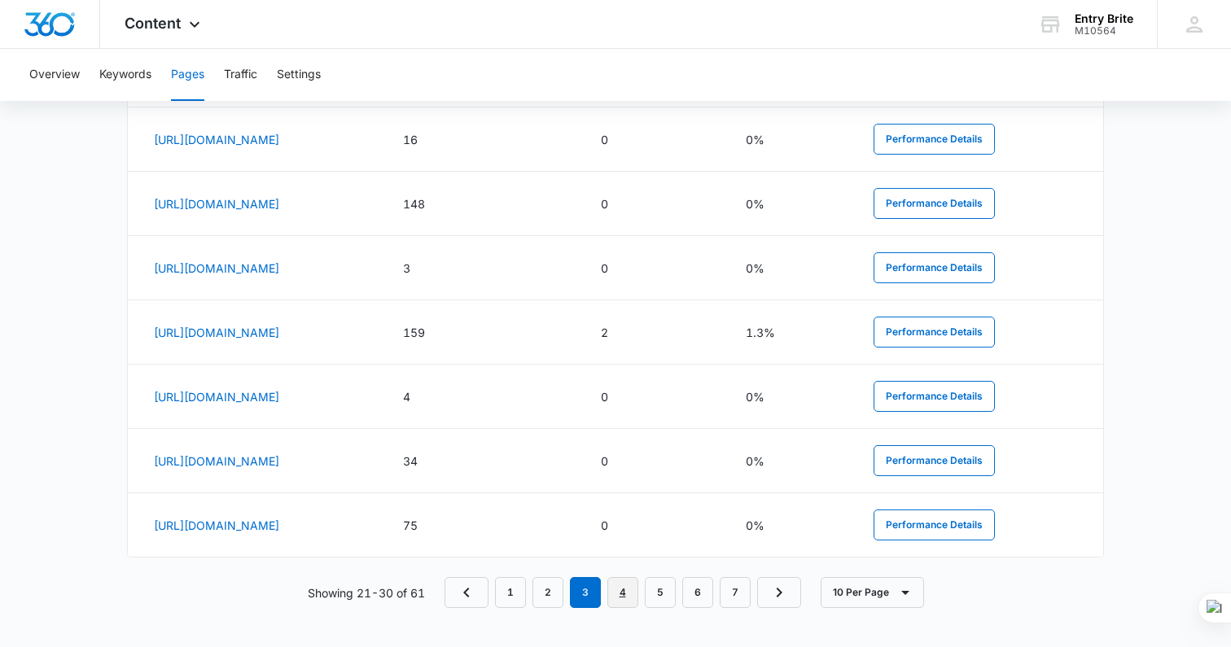
click at [627, 594] on link "4" at bounding box center [623, 592] width 31 height 31
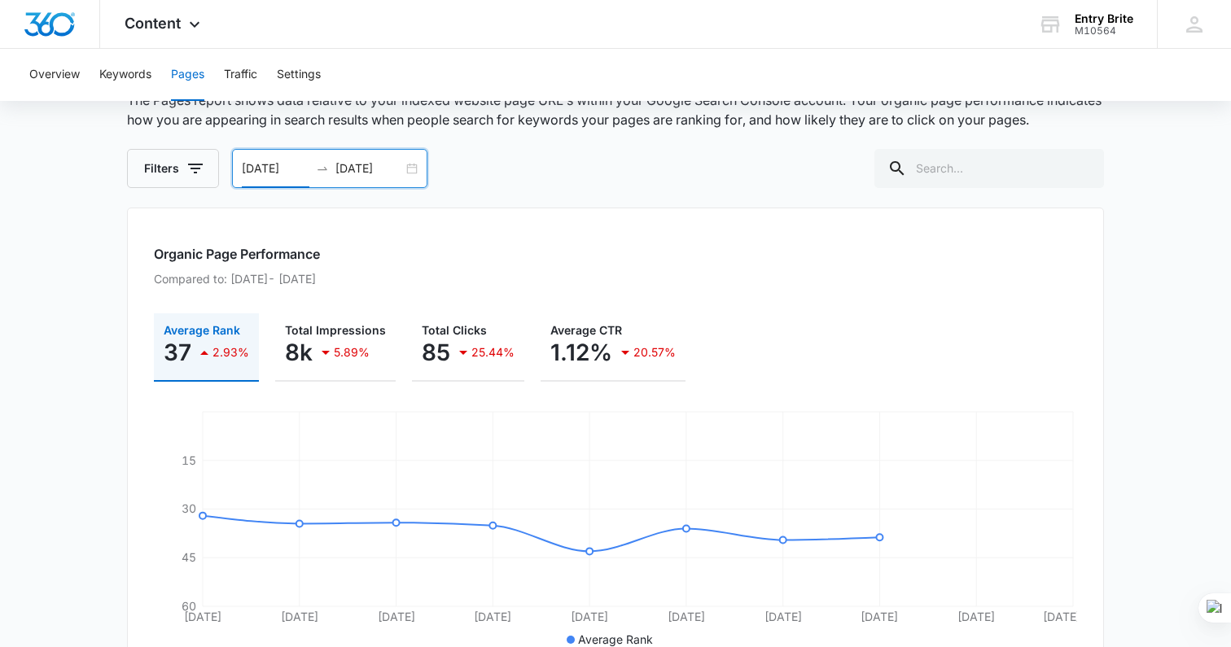
scroll to position [0, 0]
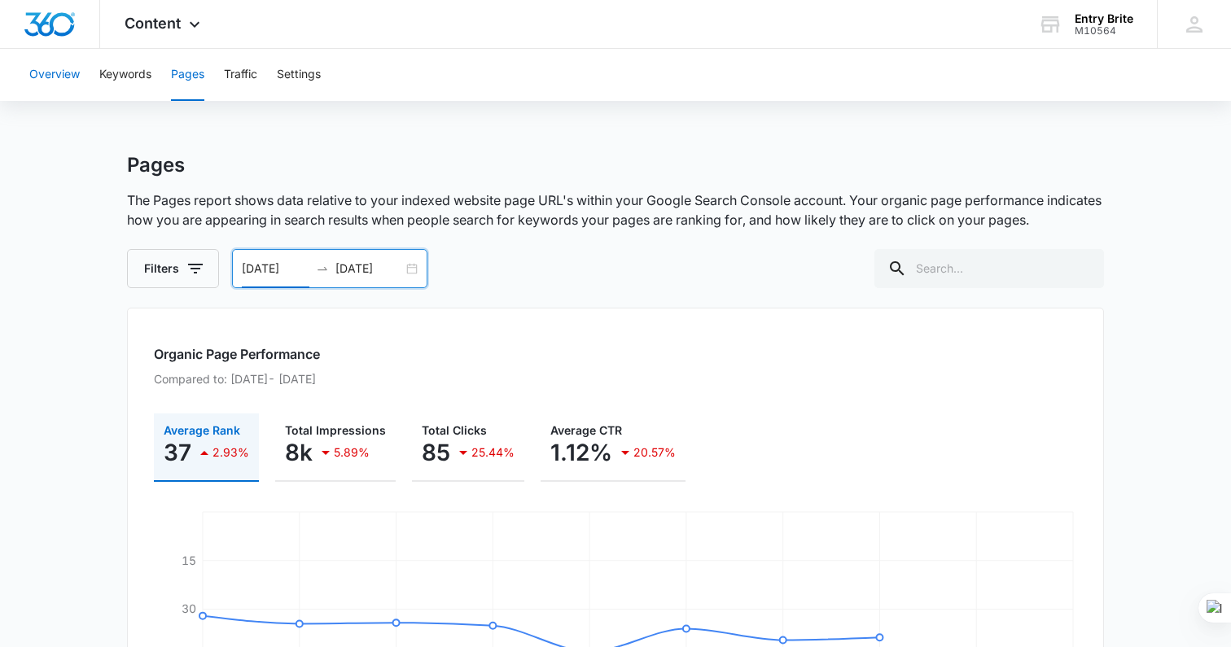
click at [64, 67] on button "Overview" at bounding box center [54, 75] width 50 height 52
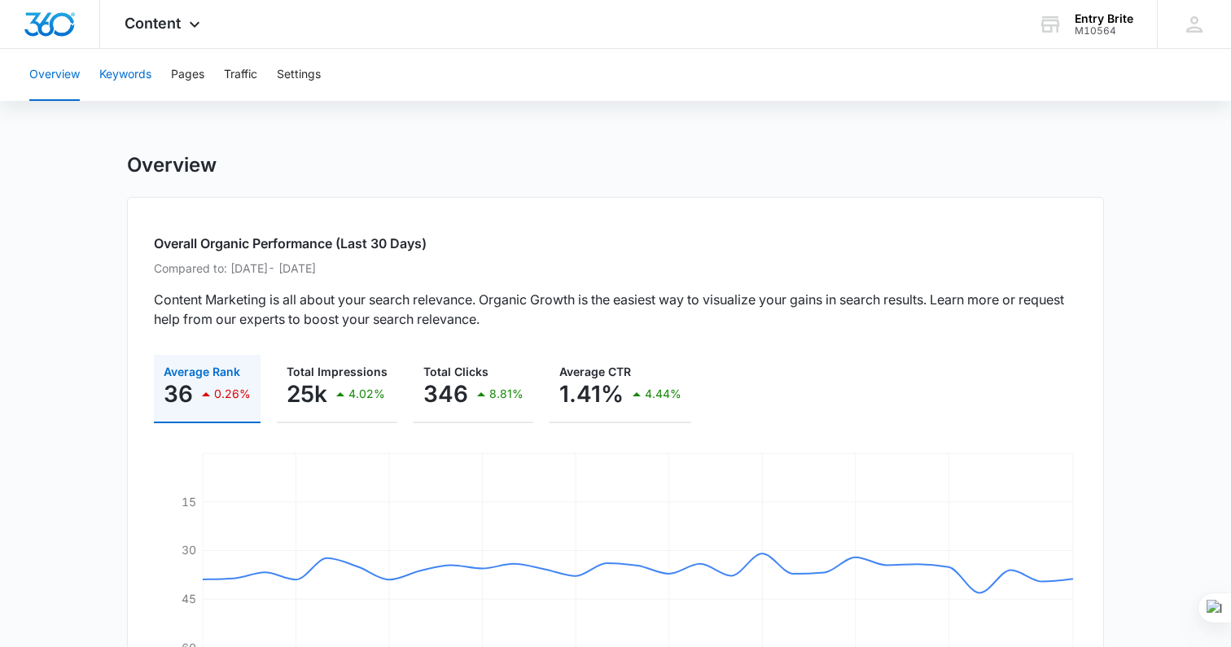
click at [132, 70] on button "Keywords" at bounding box center [125, 75] width 52 height 52
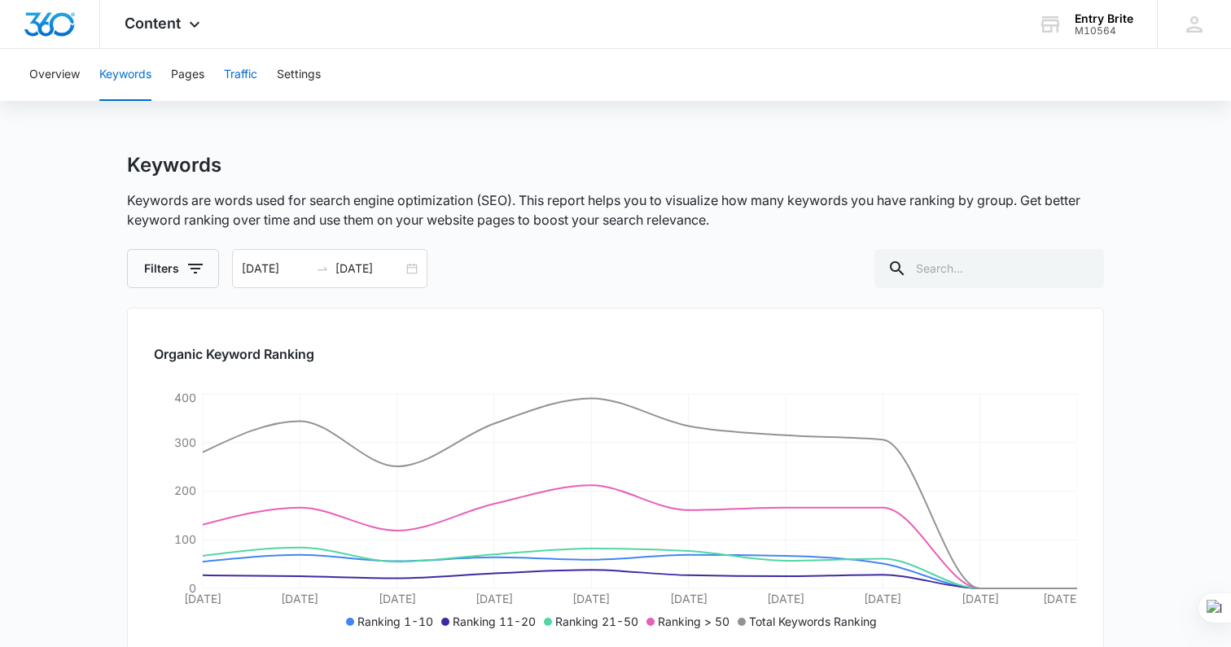
click at [244, 73] on button "Traffic" at bounding box center [240, 75] width 33 height 52
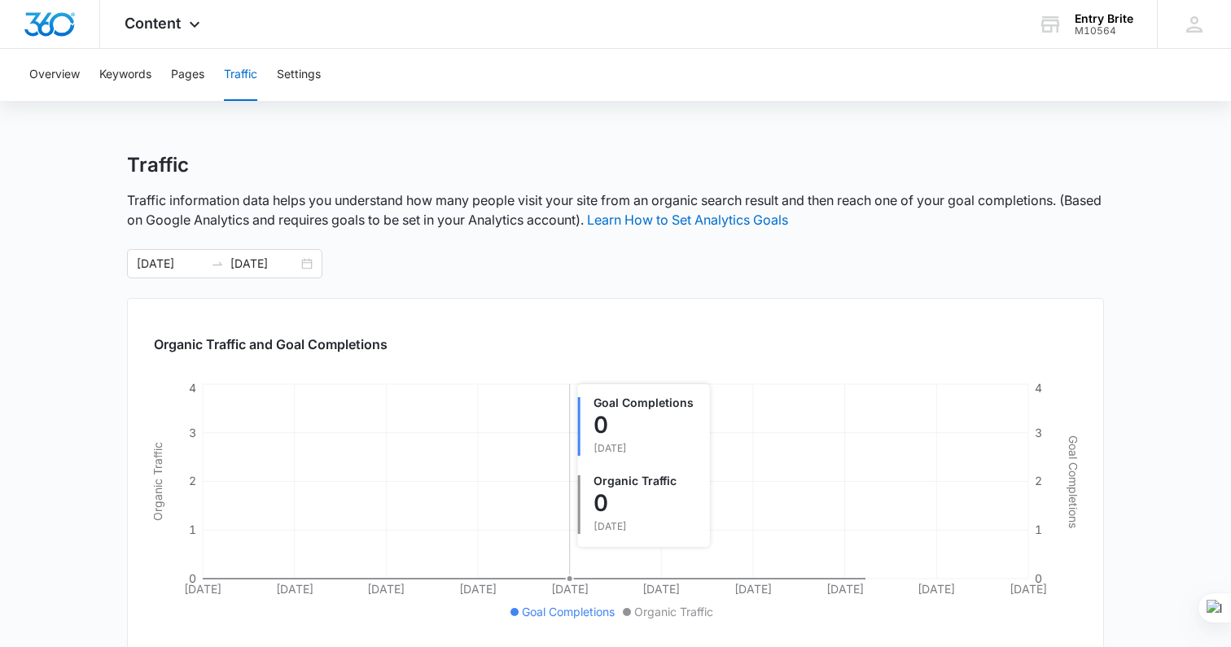
scroll to position [135, 0]
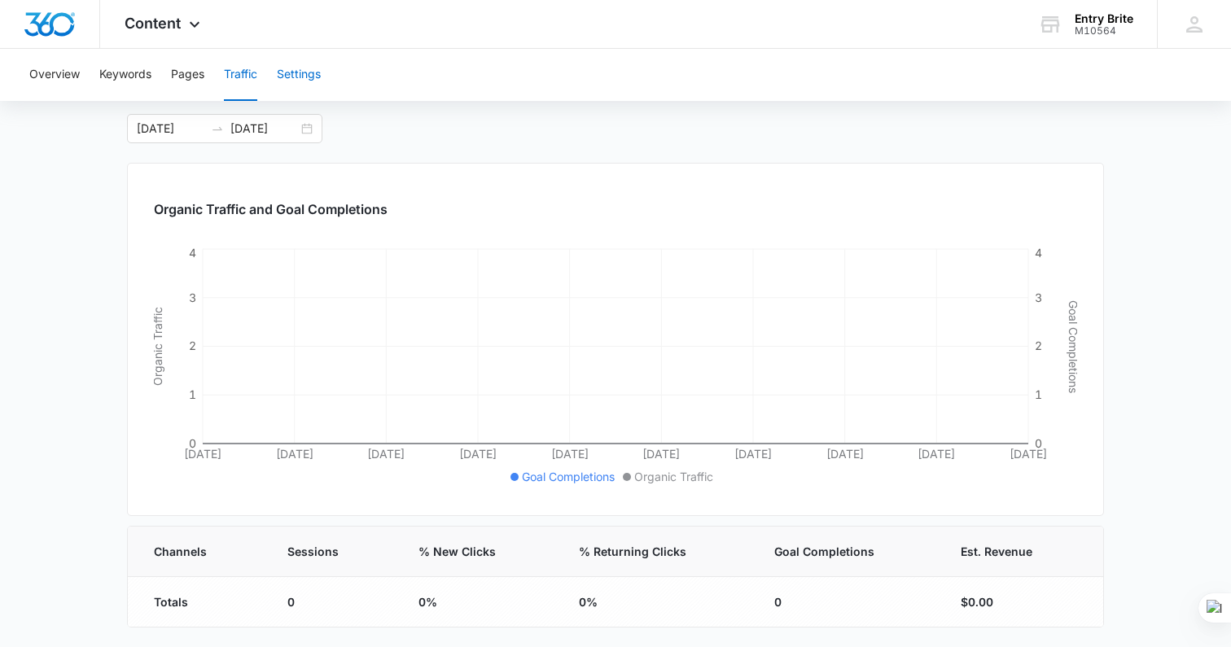
click at [296, 73] on button "Settings" at bounding box center [299, 75] width 44 height 52
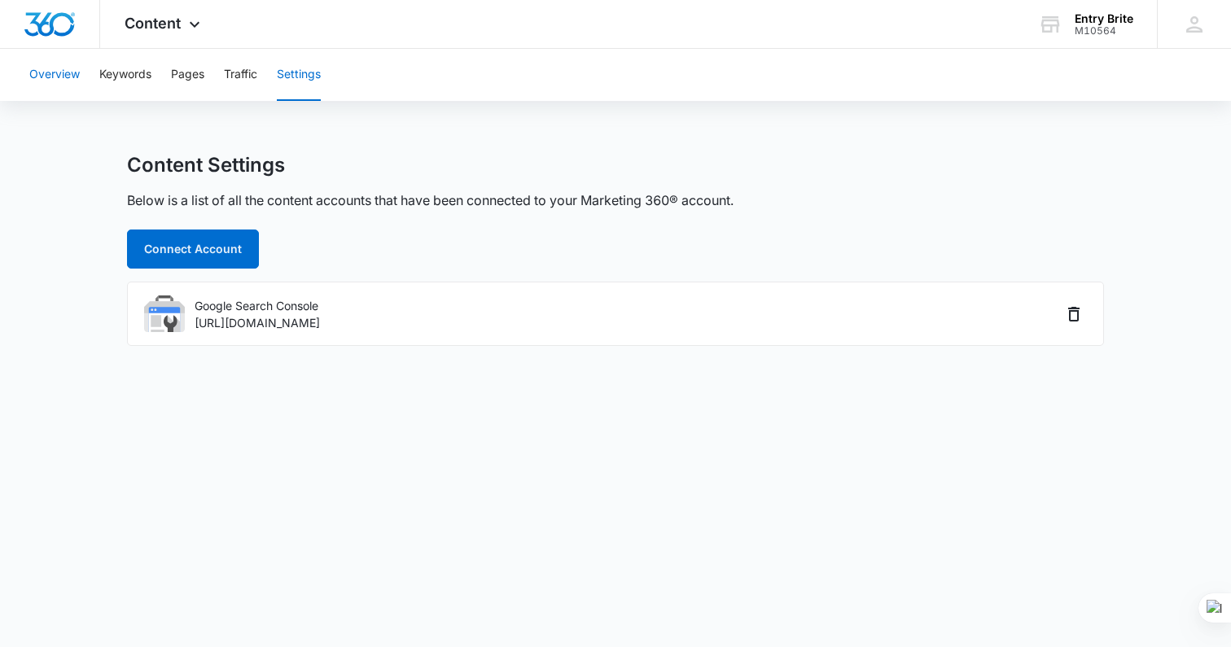
click at [51, 72] on button "Overview" at bounding box center [54, 75] width 50 height 52
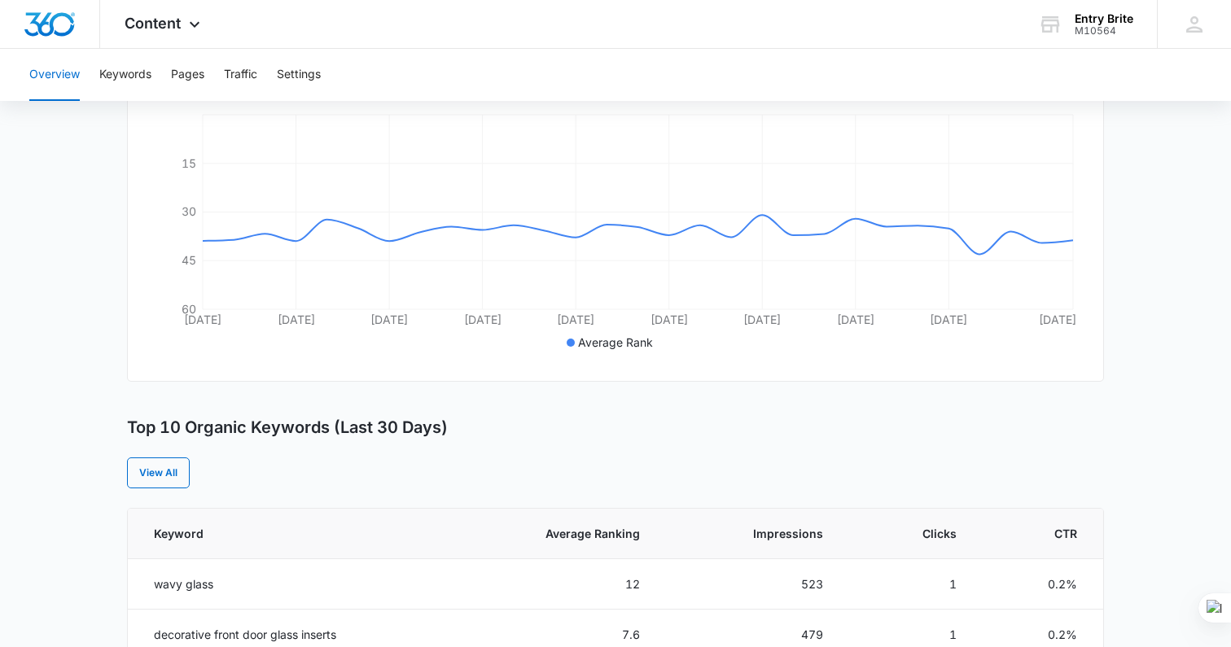
scroll to position [343, 0]
